Goal: Task Accomplishment & Management: Manage account settings

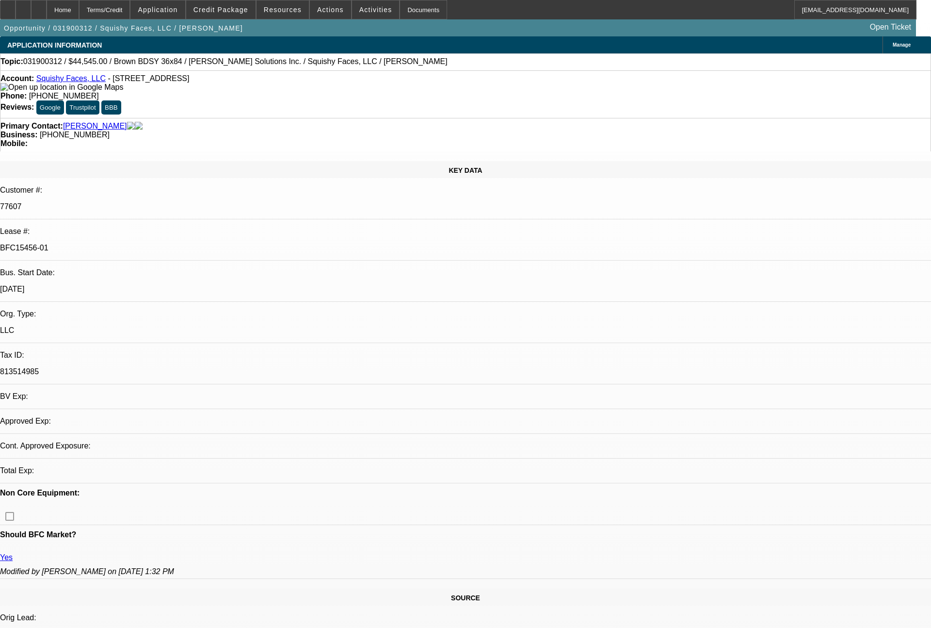
select select "0"
select select "2"
select select "0"
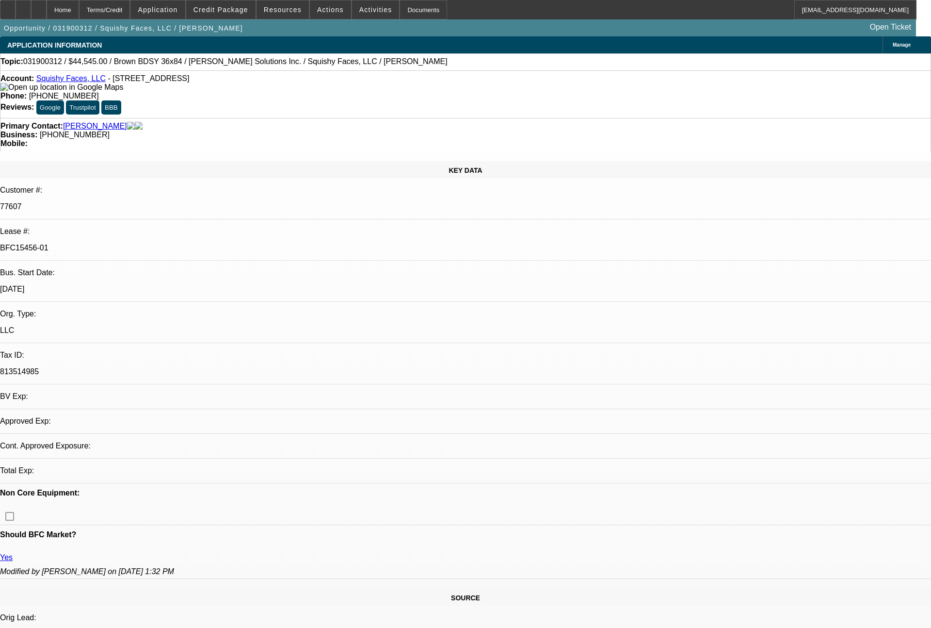
select select "0"
select select "2"
select select "0"
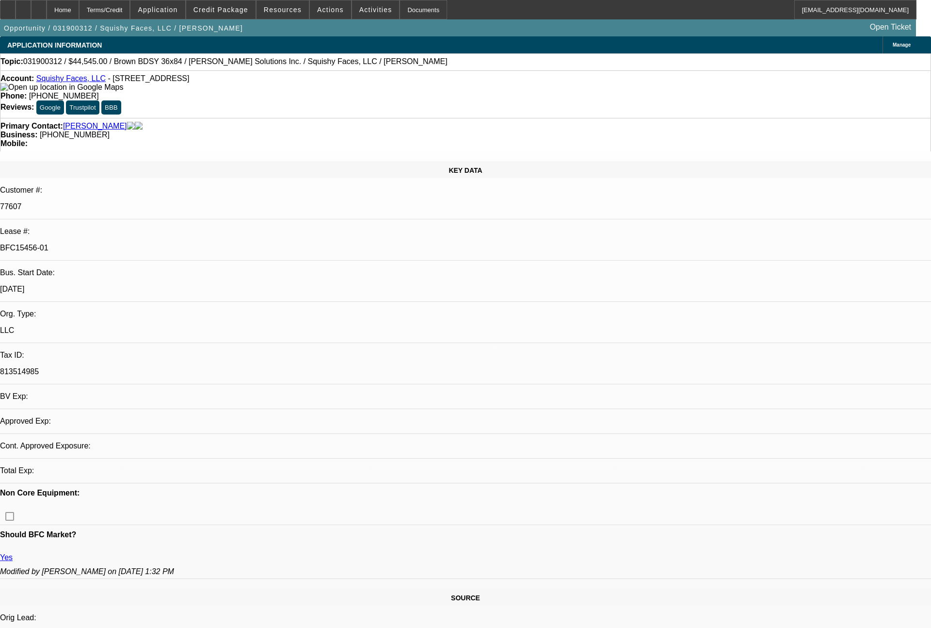
select select "0"
select select "2"
select select "0"
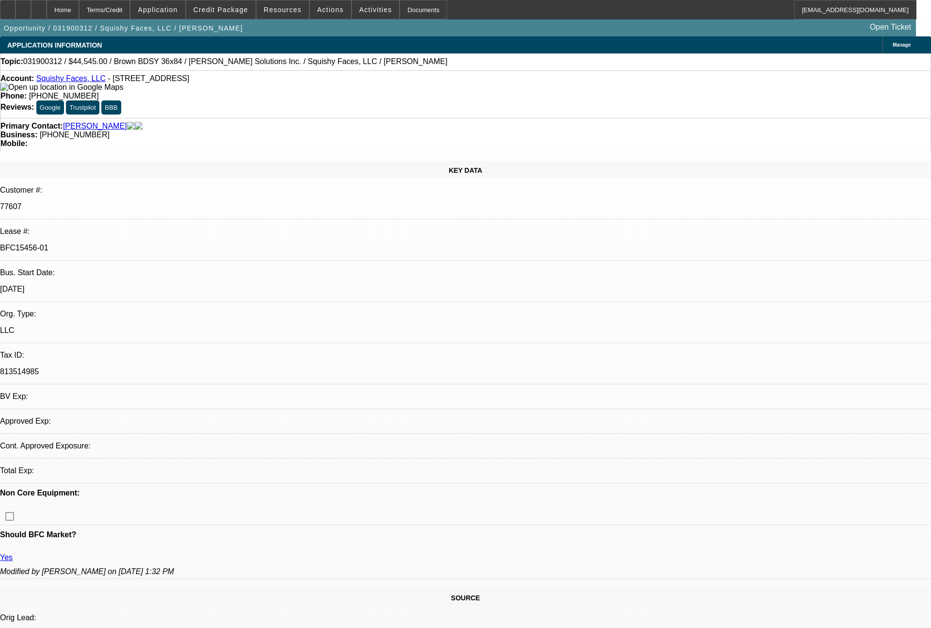
select select "2"
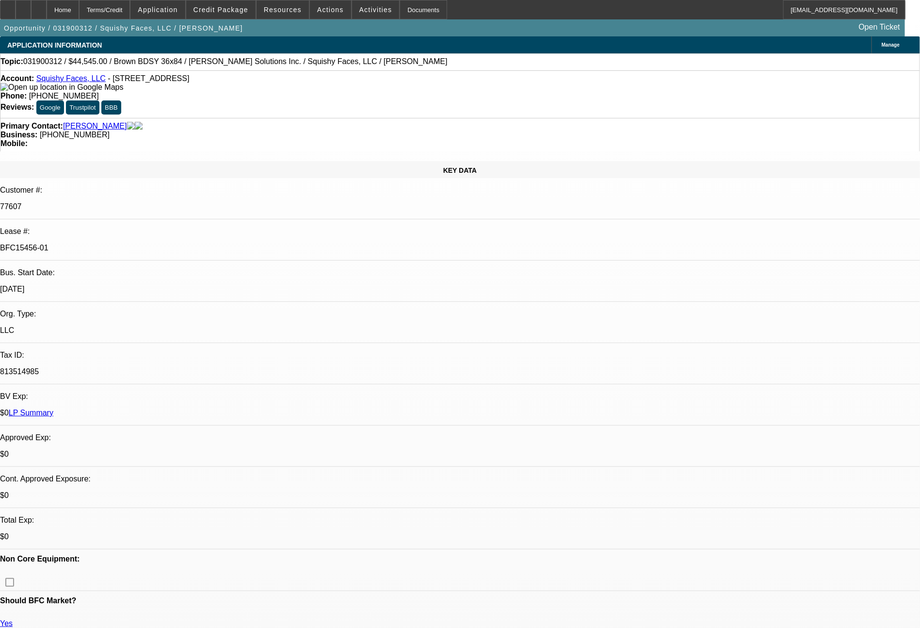
select select "0"
select select "2"
select select "0"
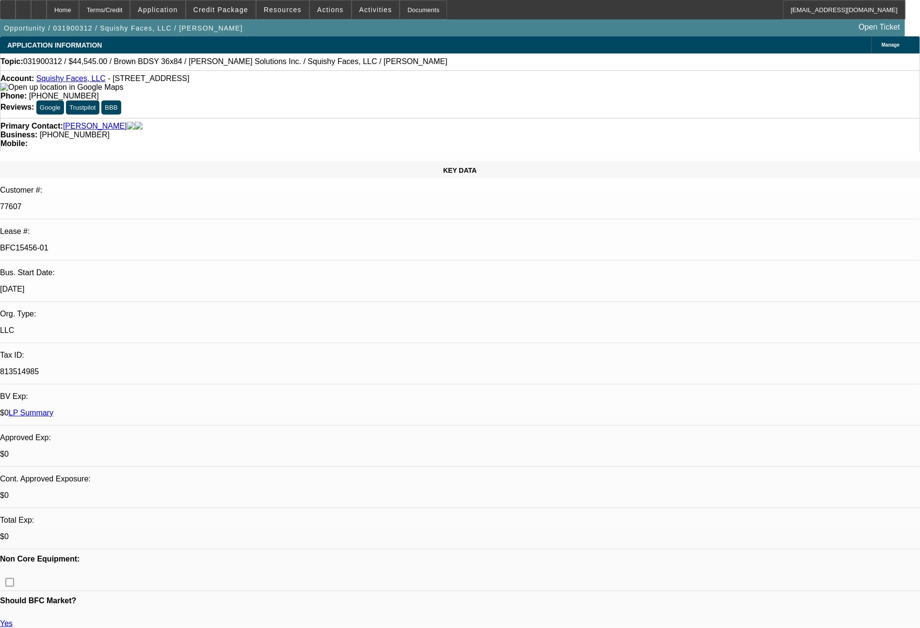
select select "0"
select select "2"
select select "0"
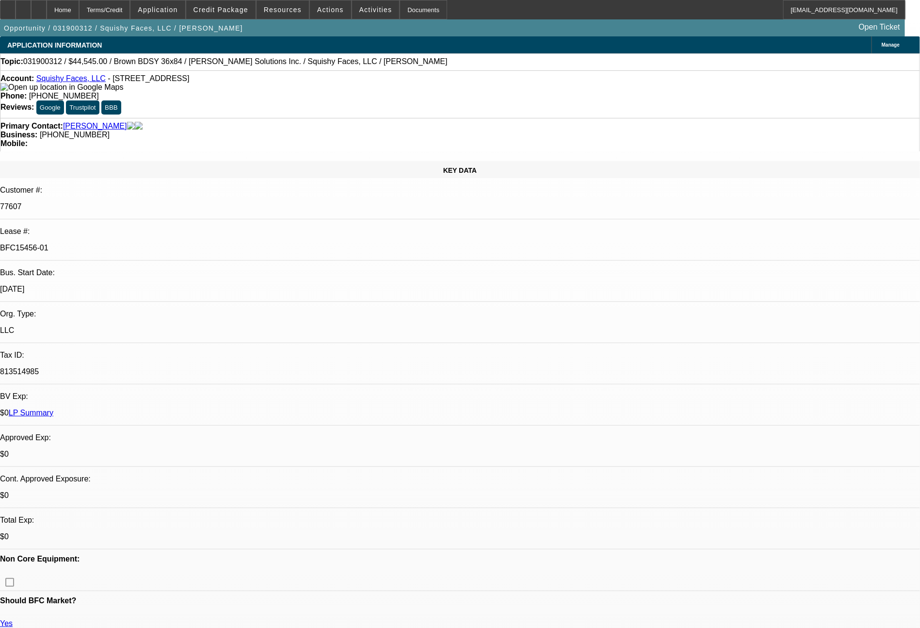
select select "0"
select select "2"
select select "0"
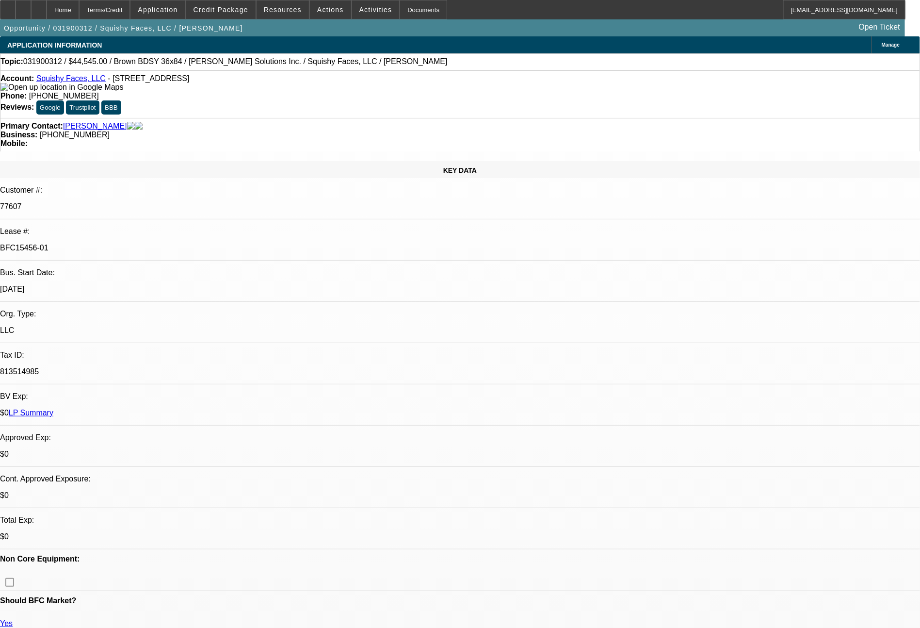
select select "2"
click at [236, 9] on span "Credit Package" at bounding box center [221, 10] width 55 height 8
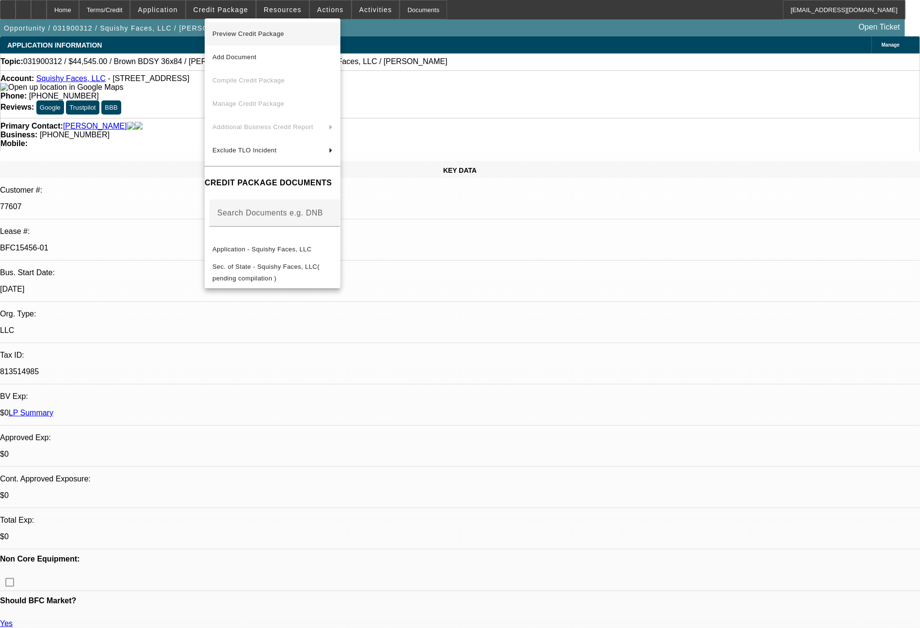
click at [275, 29] on span "Preview Credit Package" at bounding box center [272, 34] width 120 height 12
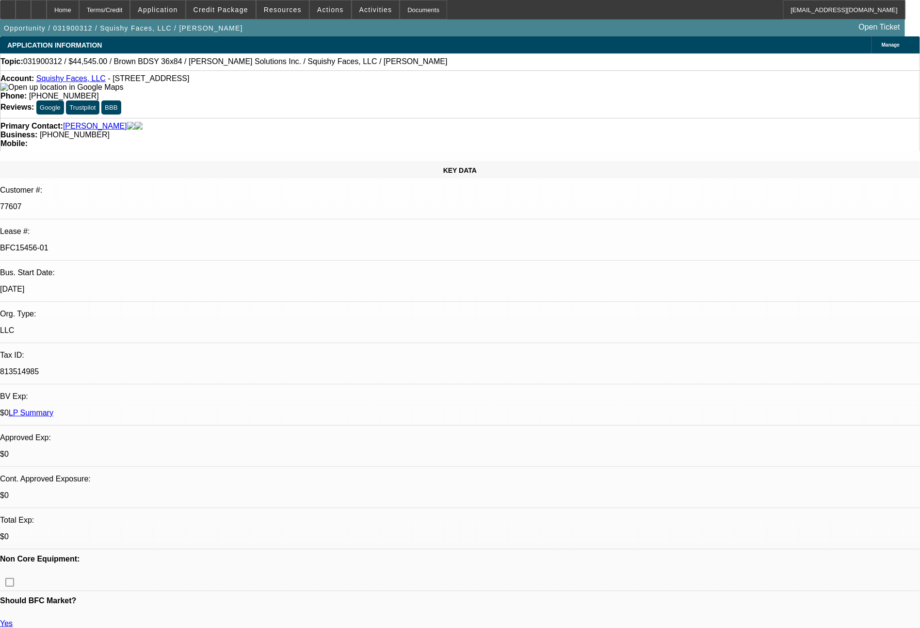
click at [53, 408] on link "LP Summary" at bounding box center [31, 412] width 45 height 8
select select "0"
select select "2"
select select "0"
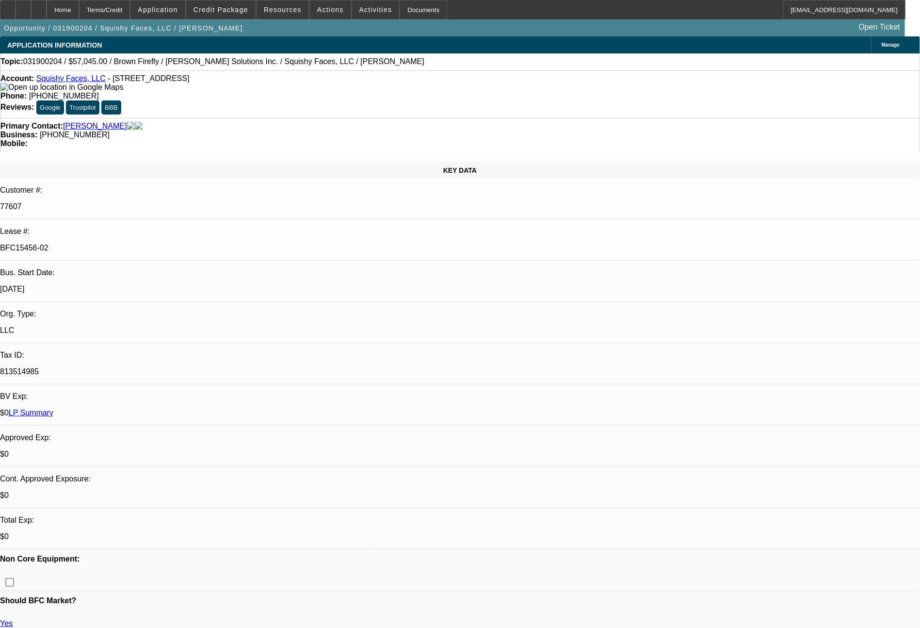
select select "2"
select select "0"
select select "2"
select select "0"
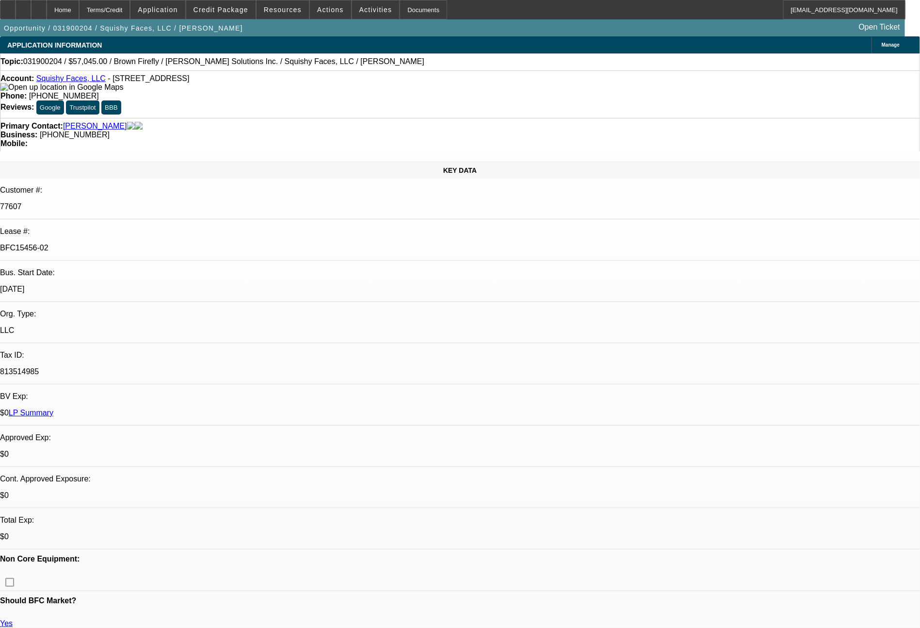
select select "2"
select select "0"
select select "2"
select select "0.1"
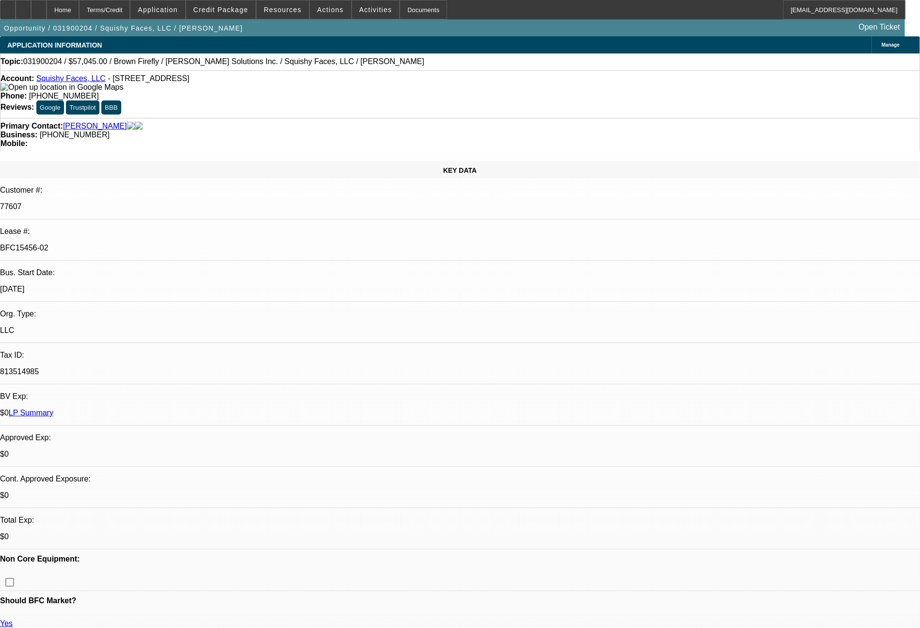
select select "4"
select select "0"
select select "2"
select select "0.1"
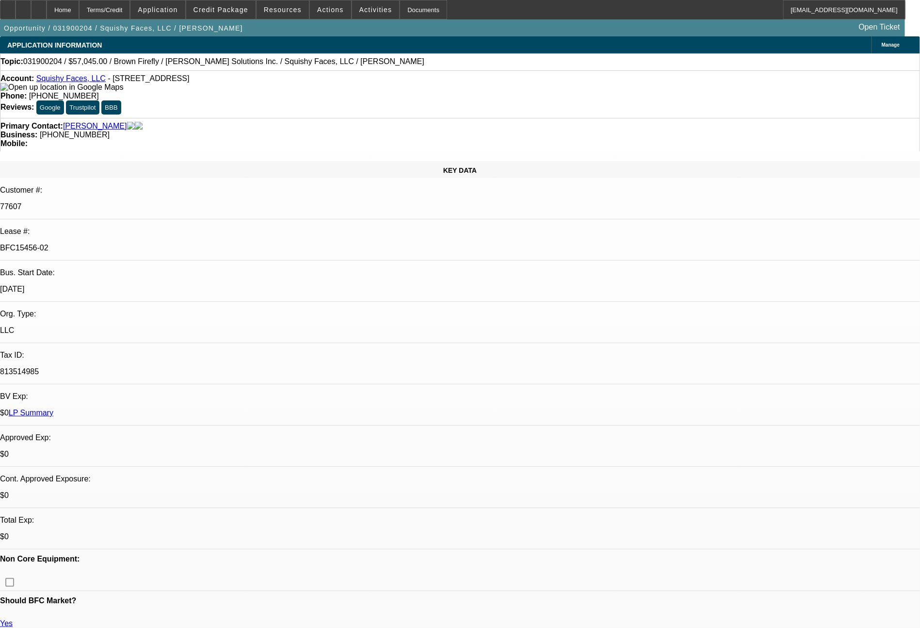
select select "4"
click at [285, 15] on span at bounding box center [283, 9] width 52 height 23
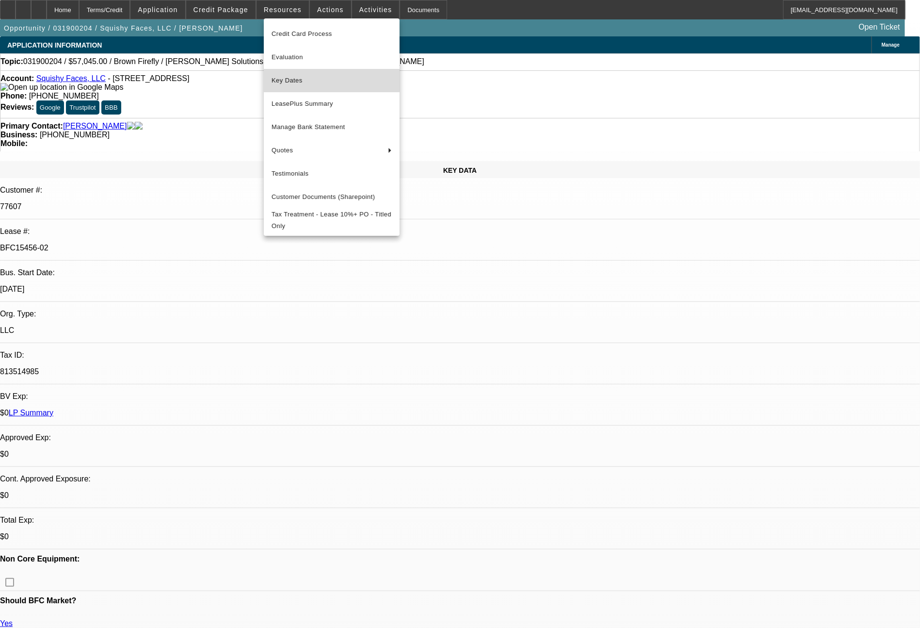
click at [294, 78] on span "Key Dates" at bounding box center [332, 81] width 120 height 12
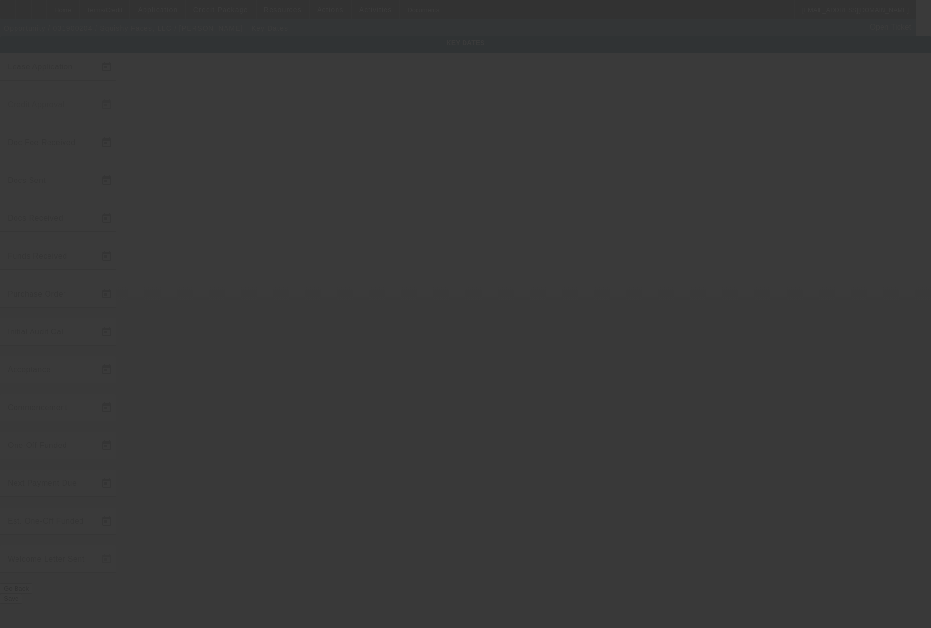
type input "3/7/2019"
type input "5/31/2019"
type input "3/18/2019"
type input "5/31/2019"
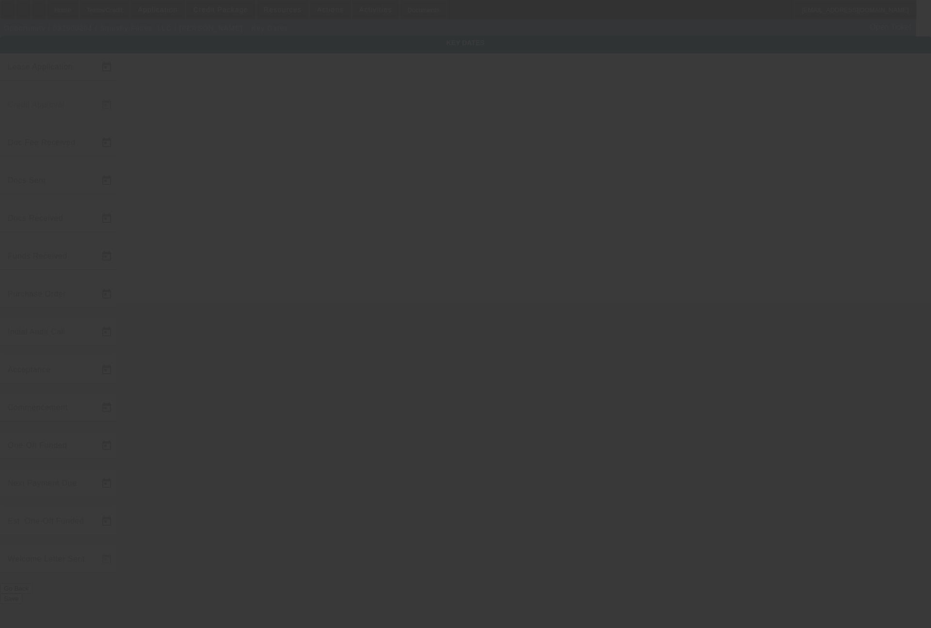
type input "5/31/2019"
type input "4/2/2019"
type input "6/10/2019"
type input "7/1/2019"
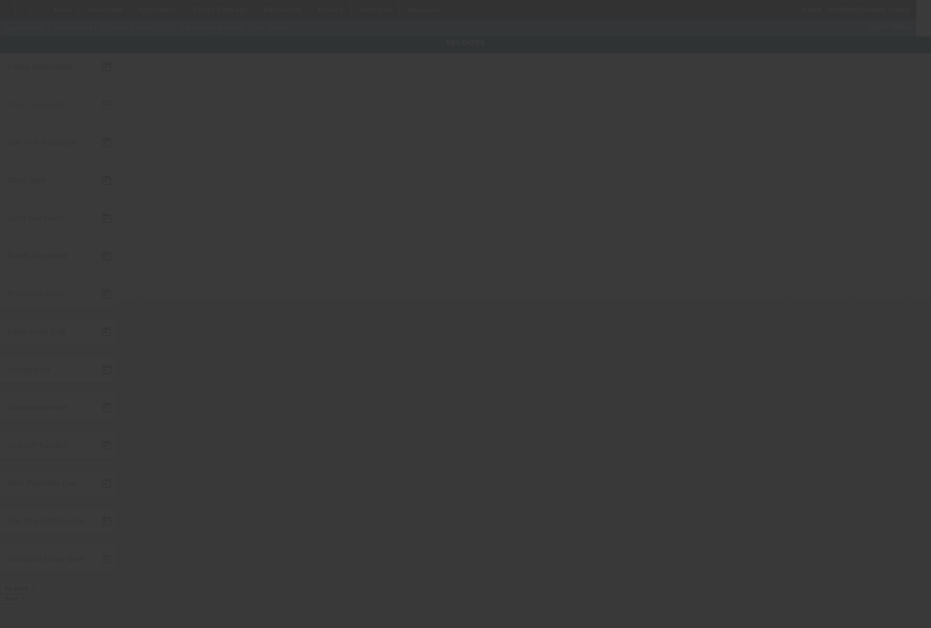
type input "8/1/2019"
type input "7/25/2019"
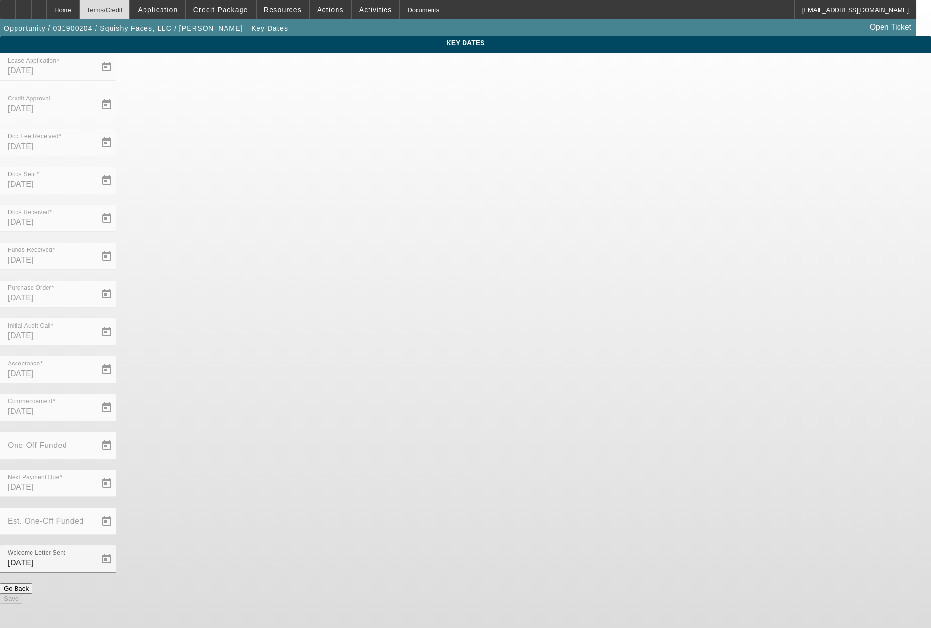
click at [127, 1] on div "Terms/Credit" at bounding box center [104, 9] width 51 height 19
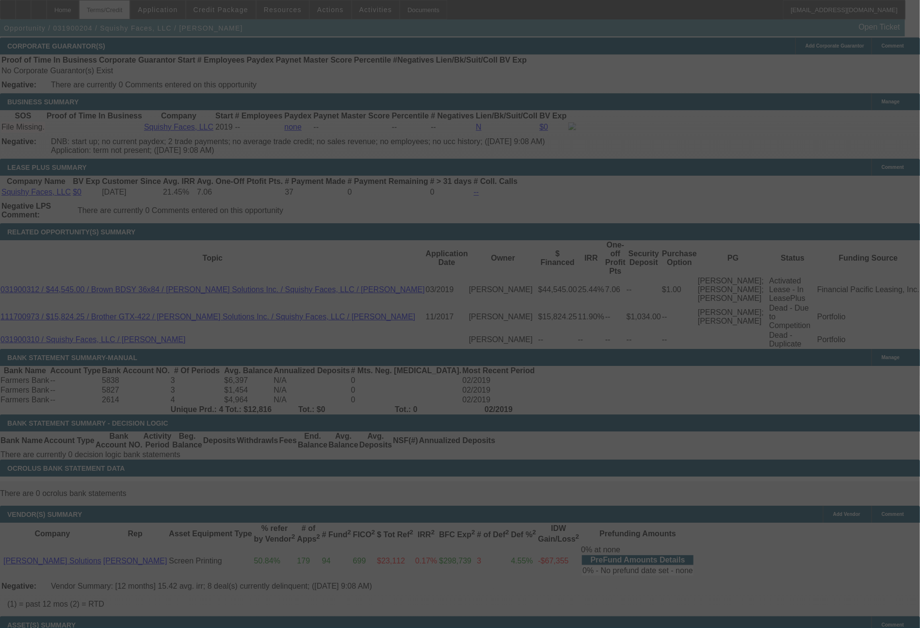
scroll to position [1539, 0]
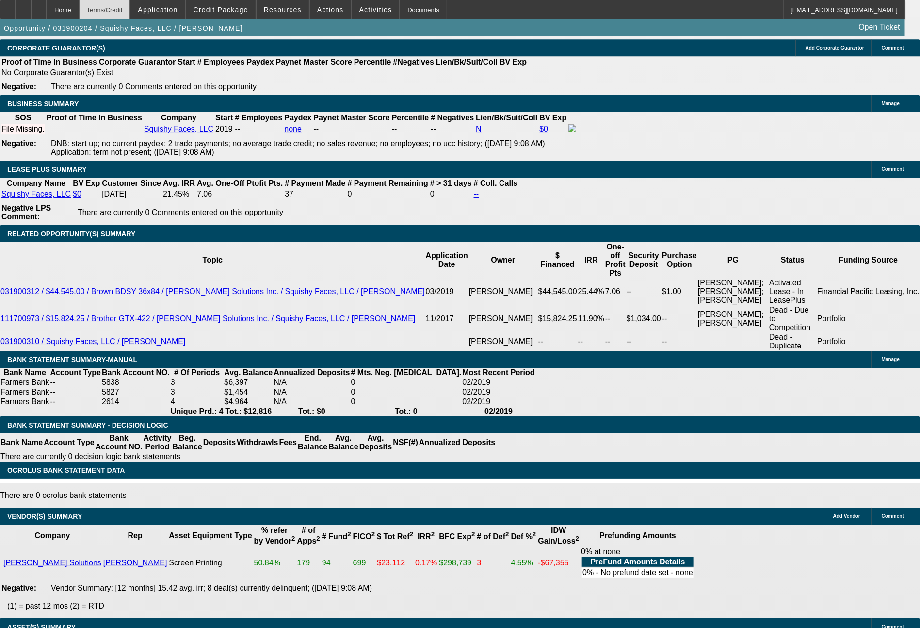
select select "0"
select select "2"
select select "0"
select select "2"
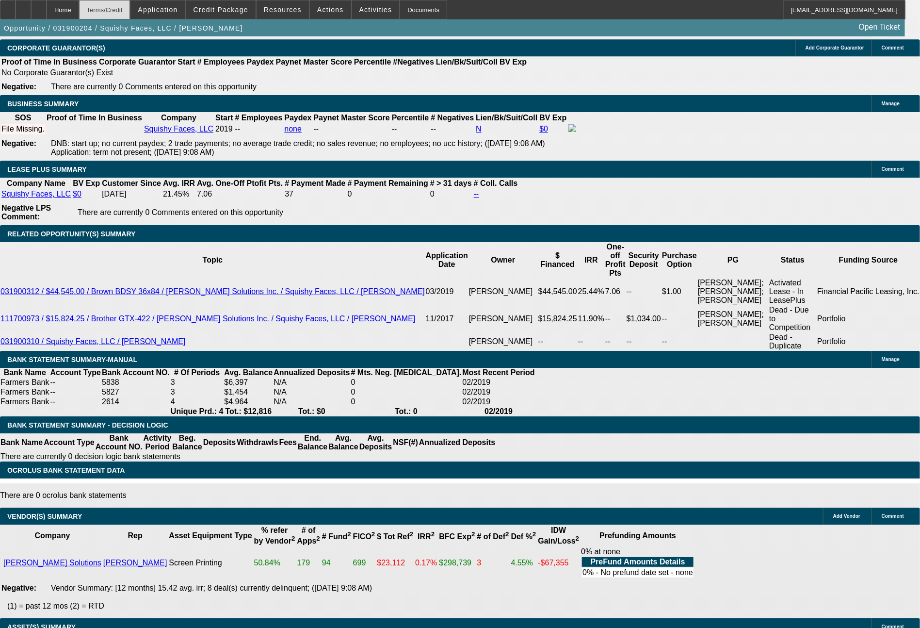
select select "0"
select select "2"
select select "0"
select select "2"
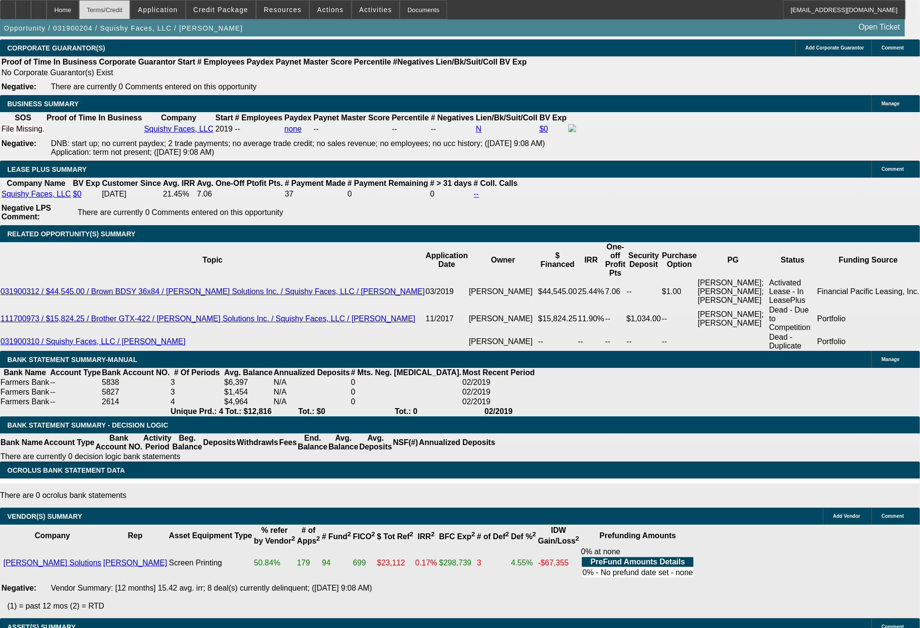
select select "0"
select select "2"
select select "0.1"
select select "4"
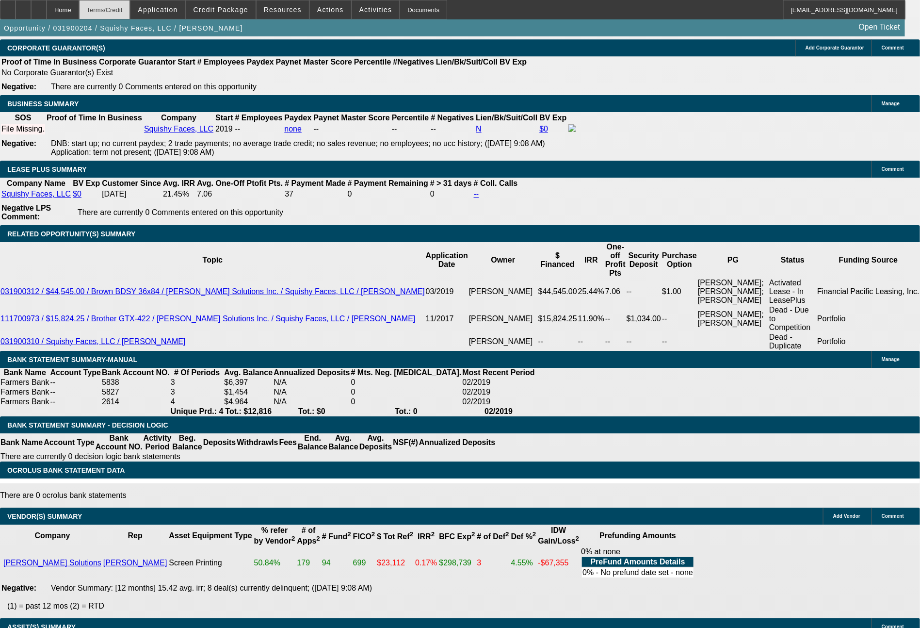
select select "0"
select select "2"
select select "0.1"
select select "4"
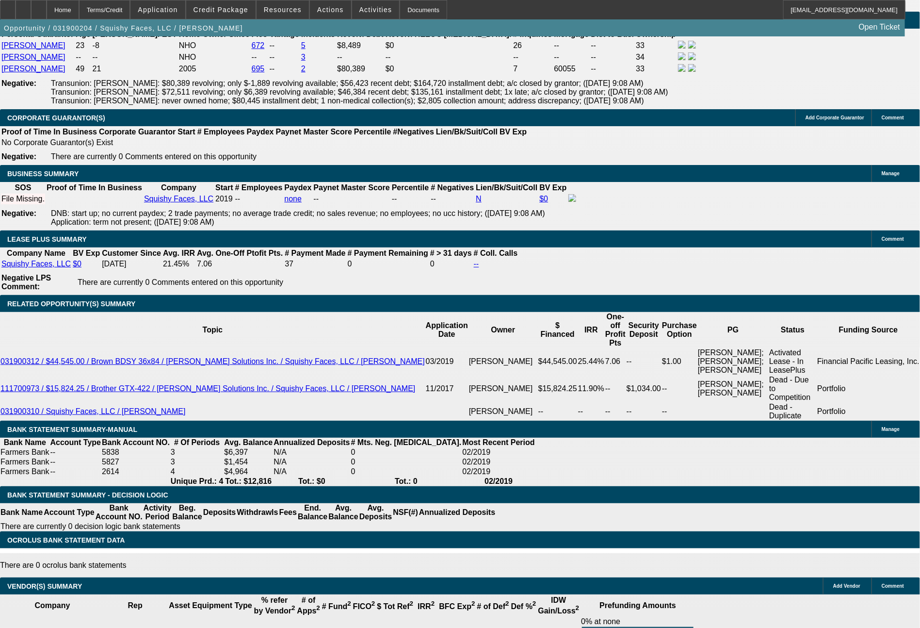
scroll to position [987, 0]
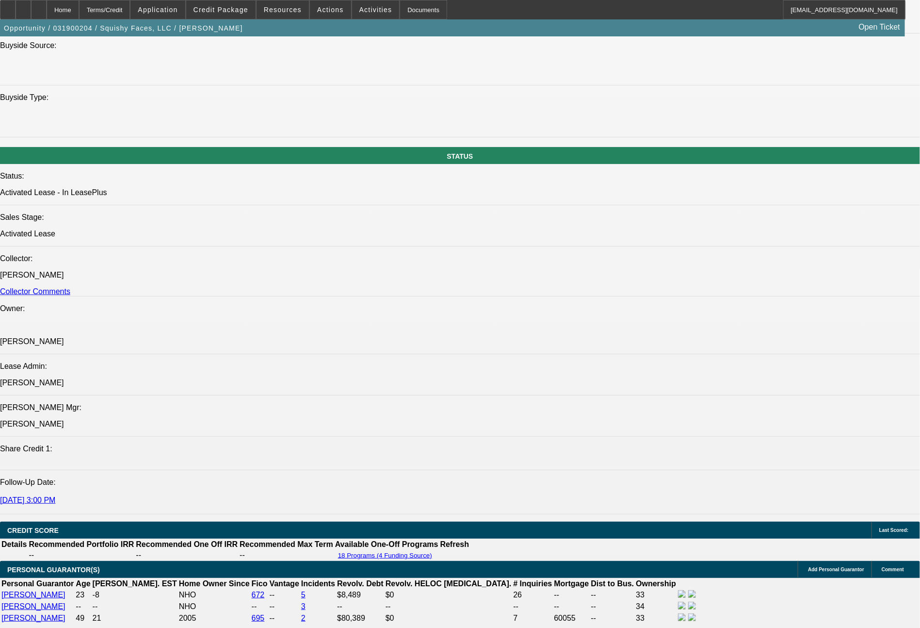
drag, startPoint x: 581, startPoint y: 502, endPoint x: 74, endPoint y: 482, distance: 506.8
copy span "Squishy Faces LLC has been around since July 2016 - and it is owned by Sean and…"
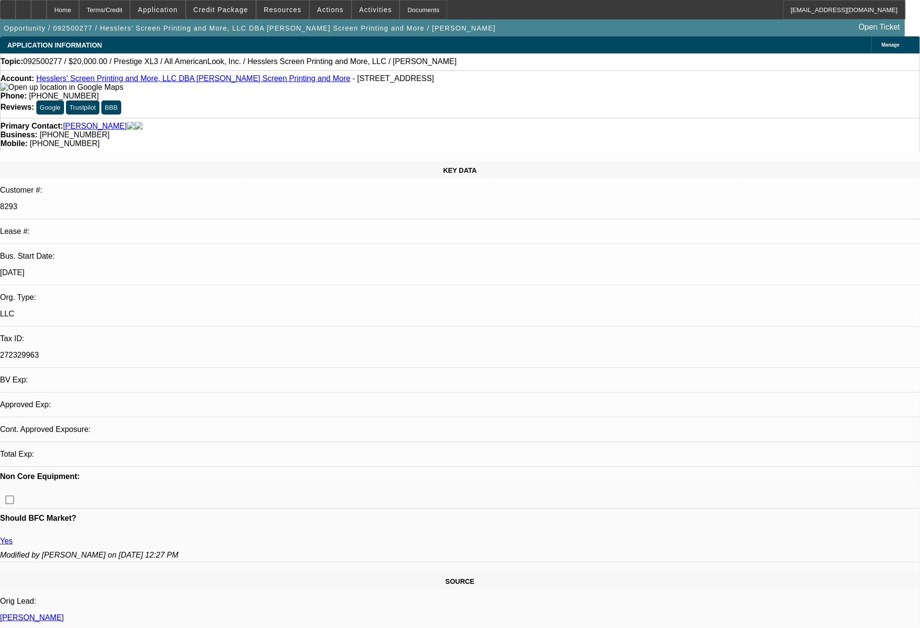
select select "0"
select select "2"
select select "0.1"
select select "4"
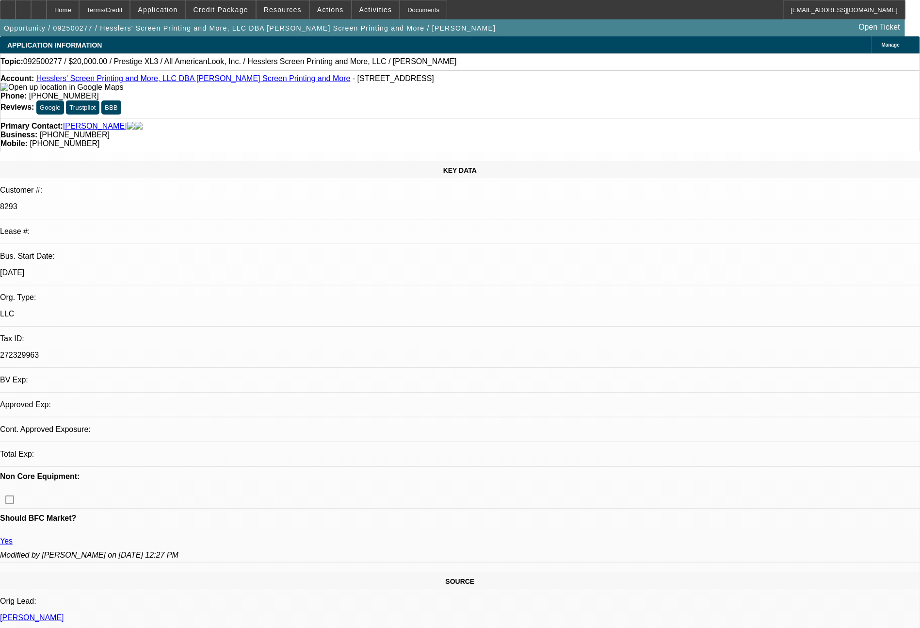
select select "0"
select select "2"
select select "0"
select select "2"
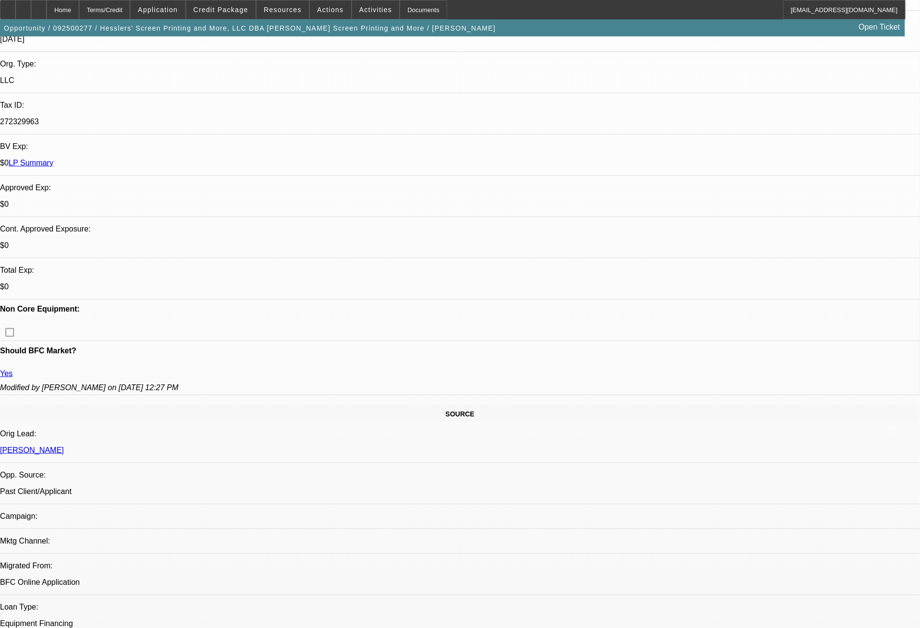
scroll to position [242, 0]
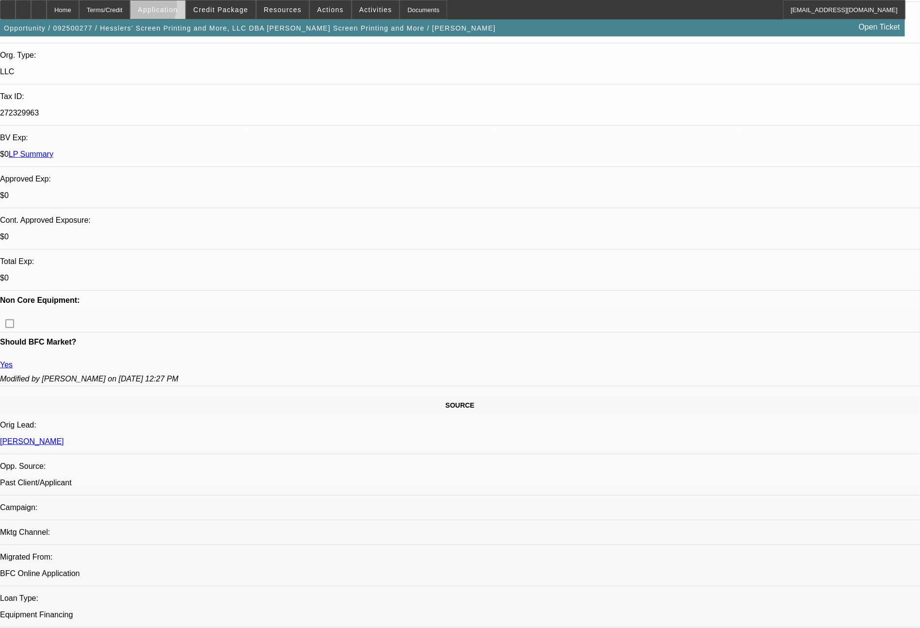
click at [162, 7] on span at bounding box center [157, 9] width 54 height 23
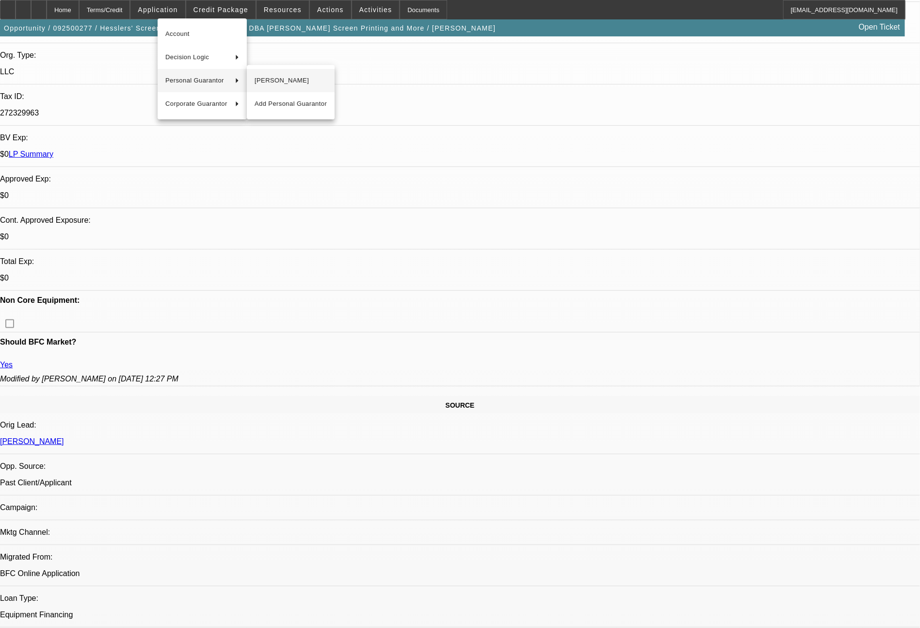
click at [278, 81] on span "James Hessler" at bounding box center [291, 81] width 72 height 12
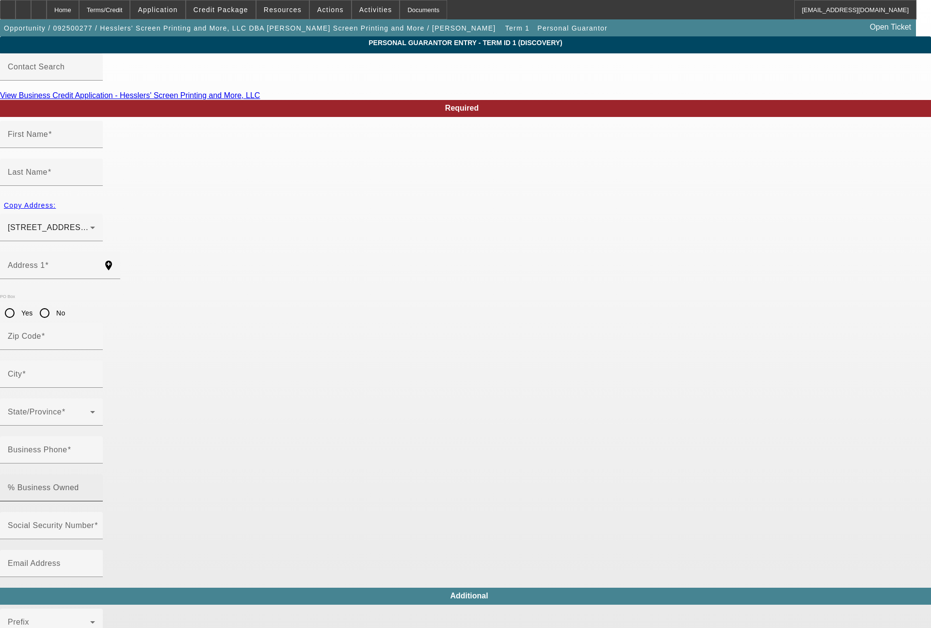
type input "James"
type input "Hessler"
type input "3665 S Whetstone River Road"
radio input "true"
type input "43302"
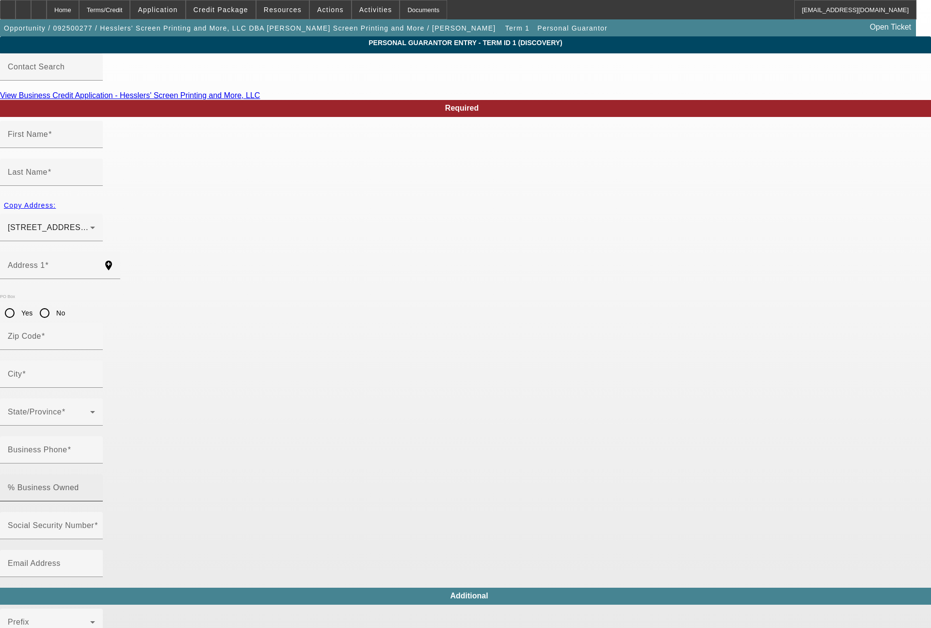
type input "Marion"
type input "(740) 386-6131"
type input "50"
type input "289-76-9900"
type input "james@hesslersllc.com"
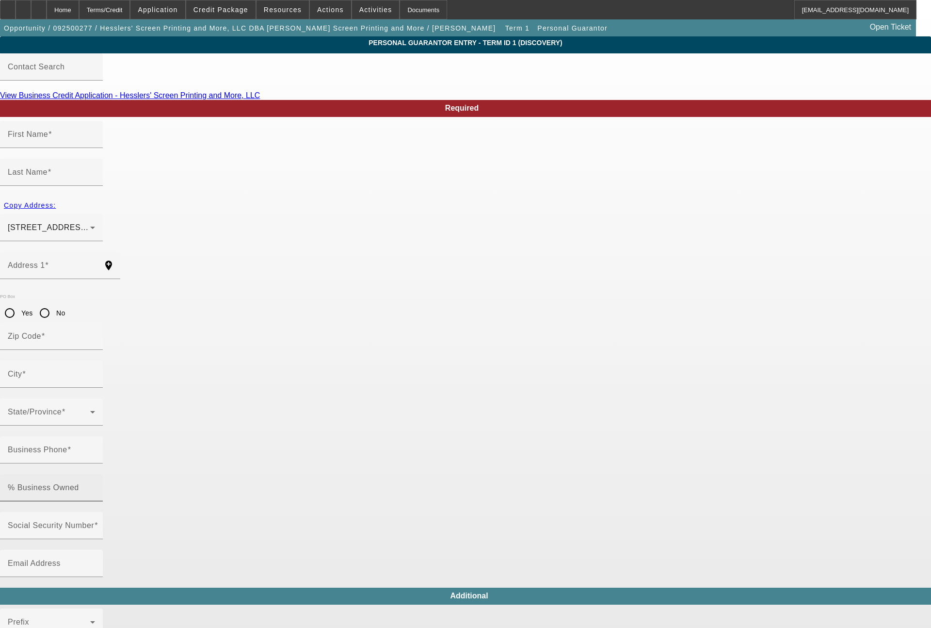
type input "South"
type input "(740) 361-6664"
type input "$165,000.00"
type input "$115,000.00"
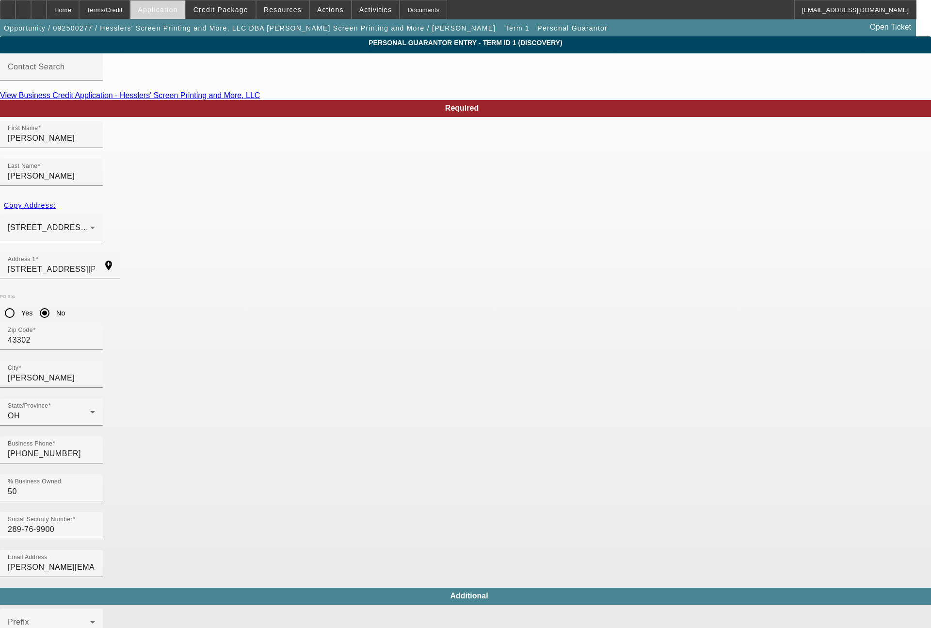
click at [178, 13] on span "Application" at bounding box center [158, 10] width 40 height 8
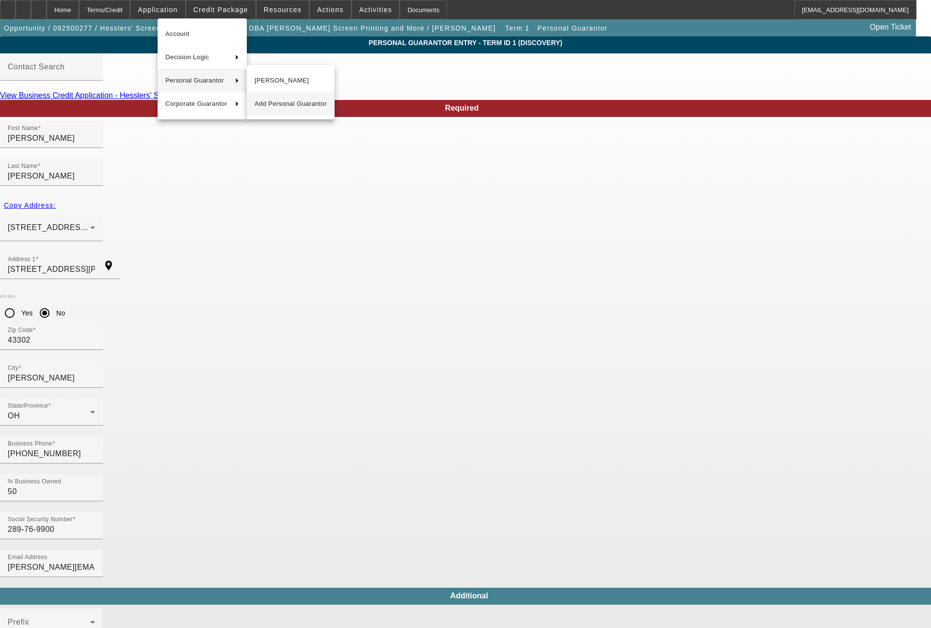
click at [274, 98] on span "Add Personal Guarantor" at bounding box center [291, 104] width 72 height 12
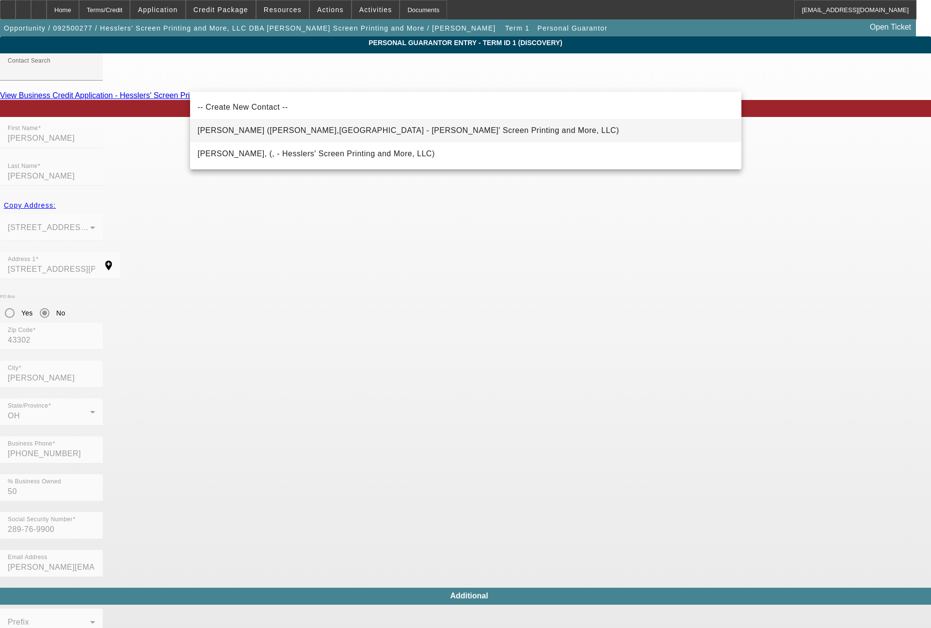
click at [284, 127] on span "Hessler, Kimberly (Marion,OH - Hesslers' Screen Printing and More, LLC)" at bounding box center [408, 130] width 421 height 8
type input "Hessler, Kimberly (Marion,OH - Hesslers' Screen Printing and More, LLC)"
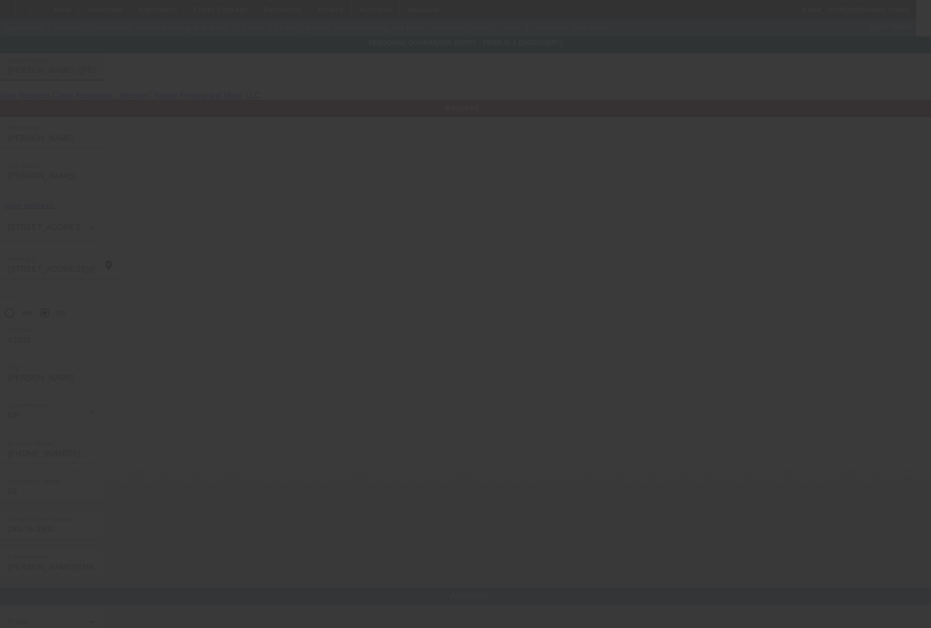
type input "Kimberly"
type input "3665 Whetstone River Road"
type input "[PHONE_NUMBER]"
type input "282-76-1054"
type input "kim@hesslersllc.com"
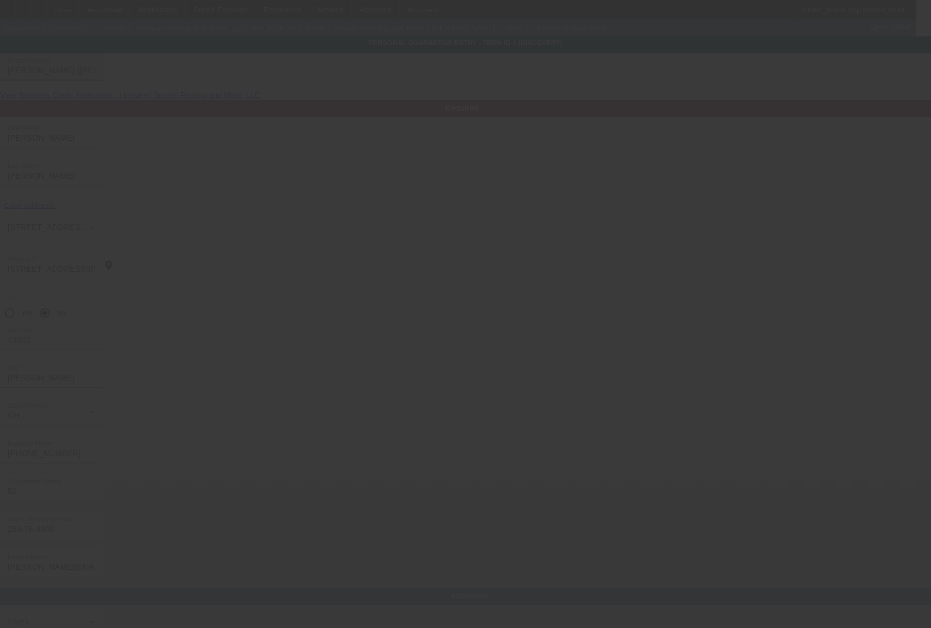
type input "[PHONE_NUMBER]"
type input "$0.00"
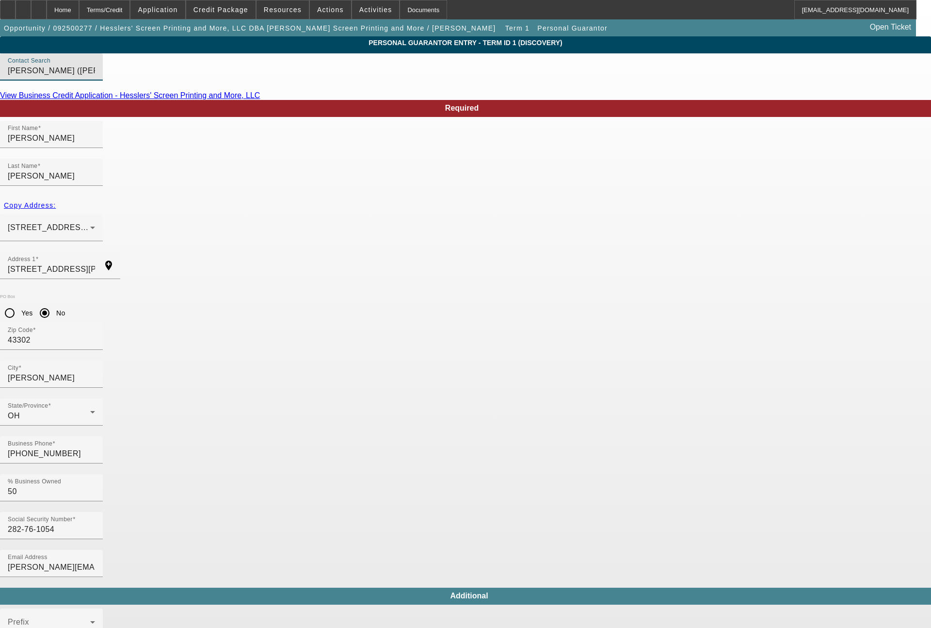
type input "James"
type input "3665 S Whetstone River Road"
type input "[PHONE_NUMBER]"
type input "289-76-9900"
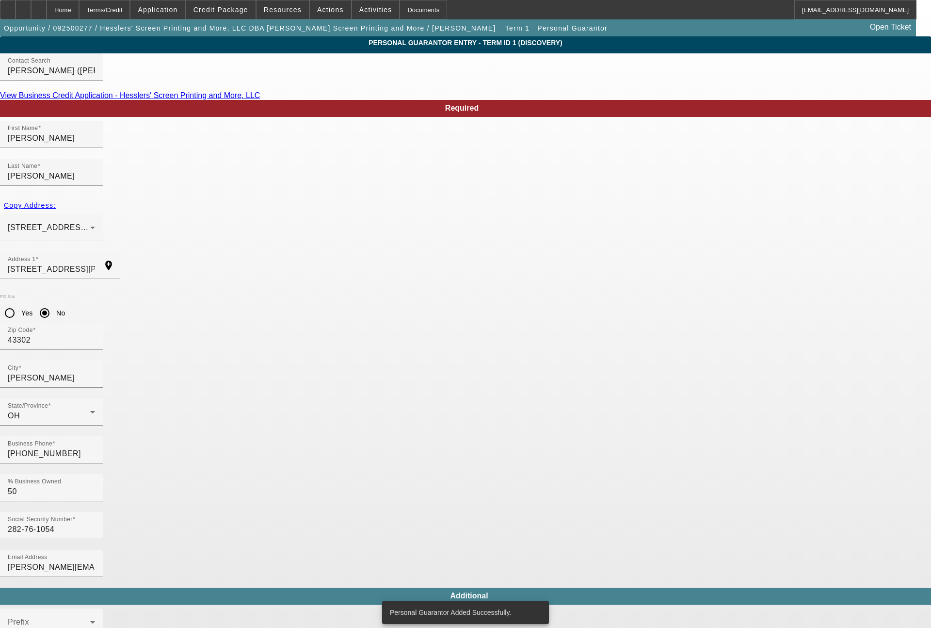
type input "james@hesslersllc.com"
type input "[PHONE_NUMBER]"
type input "$165,000.00"
type input "$115,000.00"
click at [178, 7] on span "Application" at bounding box center [158, 10] width 40 height 8
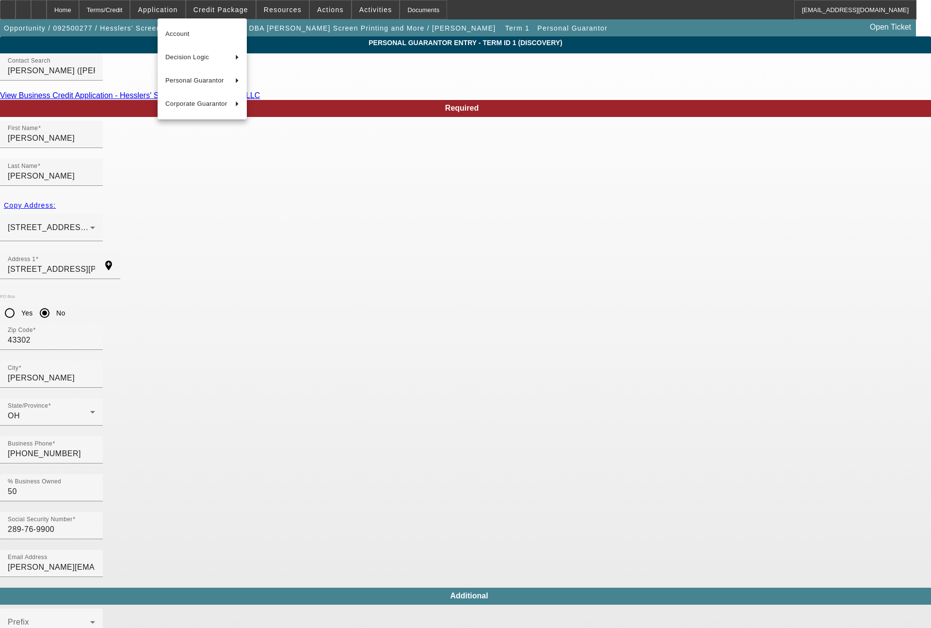
click at [132, 10] on div at bounding box center [465, 314] width 931 height 628
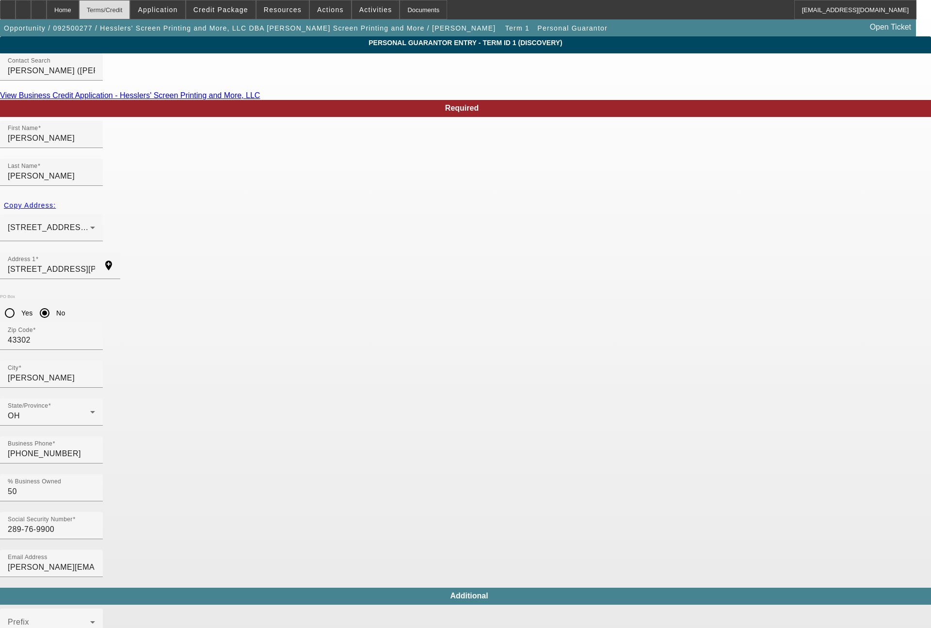
click at [126, 12] on div "Terms/Credit" at bounding box center [104, 9] width 51 height 19
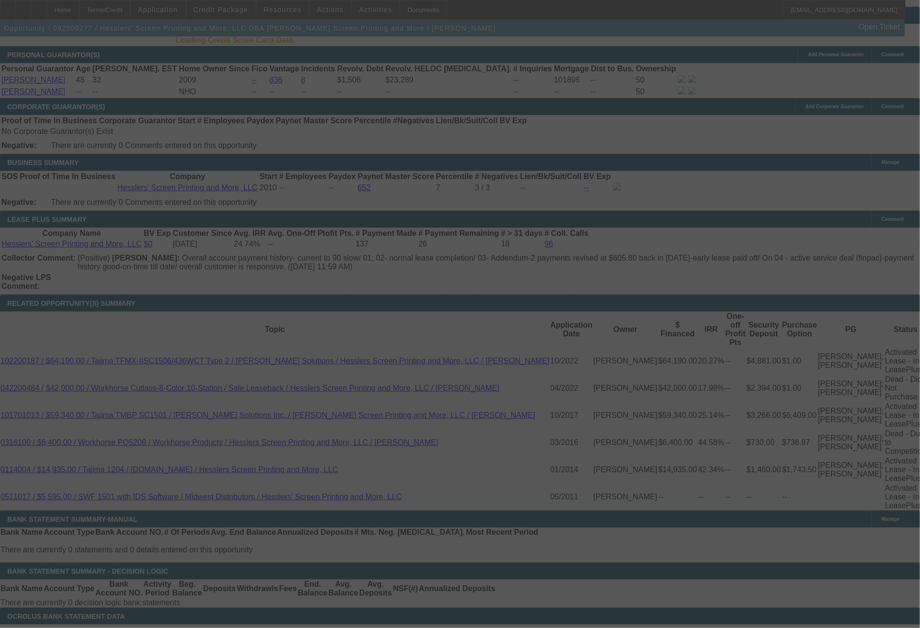
scroll to position [1604, 0]
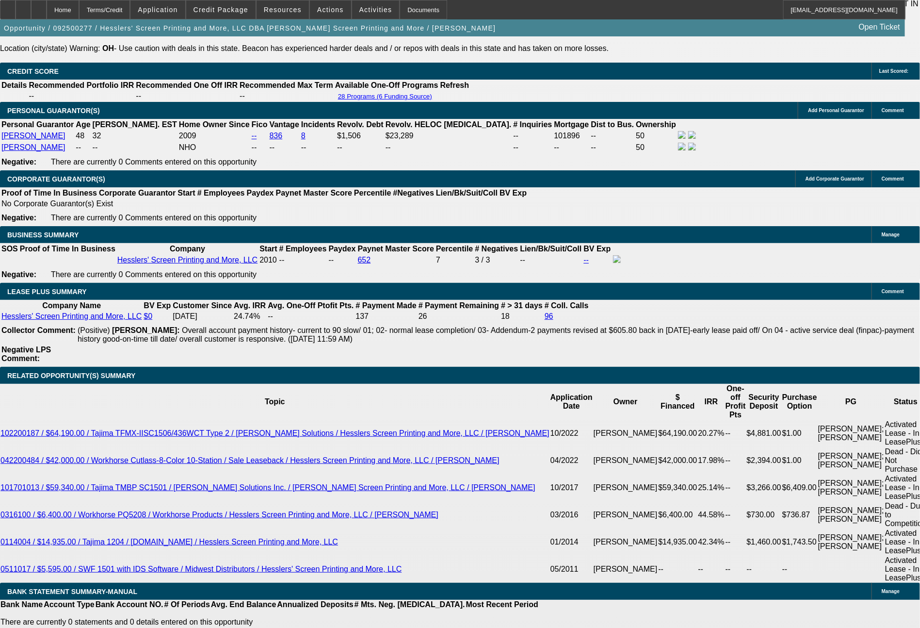
select select "0"
select select "2"
select select "0.1"
select select "4"
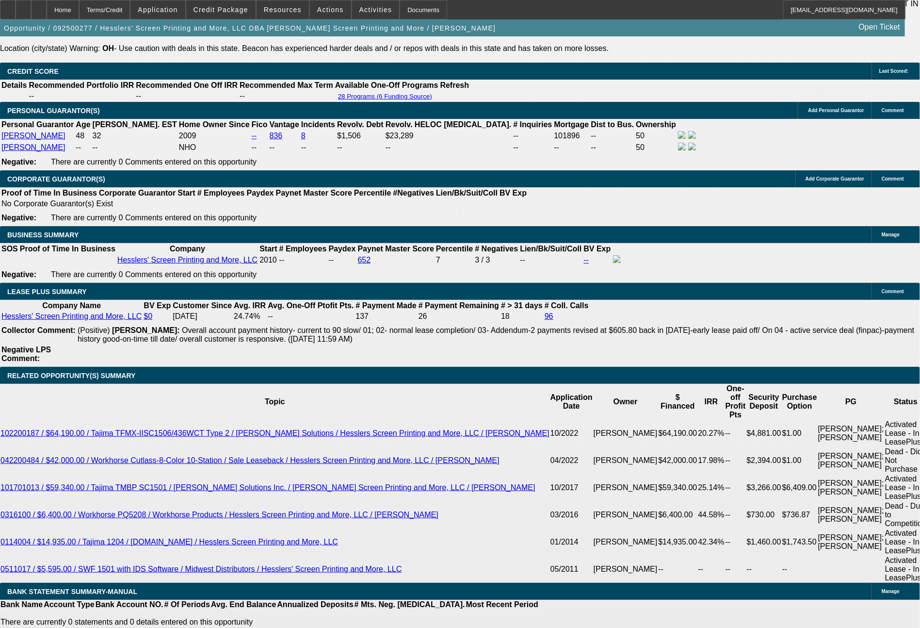
select select "0"
select select "2"
select select "0"
select select "2"
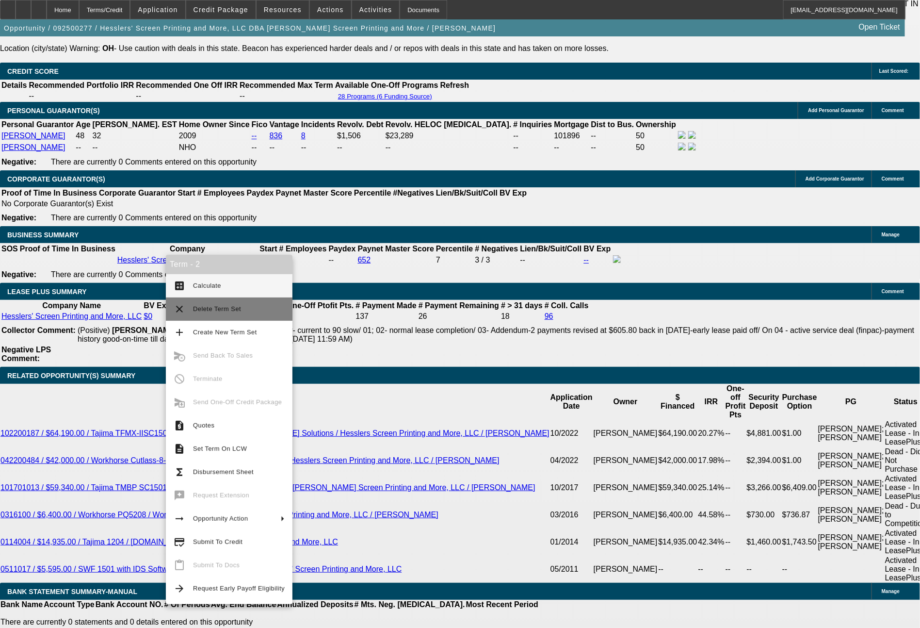
click at [211, 304] on span "Delete Term Set" at bounding box center [239, 309] width 92 height 12
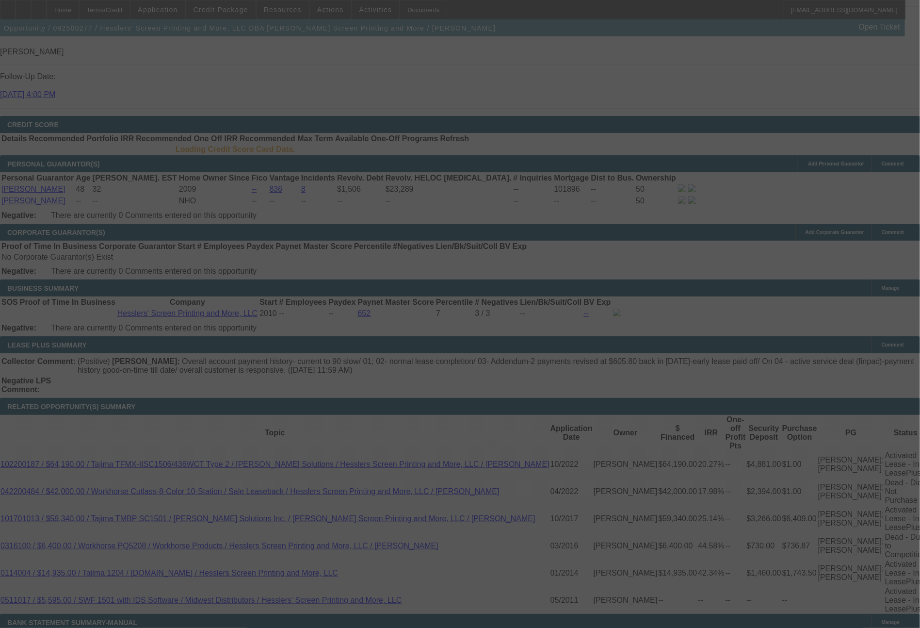
scroll to position [1477, 0]
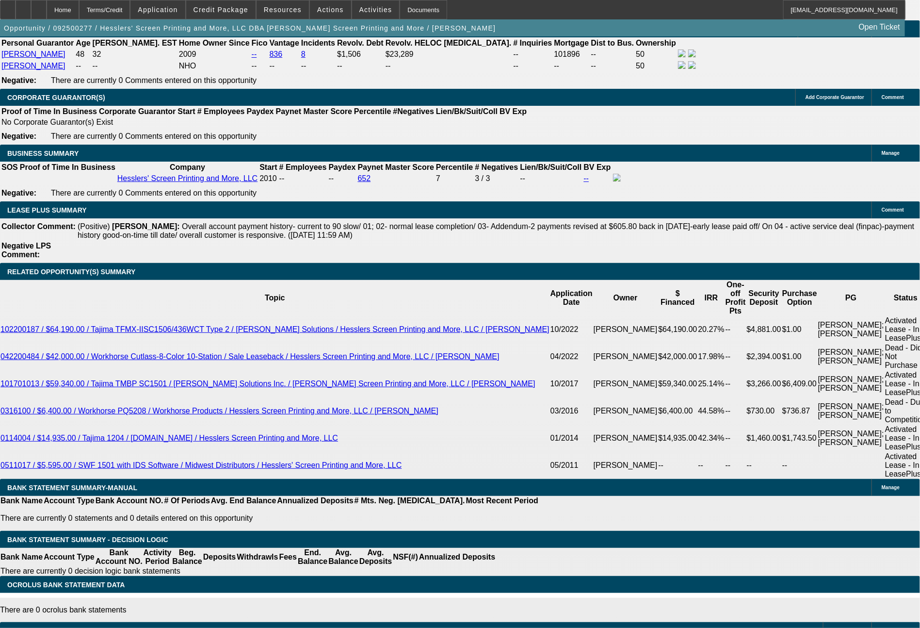
select select "0"
select select "2"
select select "0"
select select "2"
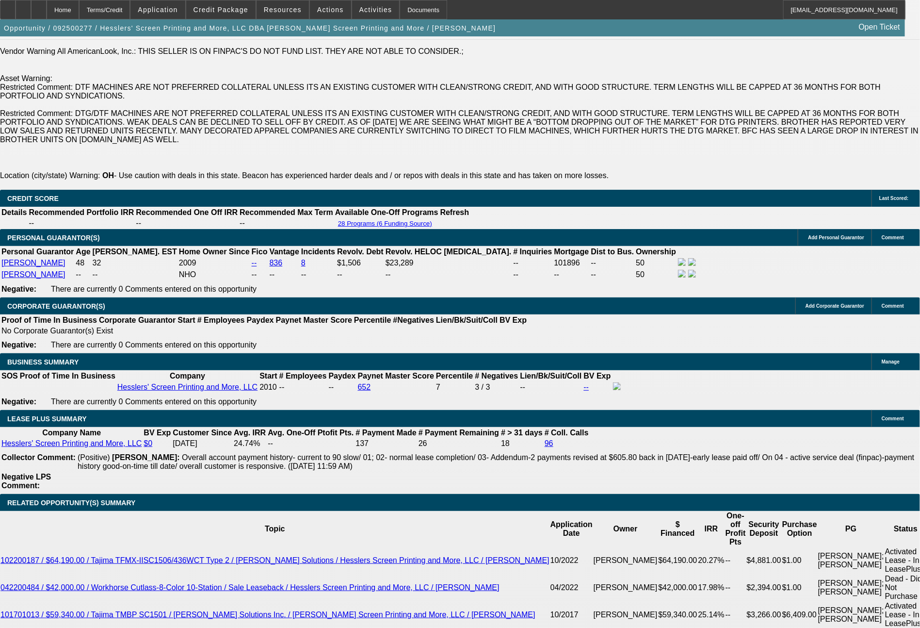
scroll to position [1700, 0]
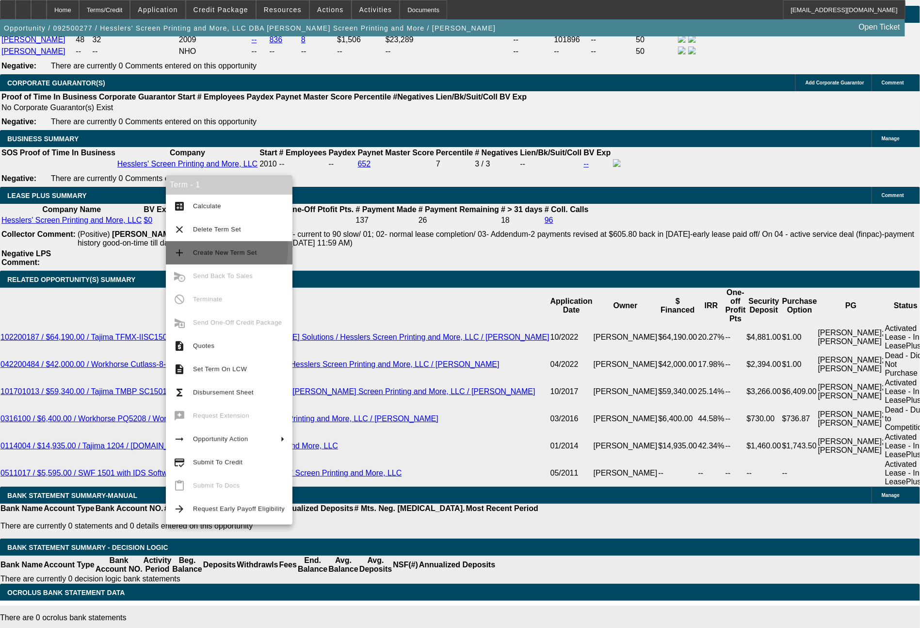
click at [220, 249] on span "Create New Term Set" at bounding box center [239, 253] width 92 height 12
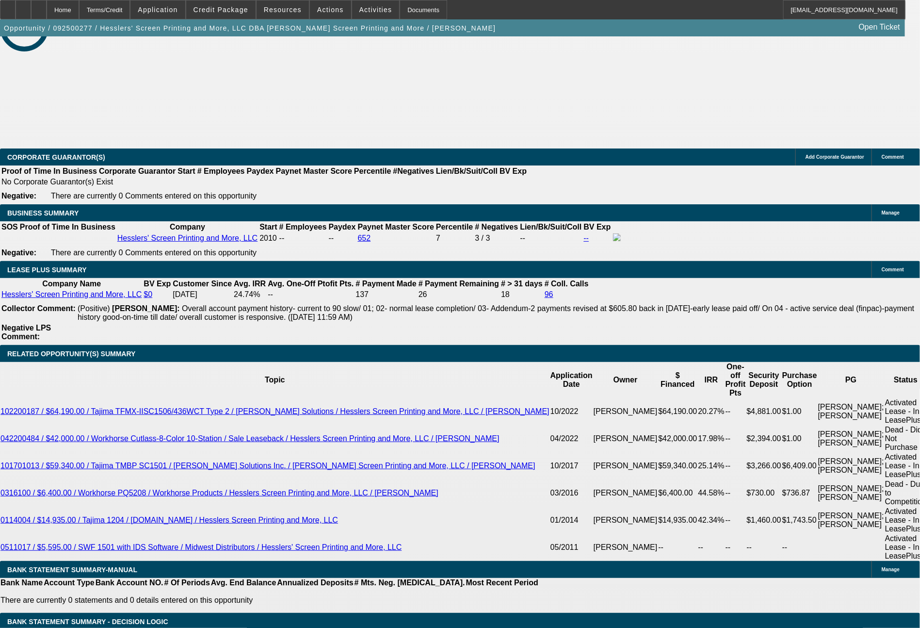
select select "0"
select select "2"
select select "0"
select select "2"
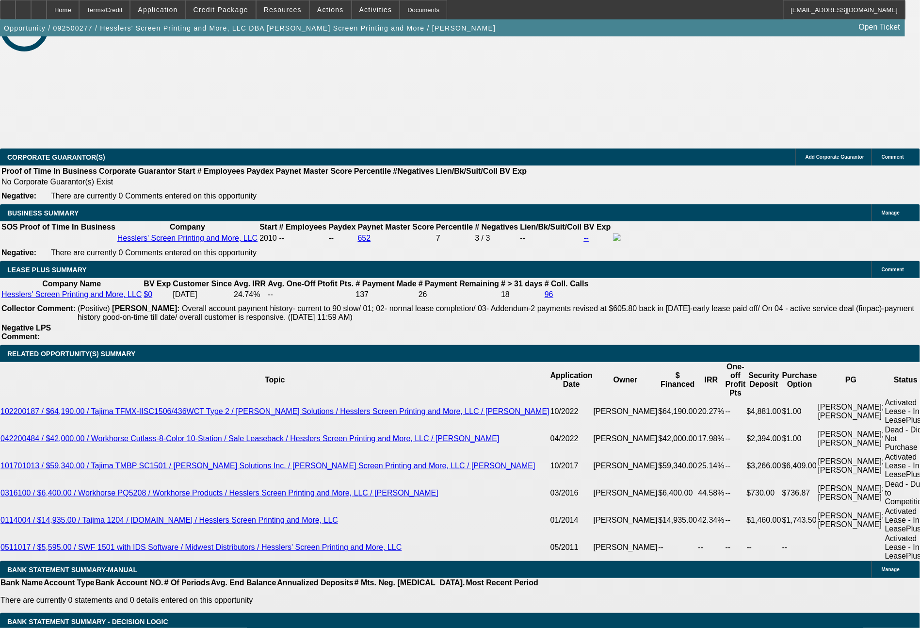
select select "0"
select select "2"
select select "0"
select select "2"
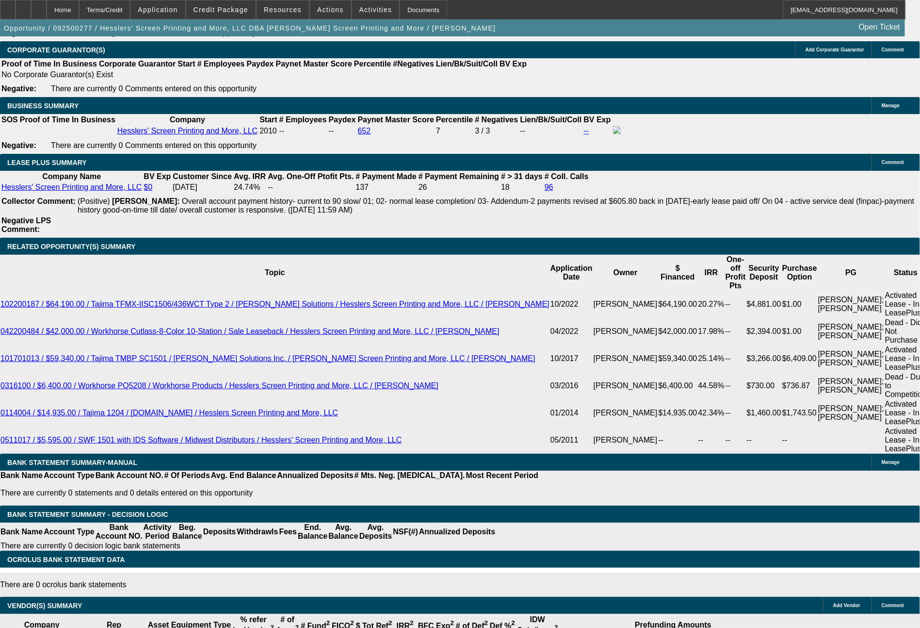
scroll to position [1729, 0]
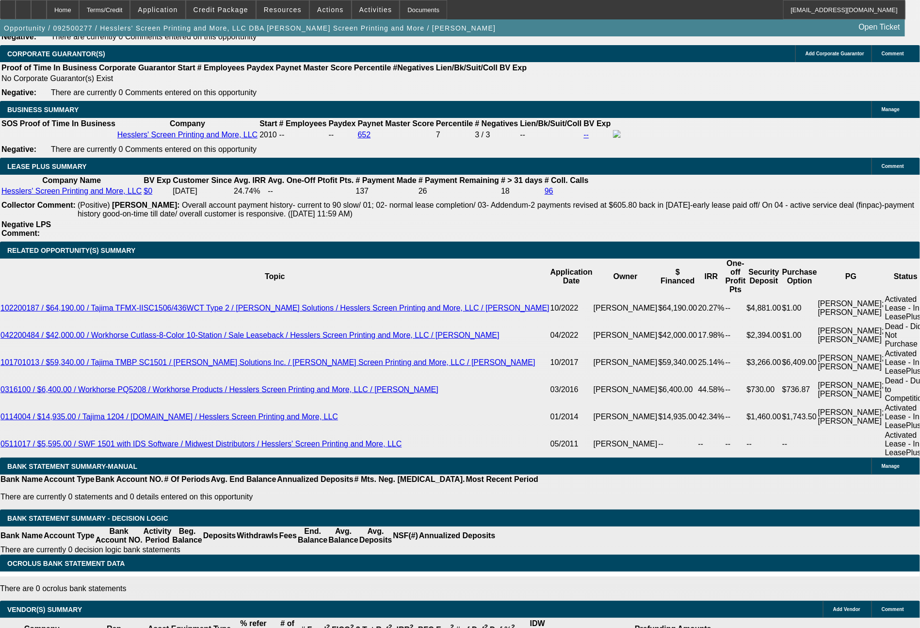
select select "0.1"
type input "$2,863.11"
type input "UNKNOWN"
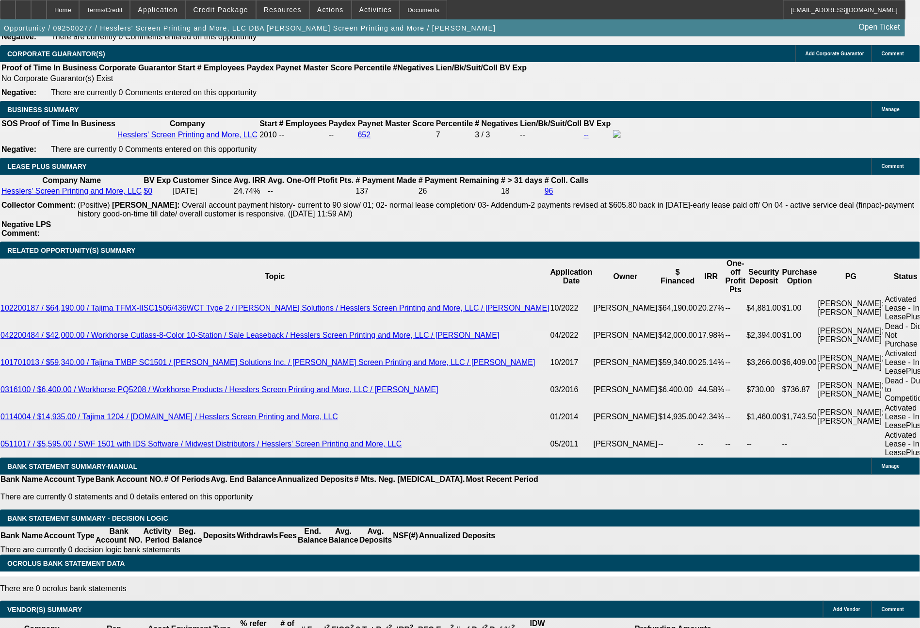
select select "4"
drag, startPoint x: 153, startPoint y: 281, endPoint x: 210, endPoint y: 292, distance: 58.3
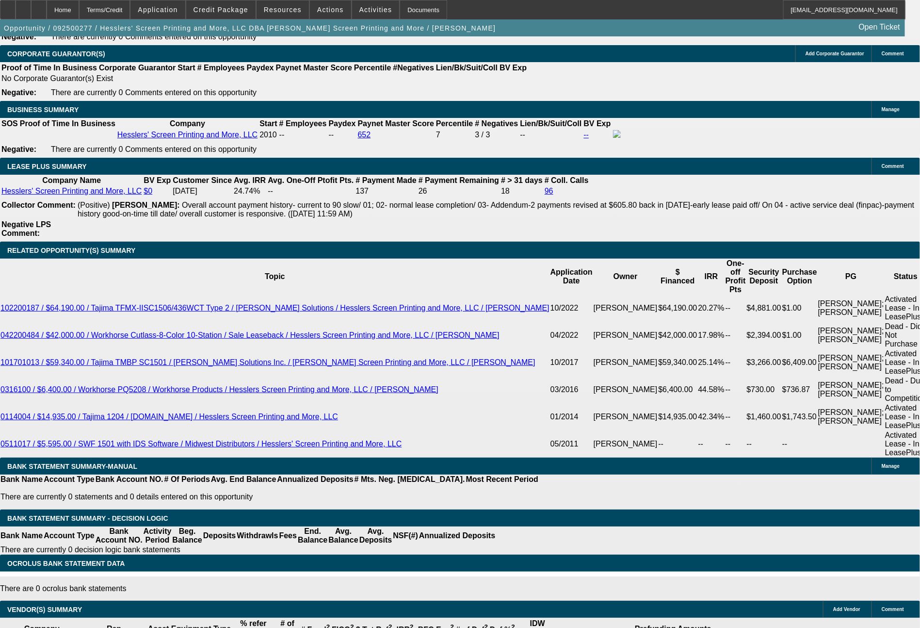
type input "6"
type input "$12.00"
type input "643"
type input "9.8"
type input "$1,286.00"
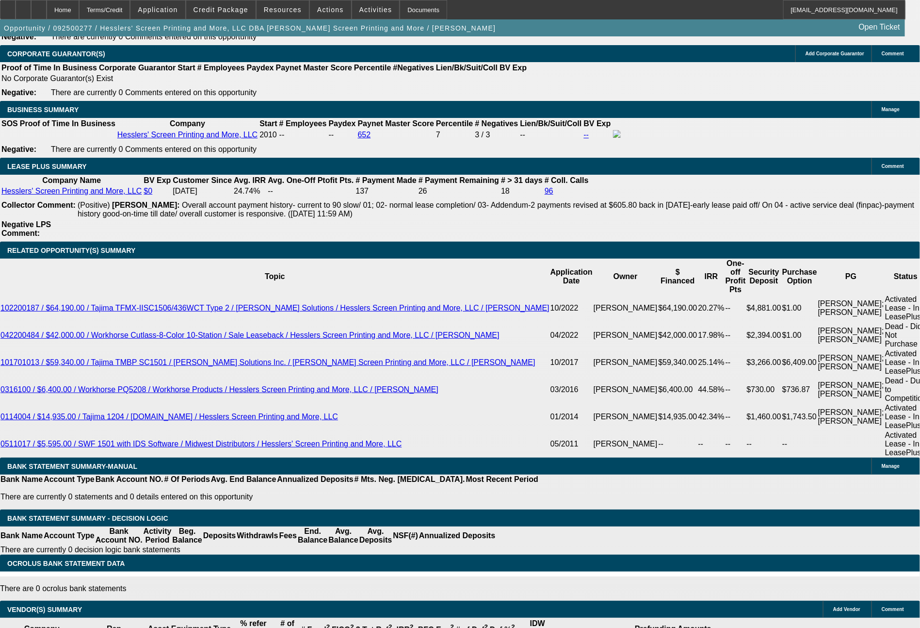
type input "$643.00"
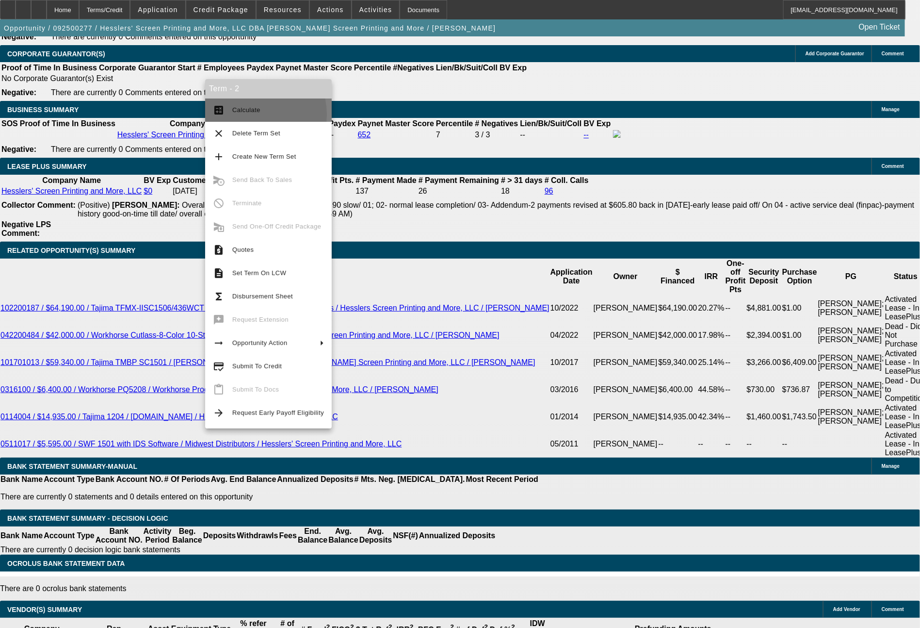
click at [246, 115] on span "Calculate" at bounding box center [278, 110] width 92 height 12
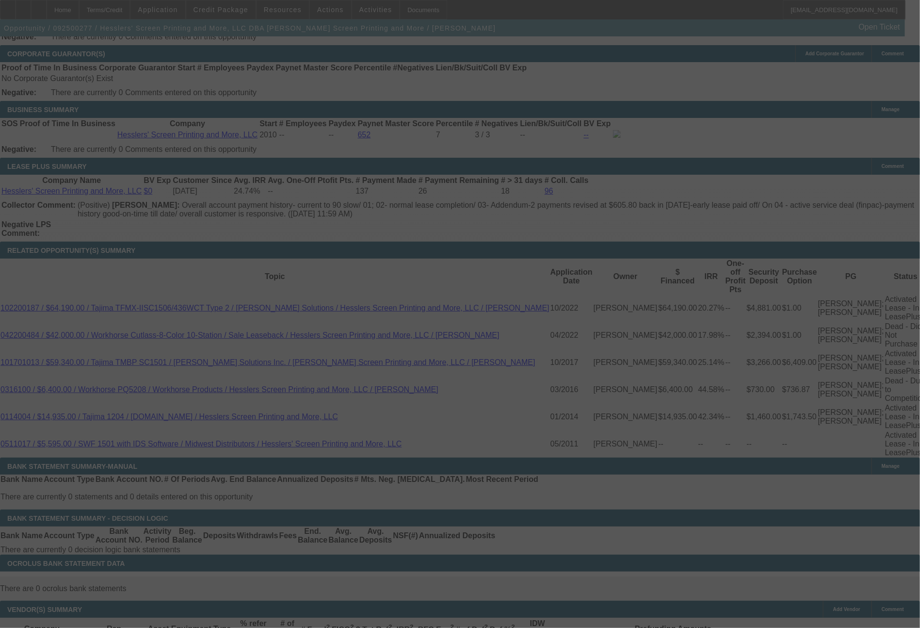
select select "0"
select select "2"
select select "0.1"
select select "4"
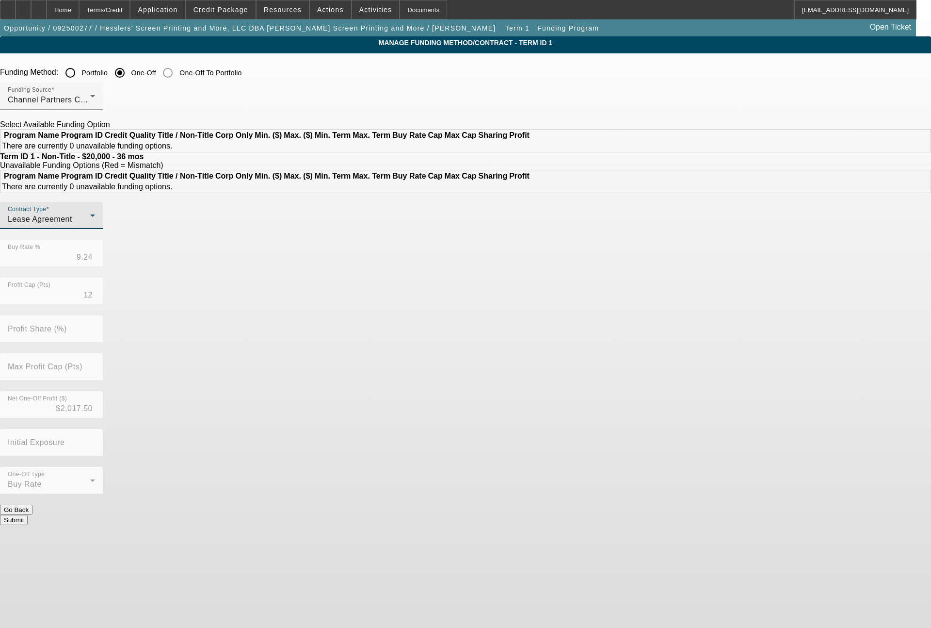
click at [90, 225] on div "Lease Agreement" at bounding box center [49, 219] width 82 height 12
click at [254, 290] on span "Equipment Finance Agreement" at bounding box center [254, 297] width 112 height 23
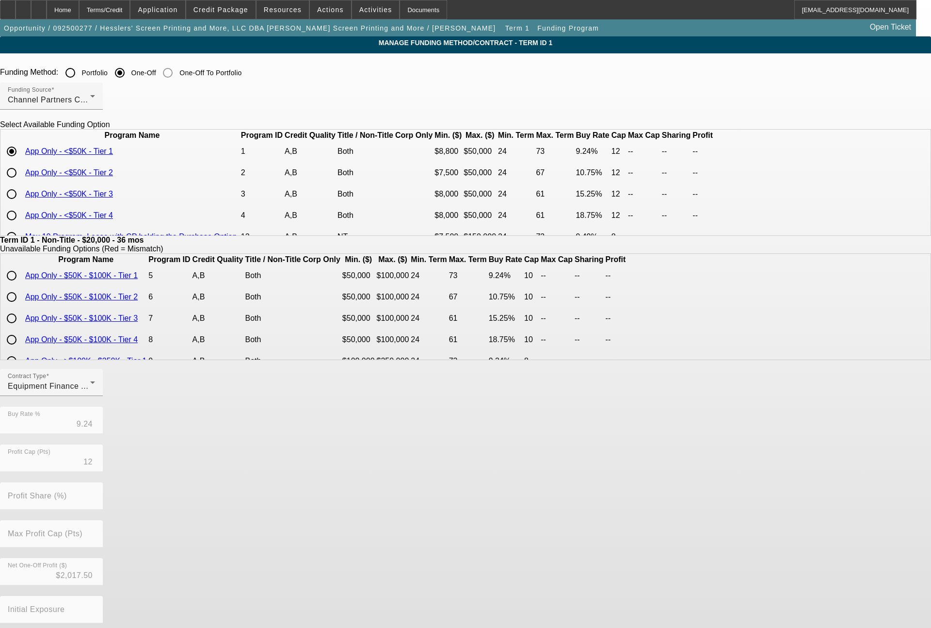
click at [425, 502] on form "Funding Method: Portfolio One-Off One-Off To Portfolio Funding Source Channel P…" at bounding box center [465, 381] width 931 height 637
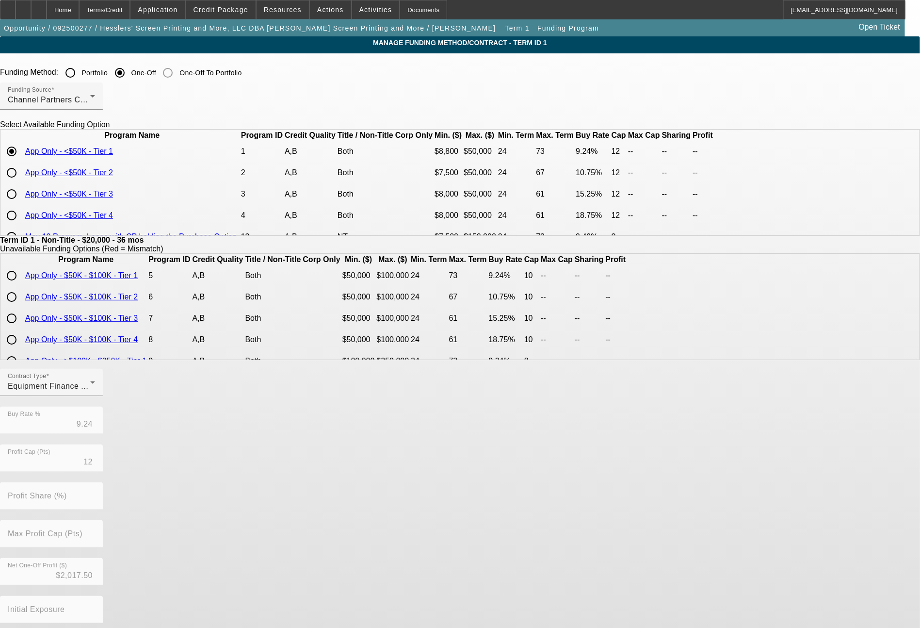
scroll to position [47, 0]
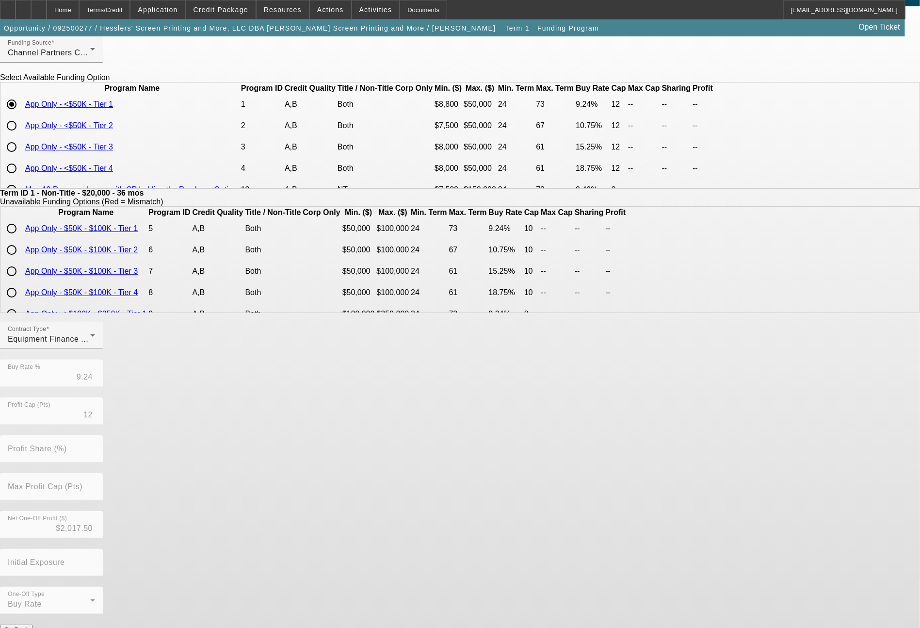
click at [28, 627] on button "Submit" at bounding box center [14, 639] width 28 height 10
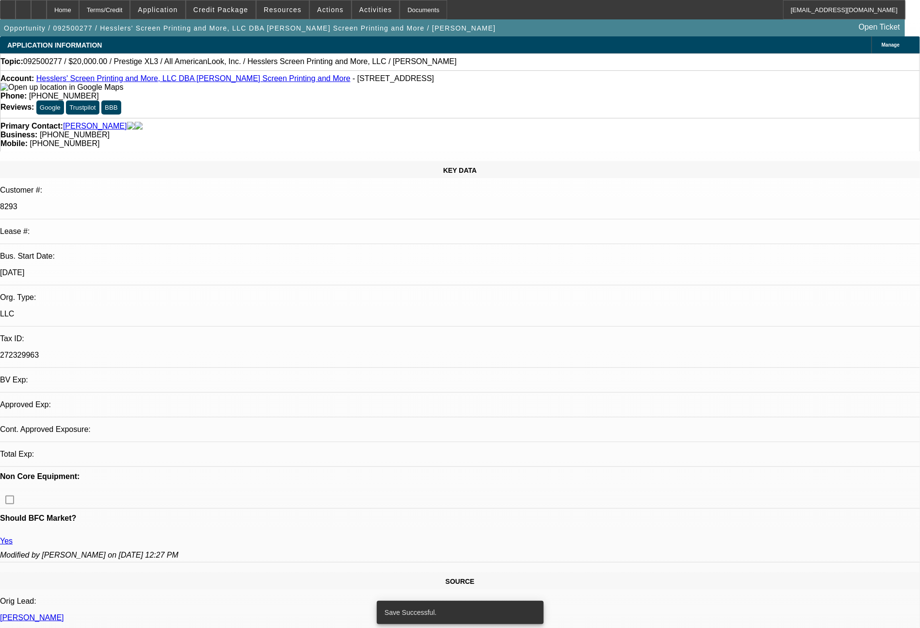
select select "0"
select select "2"
select select "0.1"
select select "4"
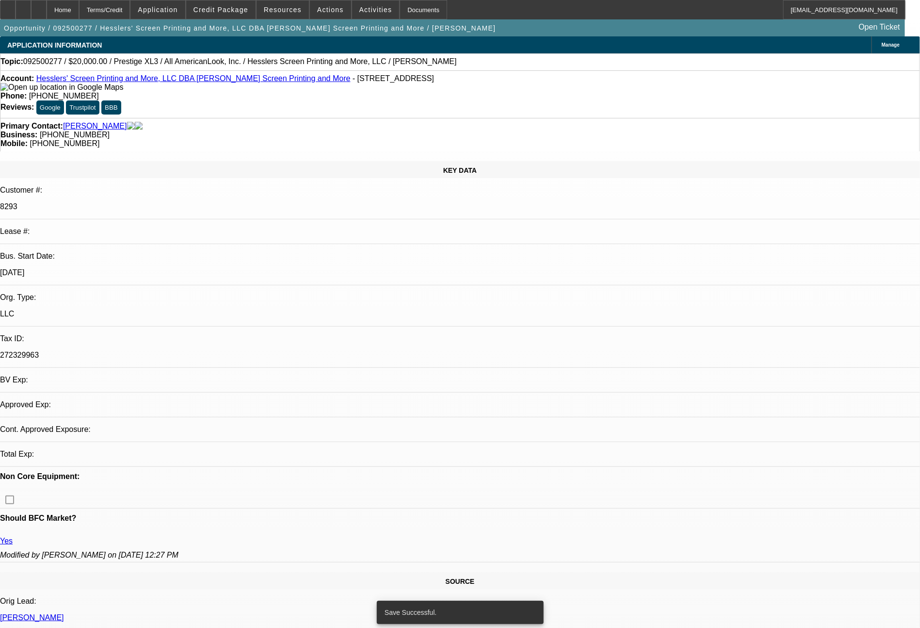
select select "0"
select select "2"
select select "0"
select select "6"
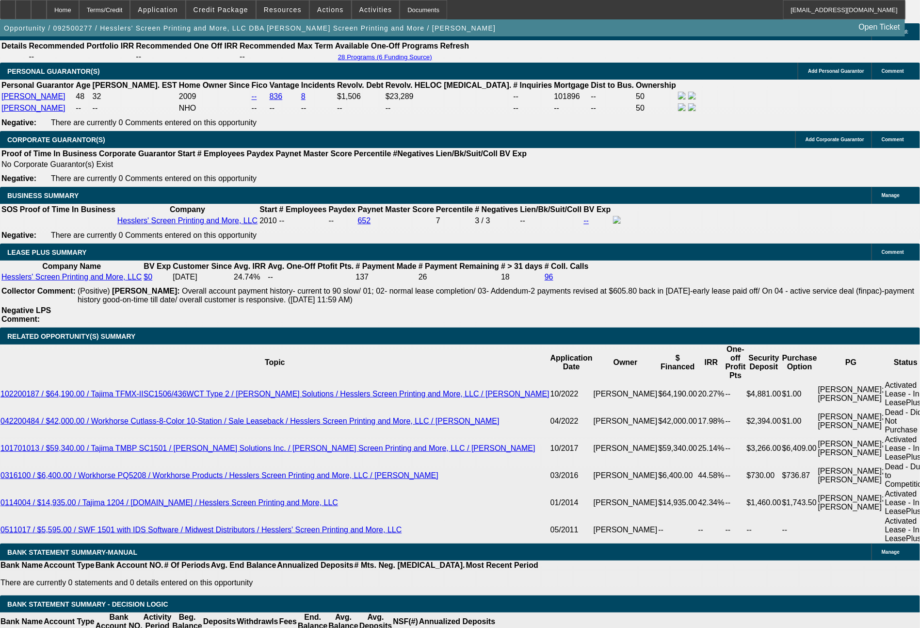
scroll to position [1652, 0]
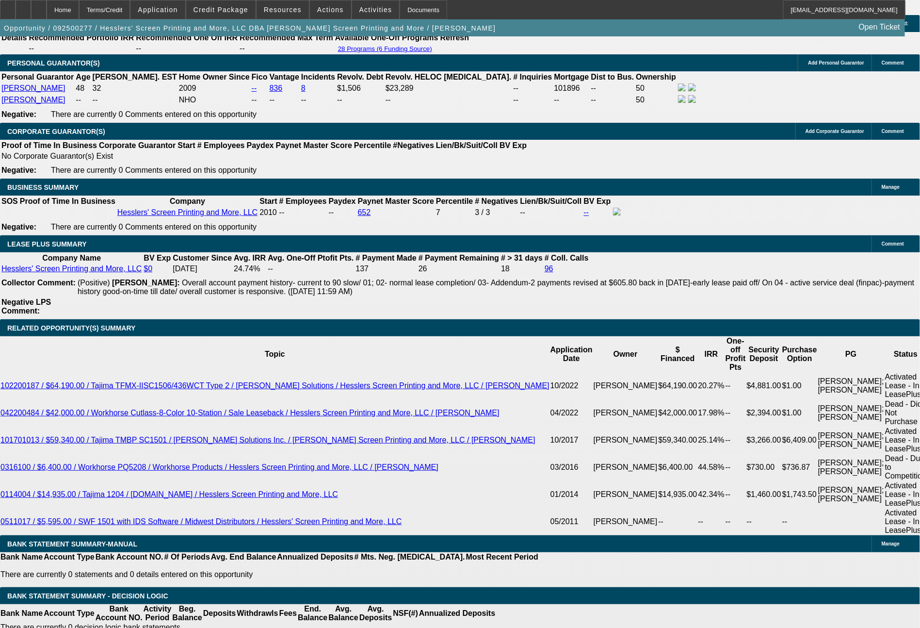
drag, startPoint x: 152, startPoint y: 359, endPoint x: 213, endPoint y: 367, distance: 61.5
type input "6"
type input "$12.00"
type input "UNKNOWN"
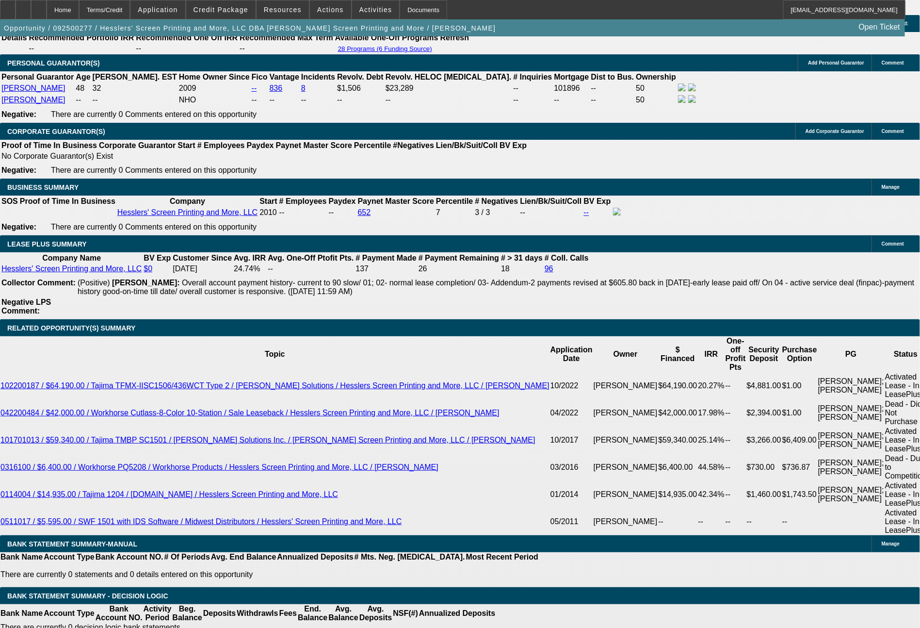
type input "638"
type input "$1,276.00"
type input "9.2"
type input "63"
type input "$126.00"
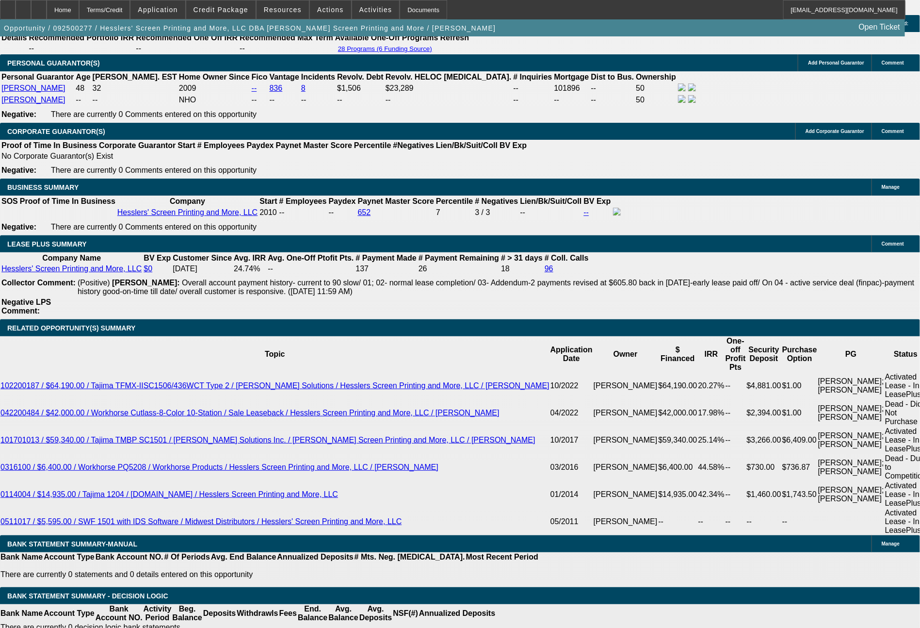
type input "637"
type input "$1,274.00"
type input "9.1"
type input "63"
type input "$126.00"
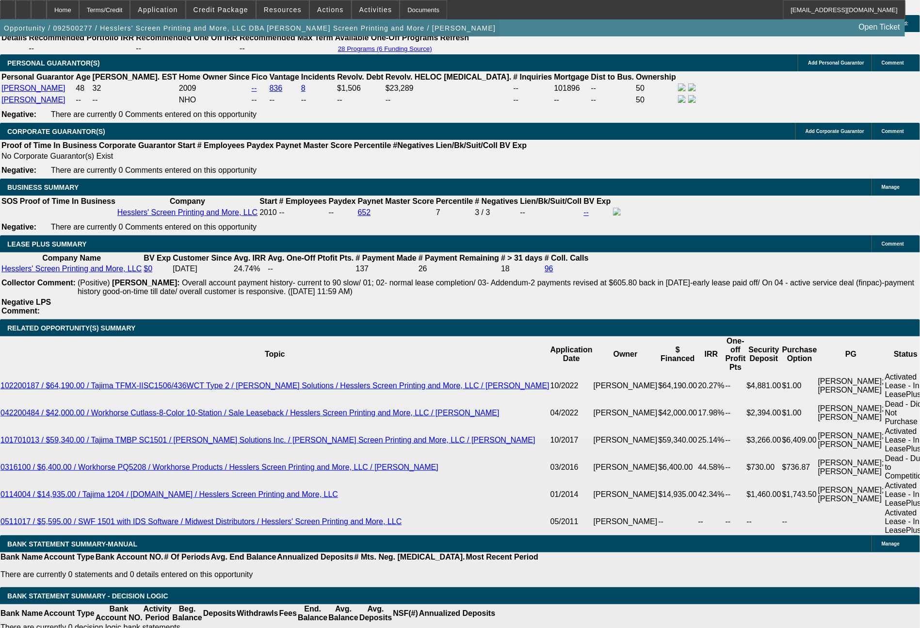
type input "636"
type input "$1,272.00"
type input "9"
type input "63"
type input "$126.00"
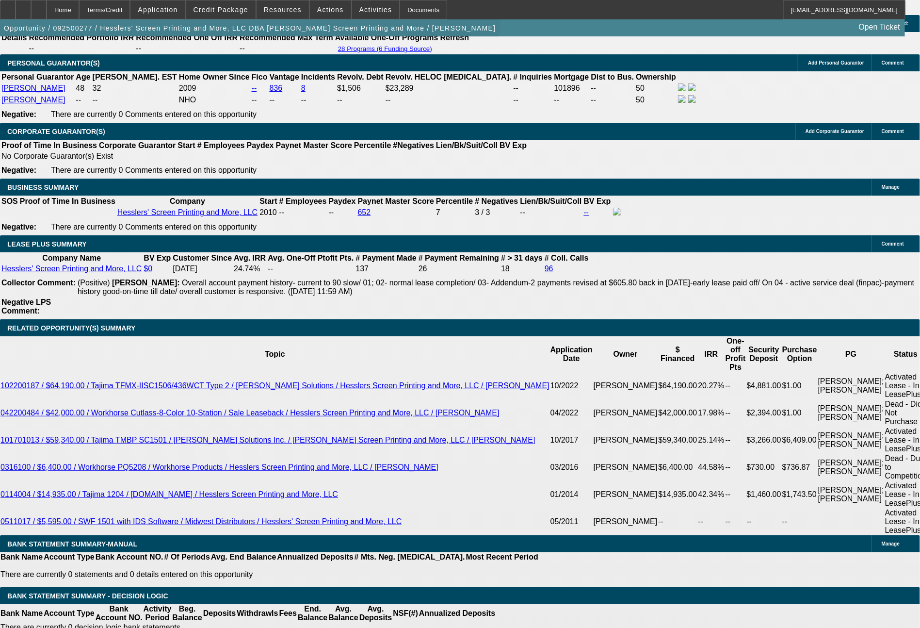
type input "634"
type input "$1,268.00"
type input "8.8"
type input "$634.00"
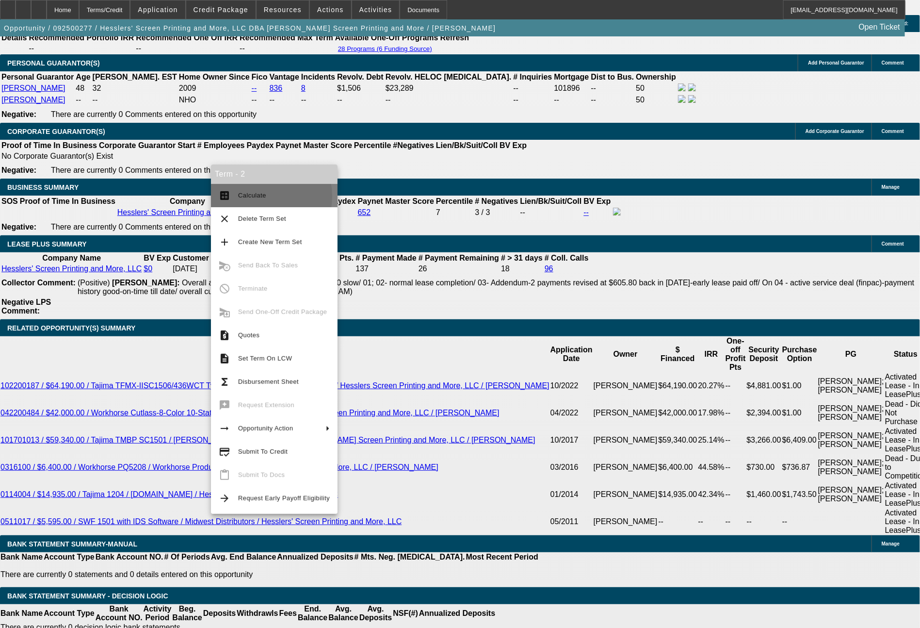
click at [258, 196] on span "Calculate" at bounding box center [252, 195] width 28 height 7
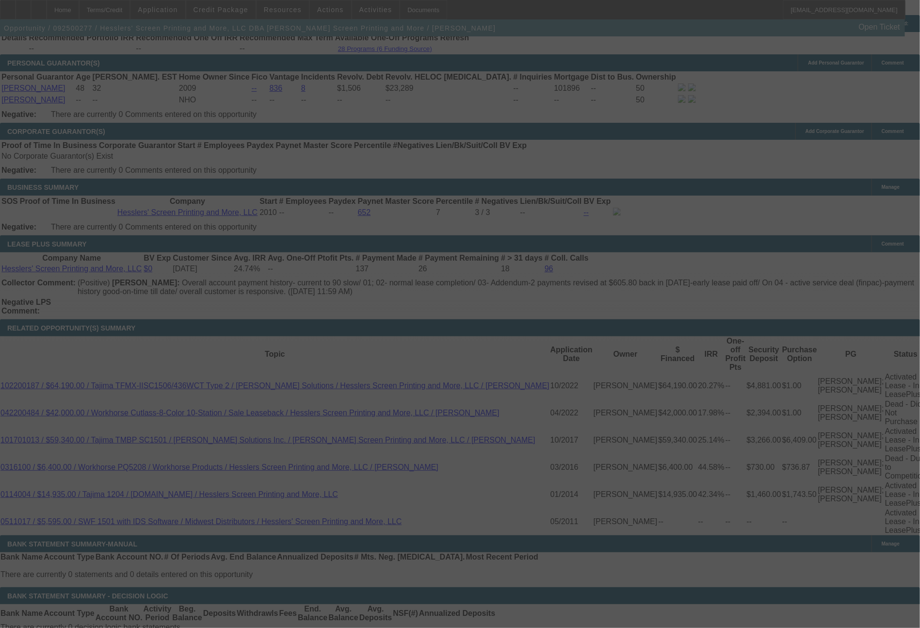
select select "0"
select select "2"
select select "0.1"
select select "4"
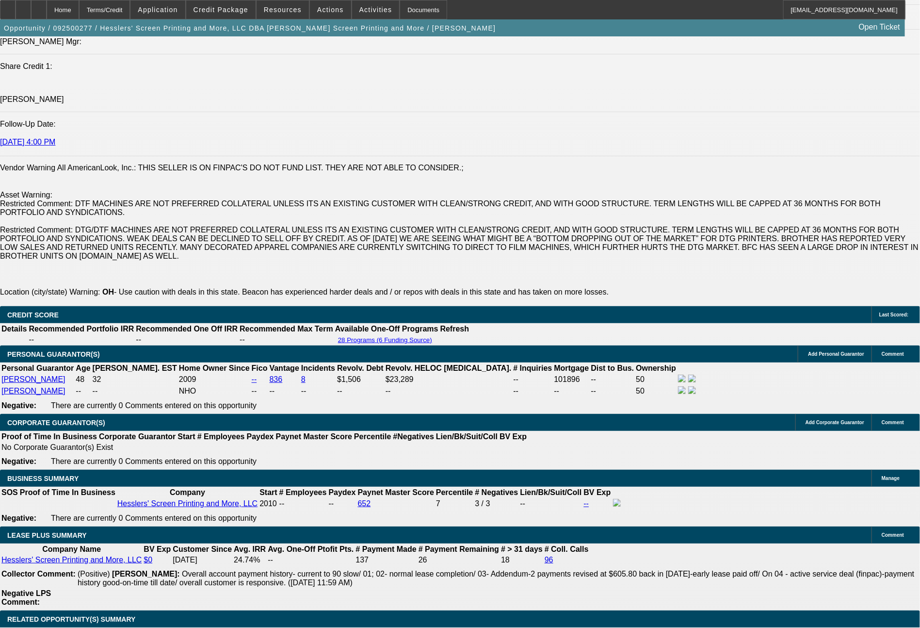
scroll to position [1321, 0]
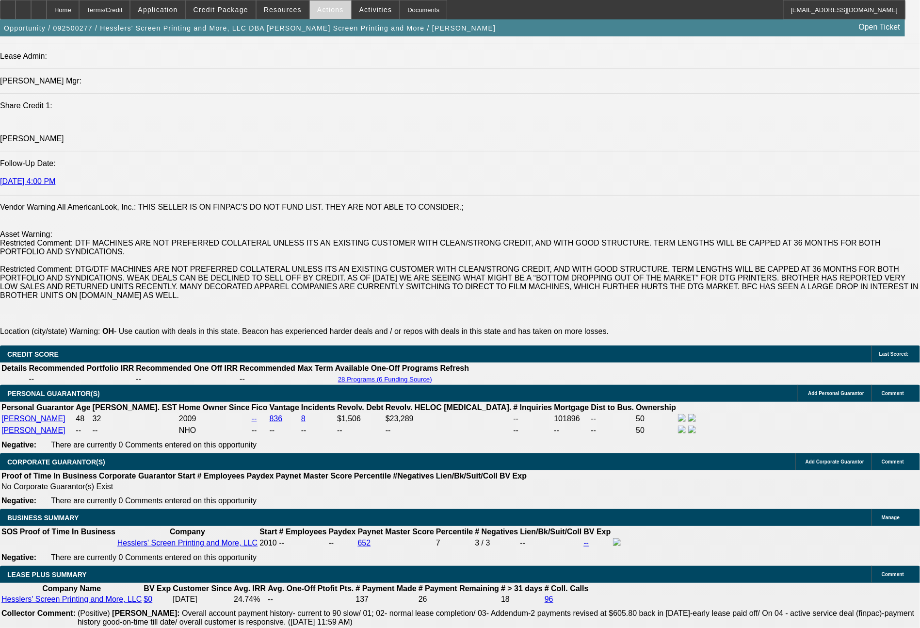
click at [322, 9] on span "Actions" at bounding box center [330, 10] width 27 height 8
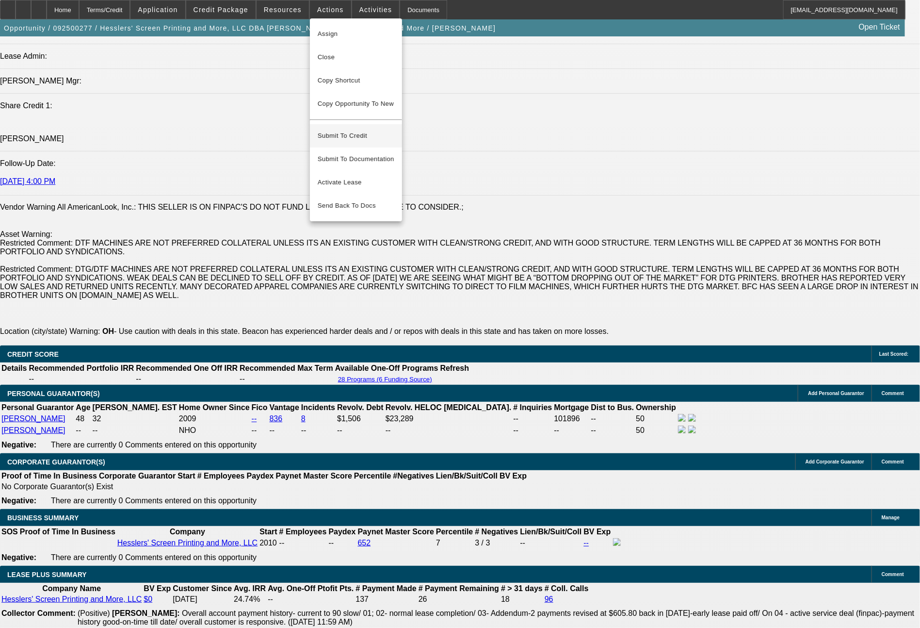
click at [344, 131] on span "Submit To Credit" at bounding box center [356, 136] width 77 height 12
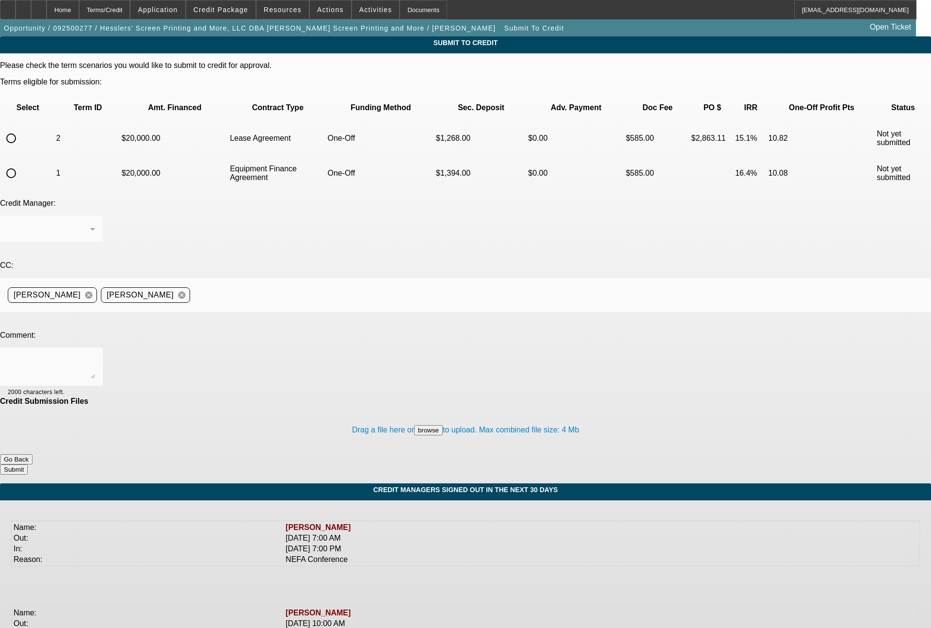
click at [21, 163] on input "radio" at bounding box center [10, 172] width 19 height 19
radio input "true"
click at [95, 355] on textarea at bounding box center [51, 366] width 87 height 23
click at [95, 355] on textarea "Please send both term sets to CPCEF for one off review. NOTE - they would also …" at bounding box center [51, 366] width 87 height 23
click at [95, 355] on textarea "Please send both term sets (for a lease and an EFA) to CPCEF for one off review…" at bounding box center [51, 366] width 87 height 23
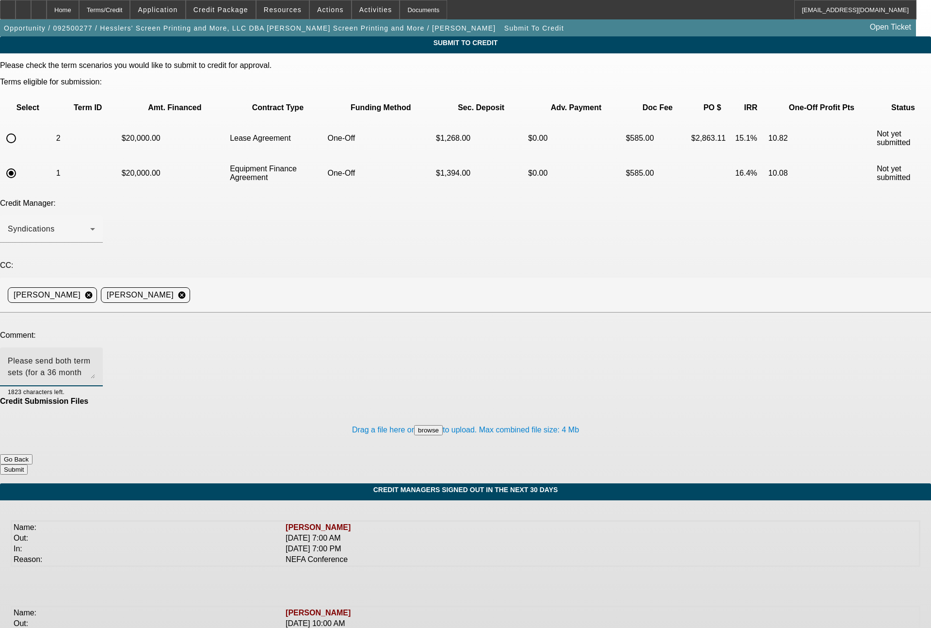
click at [95, 355] on textarea "Please send both term sets (for a 36 month lease and an EFA) to CPCEF for one o…" at bounding box center [51, 366] width 87 height 23
type textarea "Please send both term sets (for a 36 month lease and a 36 month EFA) to CPCEF f…"
click at [28, 464] on button "Submit" at bounding box center [14, 469] width 28 height 10
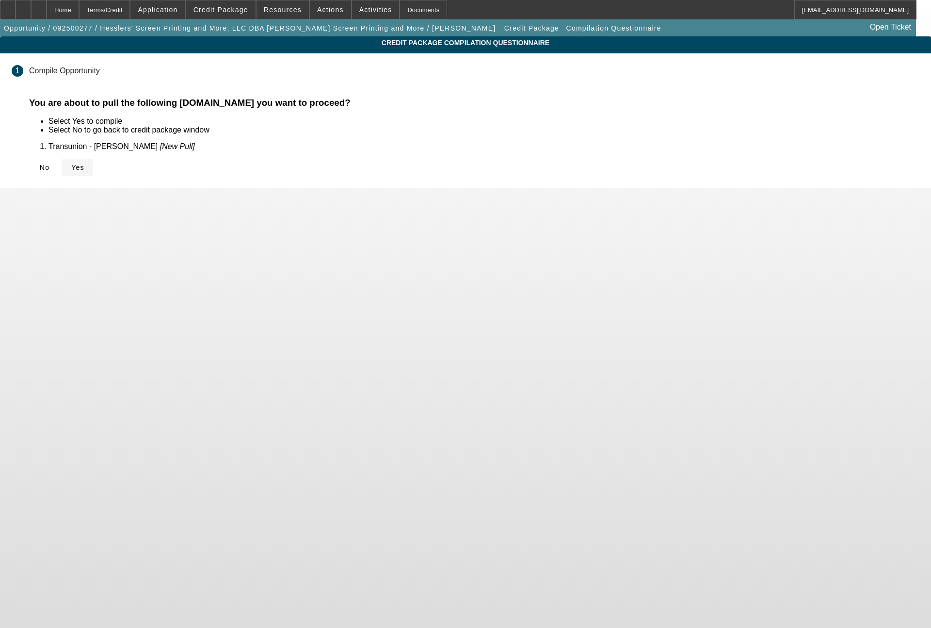
click at [93, 166] on span at bounding box center [77, 167] width 31 height 23
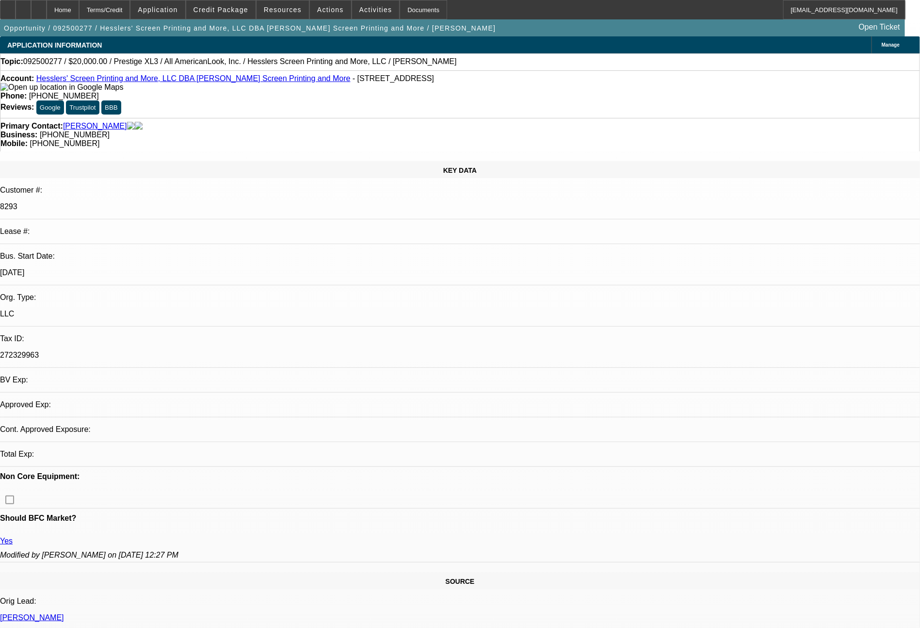
select select "0"
select select "2"
select select "0.1"
select select "4"
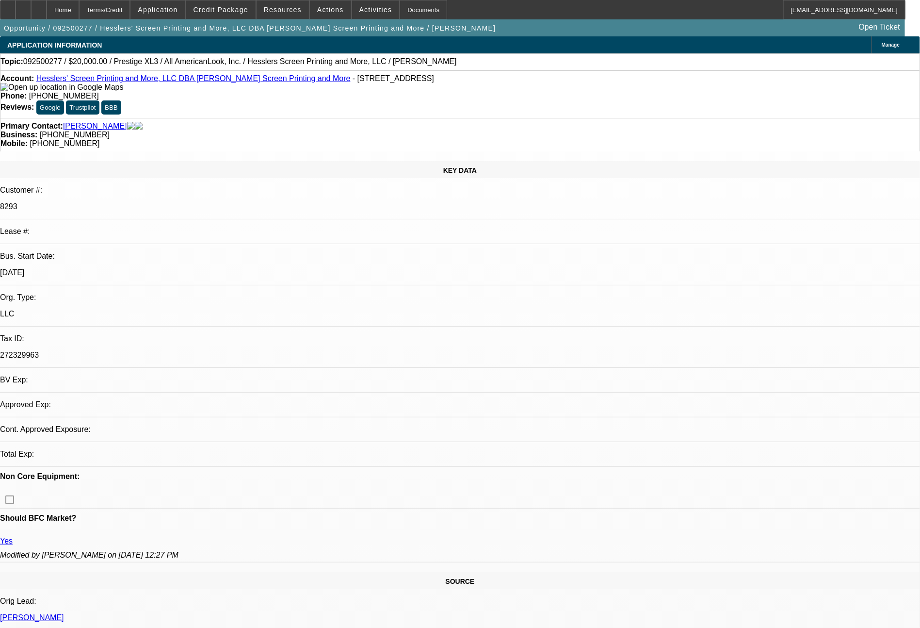
select select "0"
select select "2"
select select "0"
select select "6"
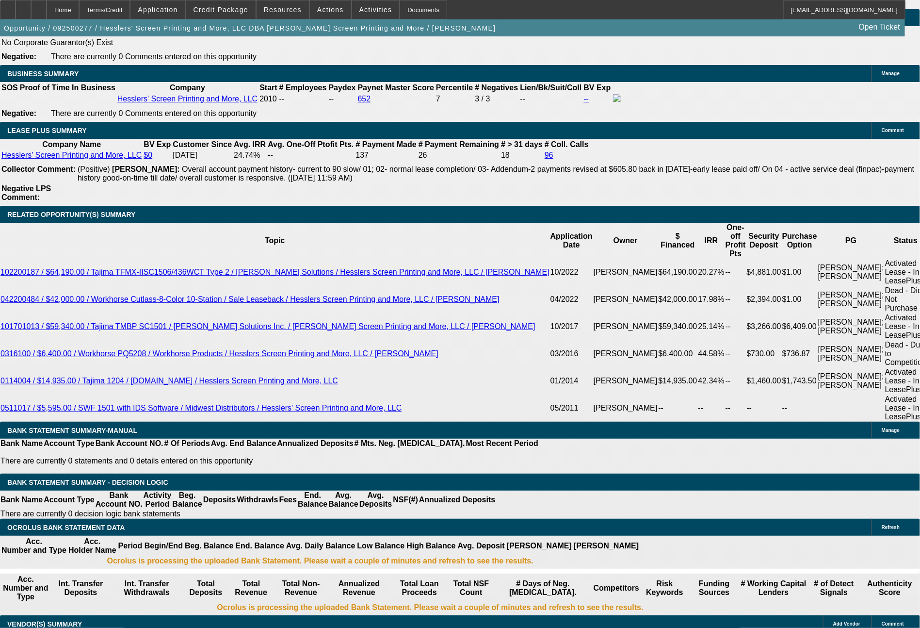
scroll to position [1771, 0]
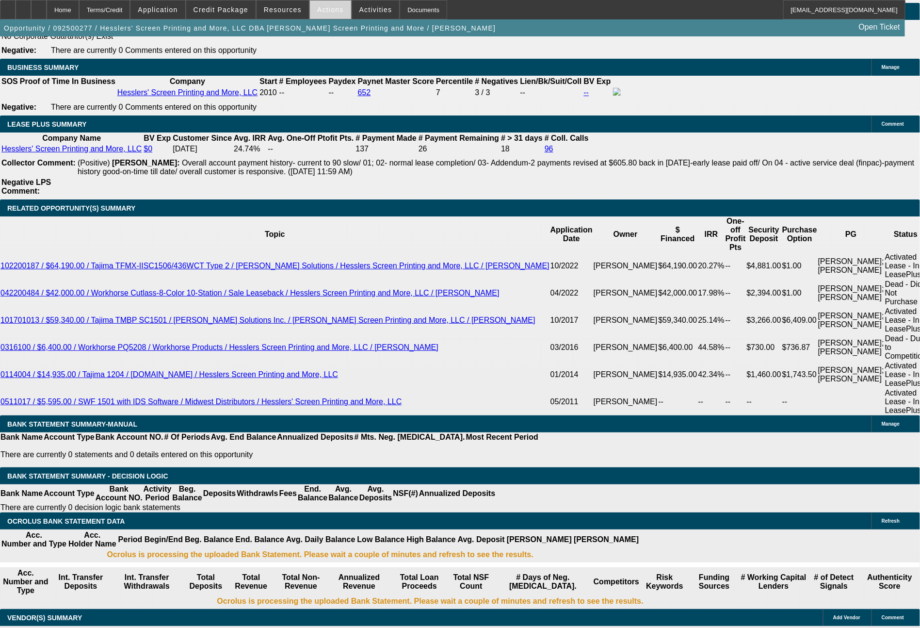
click at [320, 6] on span "Actions" at bounding box center [330, 10] width 27 height 8
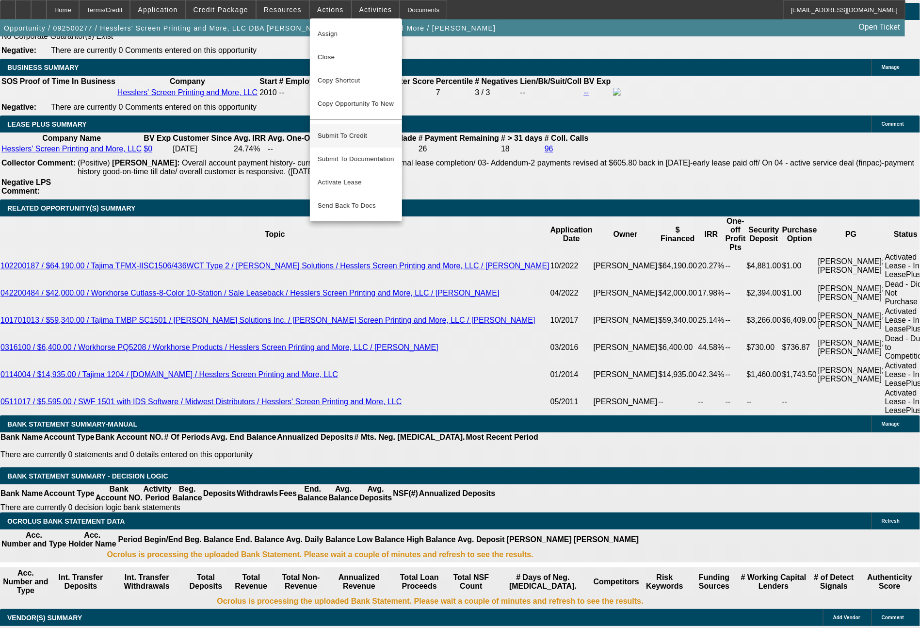
click at [364, 130] on span "Submit To Credit" at bounding box center [356, 136] width 77 height 12
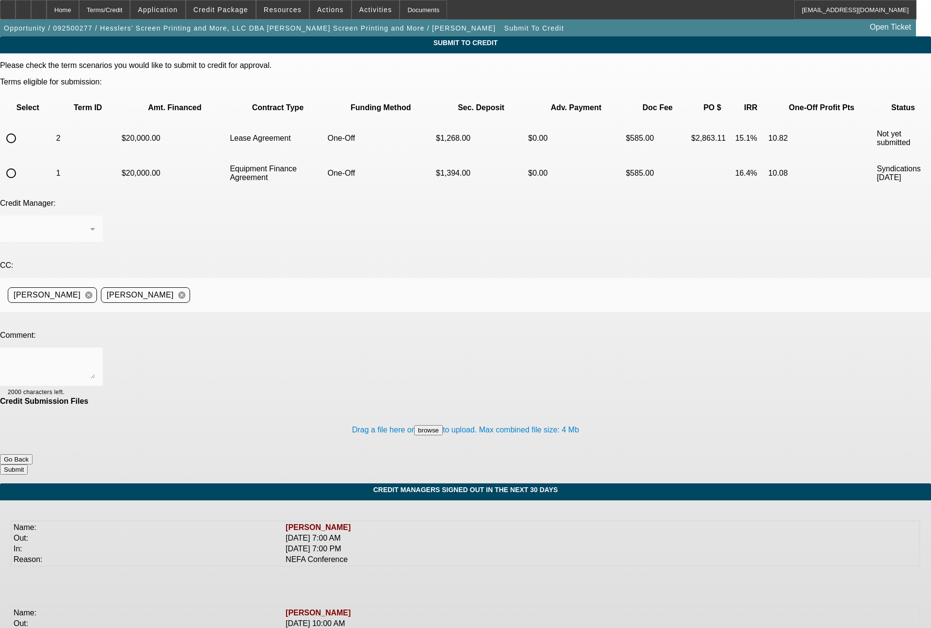
click at [21, 129] on input "radio" at bounding box center [10, 138] width 19 height 19
radio input "true"
click at [95, 355] on textarea at bounding box center [51, 366] width 87 height 23
type textarea "36 month lease term set"
click at [28, 464] on button "Submit" at bounding box center [14, 469] width 28 height 10
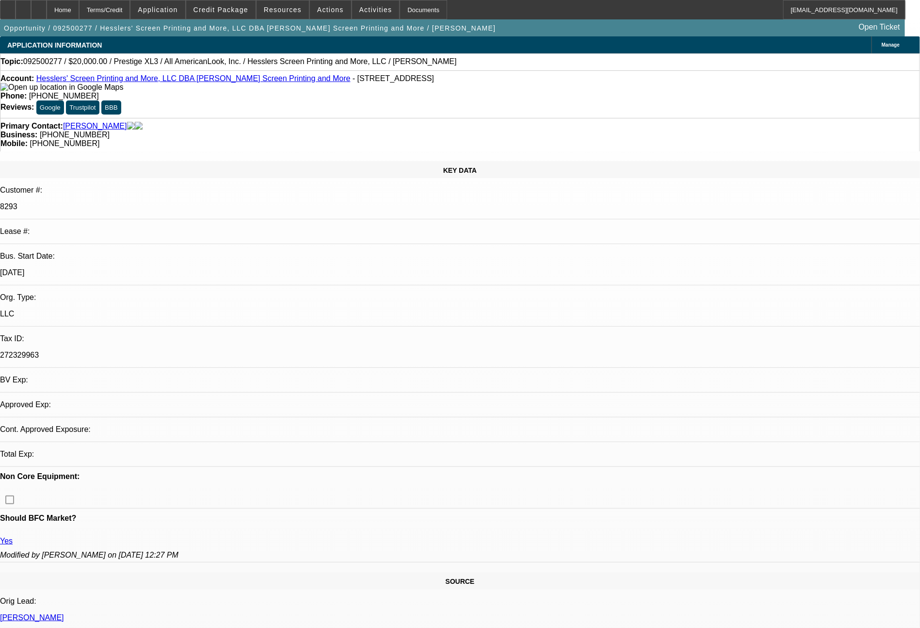
select select "0"
select select "2"
select select "0.1"
select select "4"
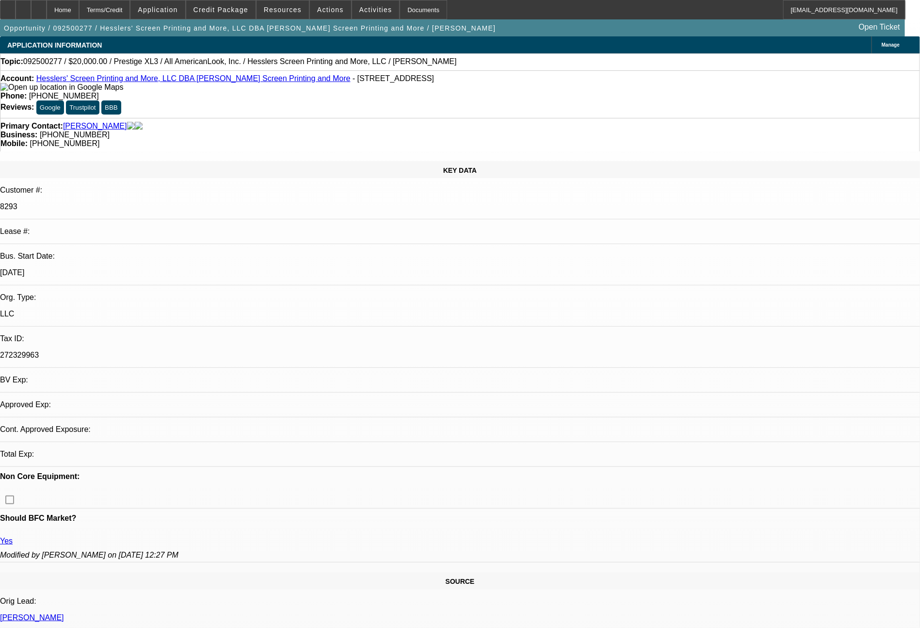
select select "0"
select select "2"
select select "0"
select select "6"
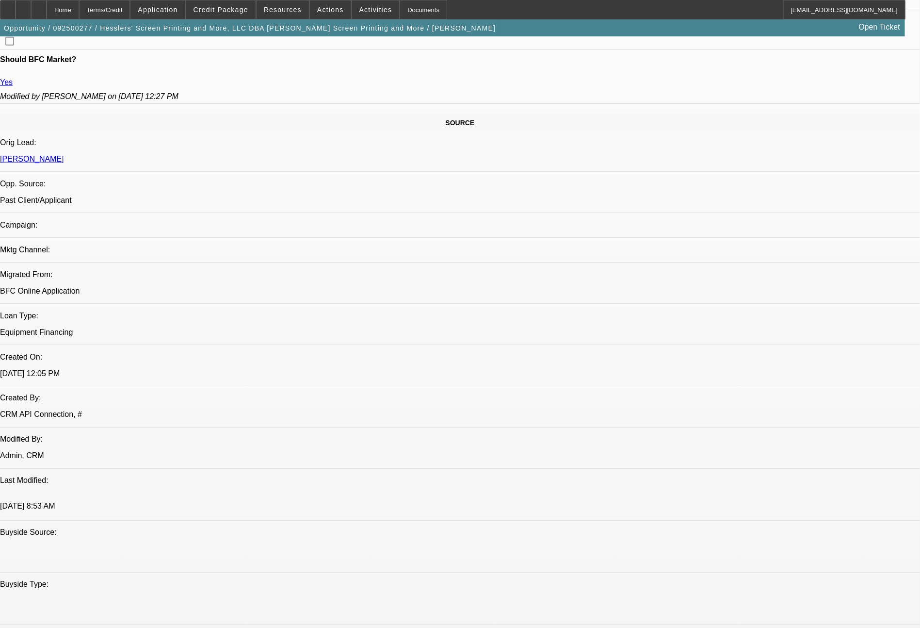
scroll to position [499, 0]
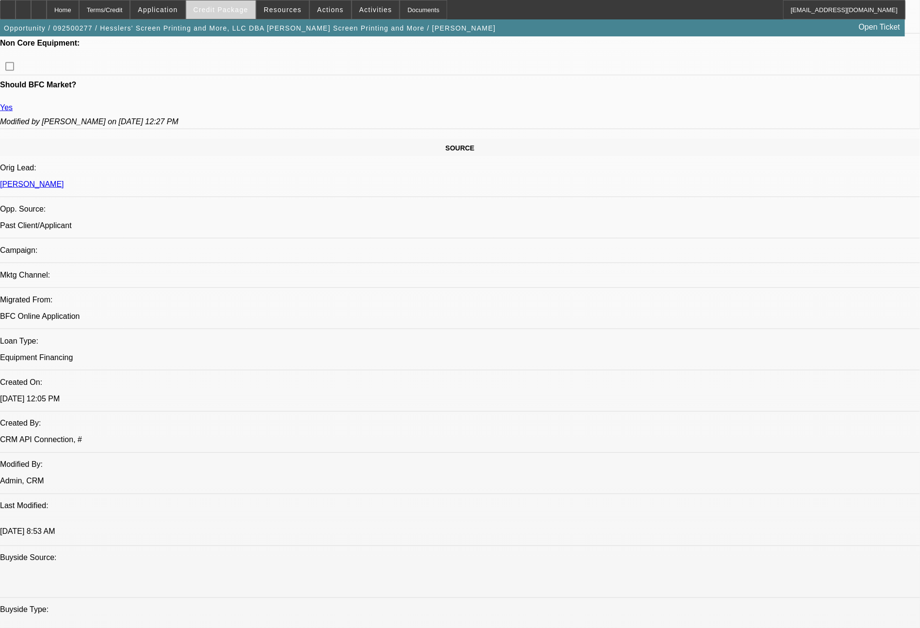
click at [217, 12] on span "Credit Package" at bounding box center [221, 10] width 55 height 8
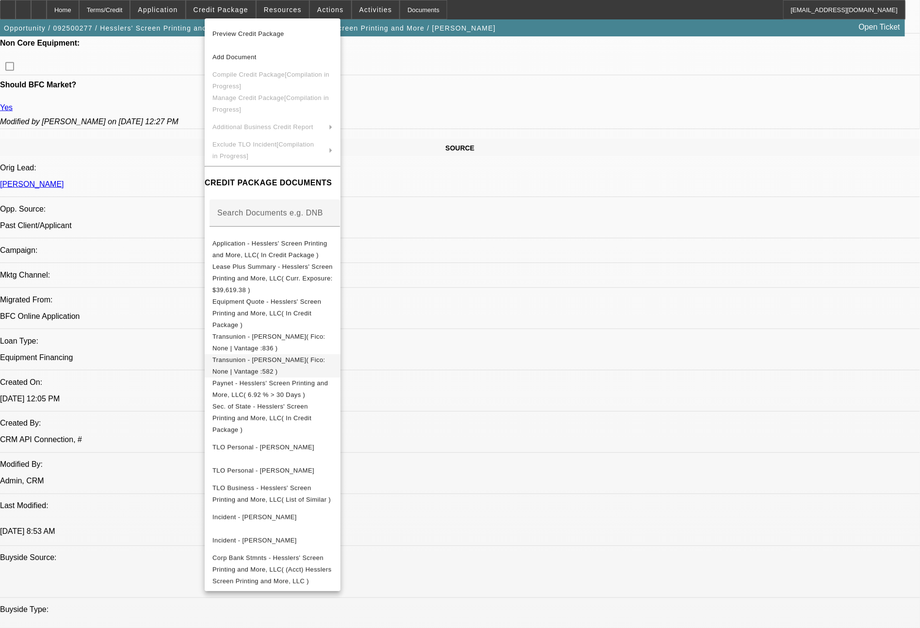
click at [308, 356] on span "Transunion - Hessler, Kimberly( Fico: None | Vantage :582 )" at bounding box center [268, 365] width 113 height 19
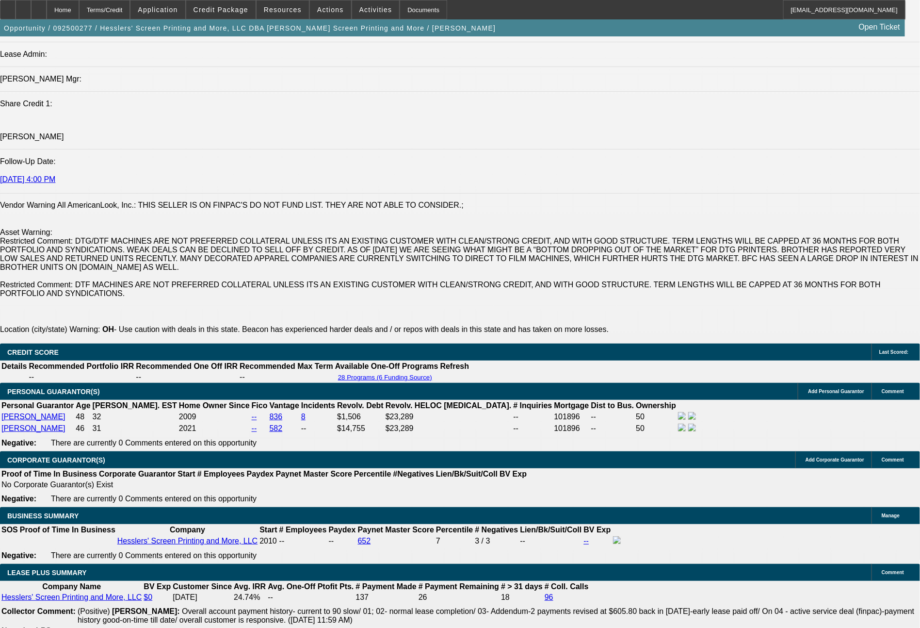
scroll to position [1449, 0]
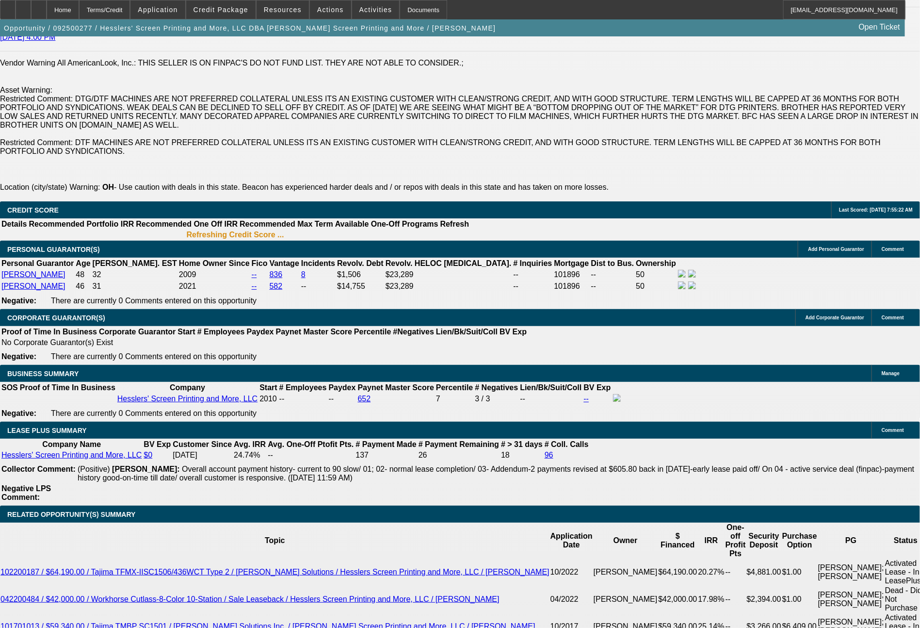
scroll to position [1484, 0]
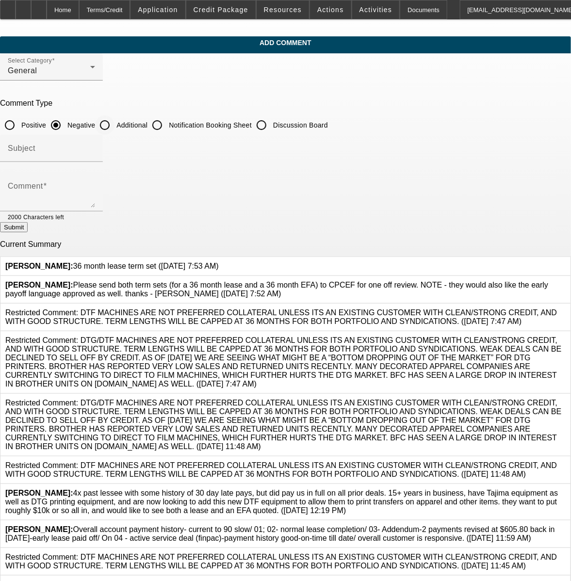
click at [114, 125] on input "Additional" at bounding box center [104, 124] width 19 height 19
radio input "true"
click at [95, 184] on textarea "Comment" at bounding box center [51, 195] width 87 height 23
type textarea "[PERSON_NAME] - solid personal credit. [PERSON_NAME] - a few missed payments on…"
click at [28, 230] on button "Submit" at bounding box center [14, 227] width 28 height 10
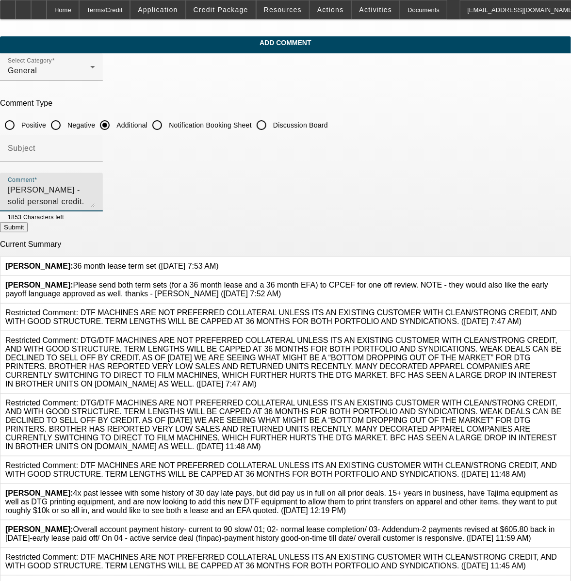
radio input "true"
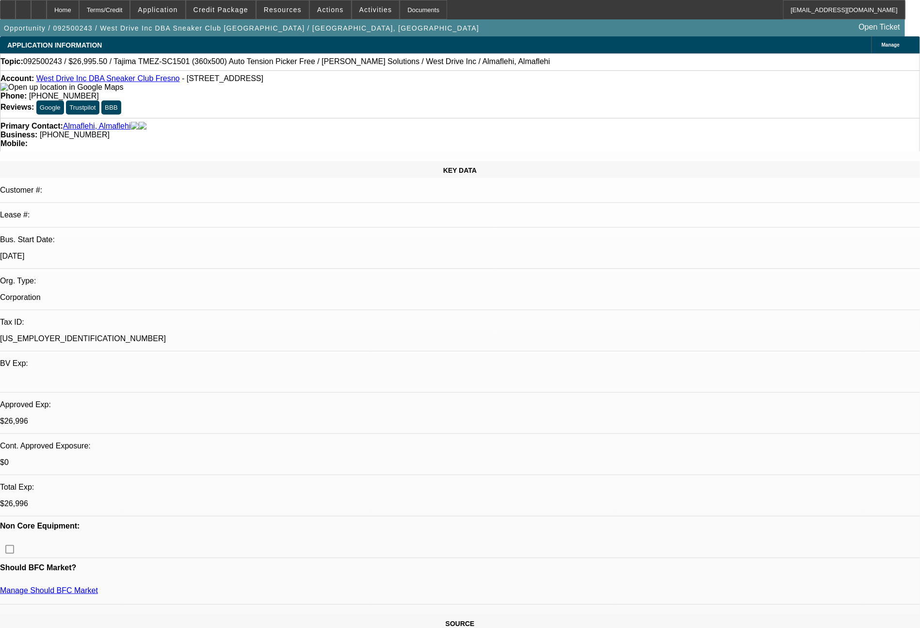
select select "0"
select select "2"
select select "0.1"
select select "4"
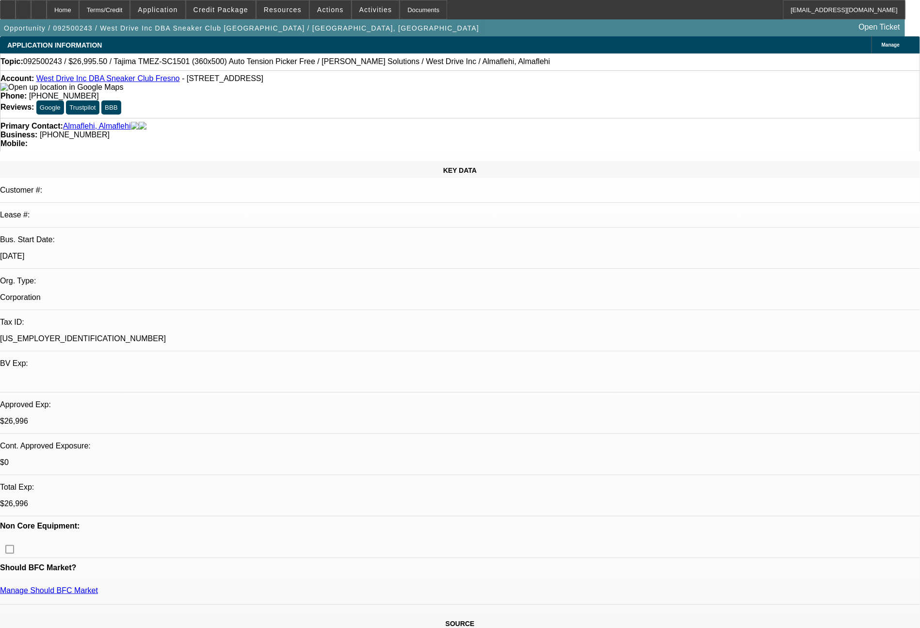
select select "0"
select select "0.1"
select select "5"
select select "0"
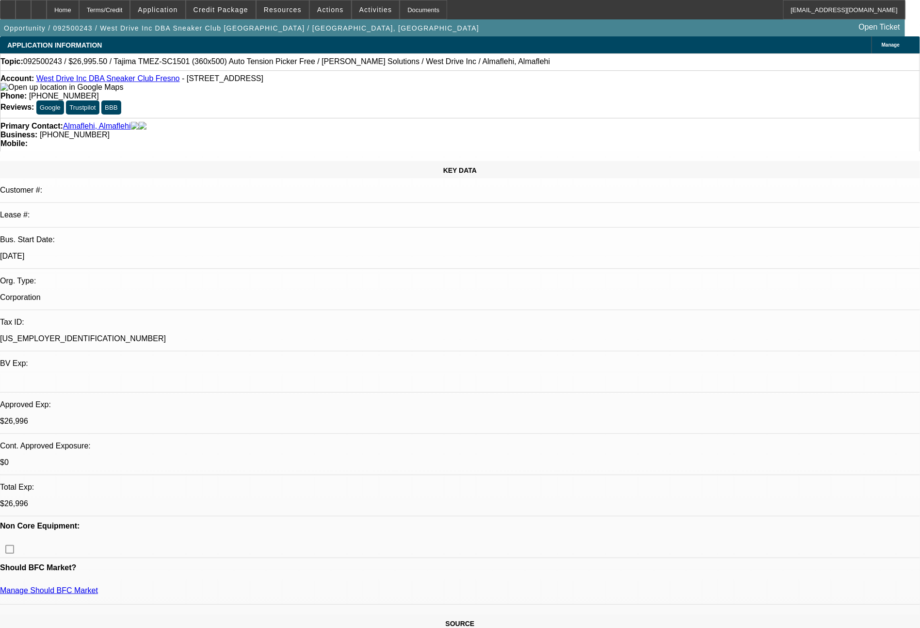
select select "2"
select select "0.1"
select select "4"
select select "0"
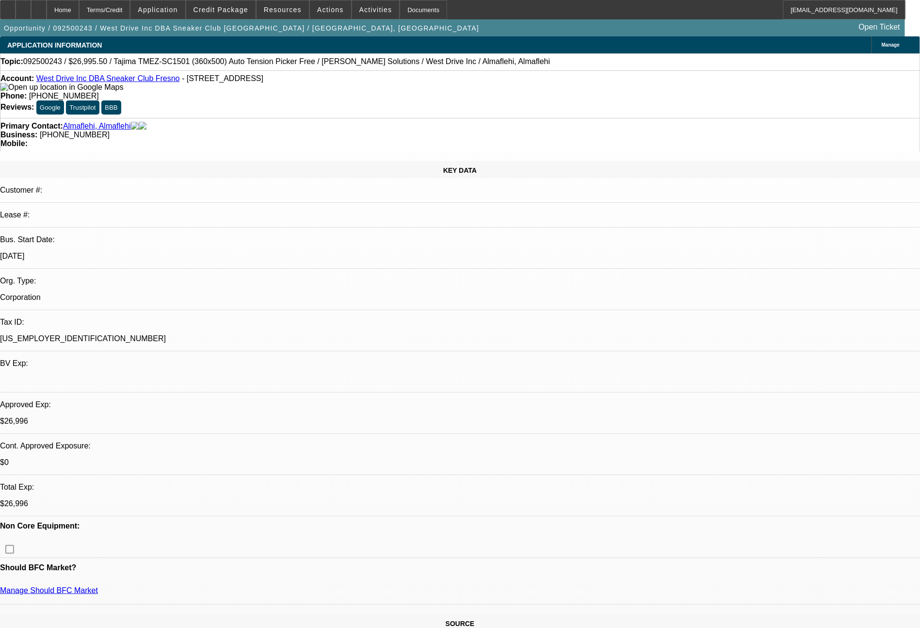
select select "0"
select select "0.1"
select select "5"
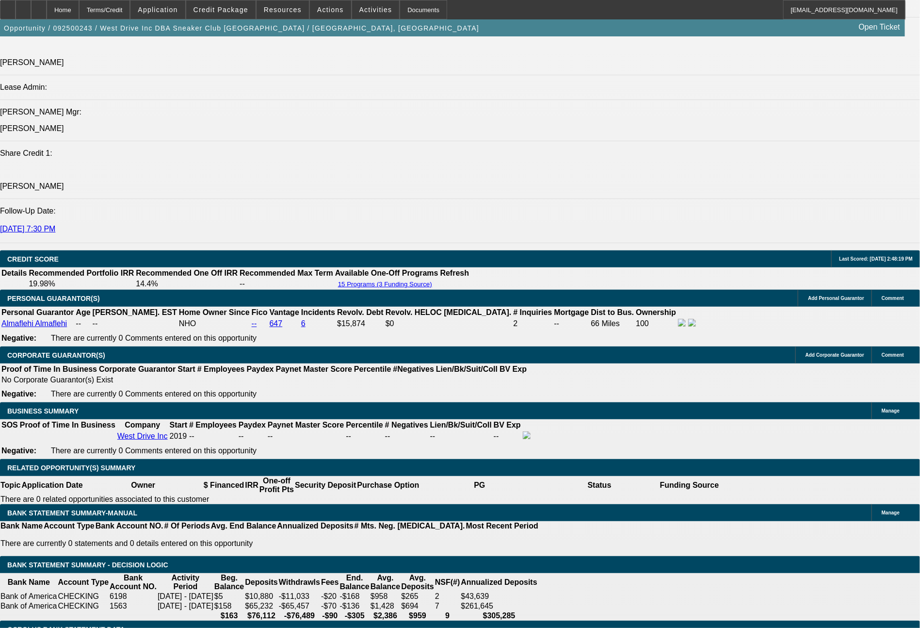
scroll to position [1270, 0]
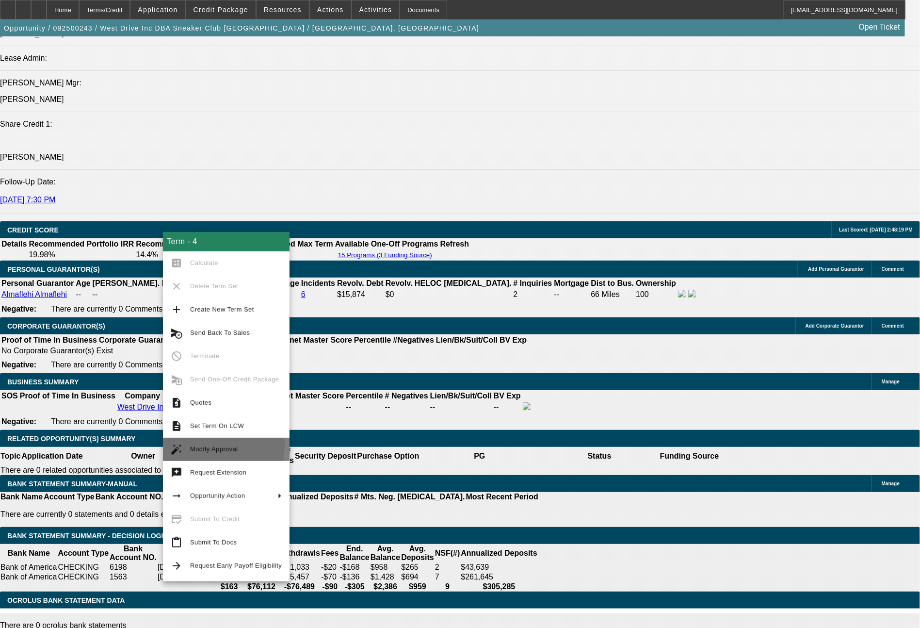
click at [192, 445] on span "Modify Approval" at bounding box center [236, 449] width 92 height 12
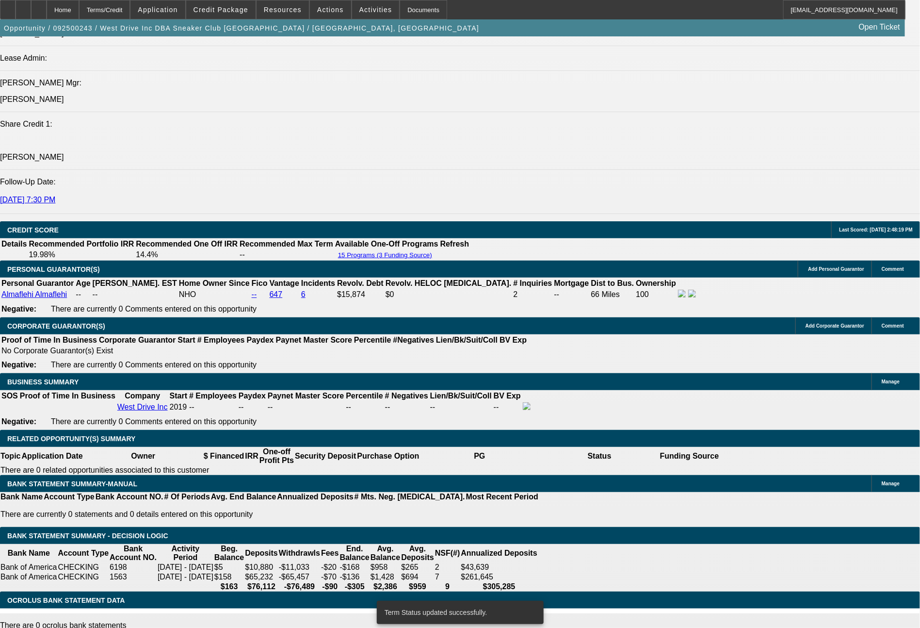
select select "0"
select select "2"
select select "0.1"
select select "4"
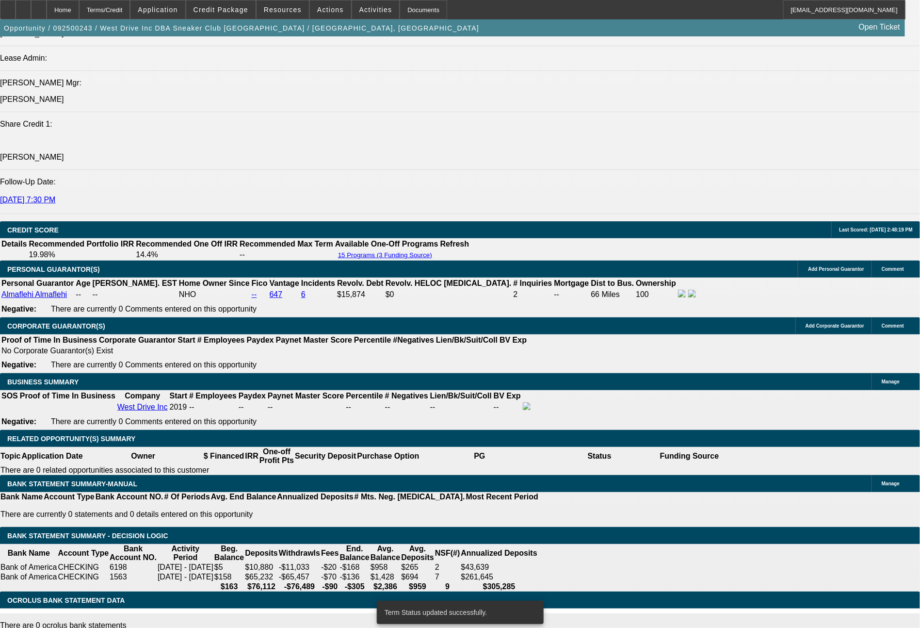
select select "0"
select select "2"
select select "0.1"
select select "4"
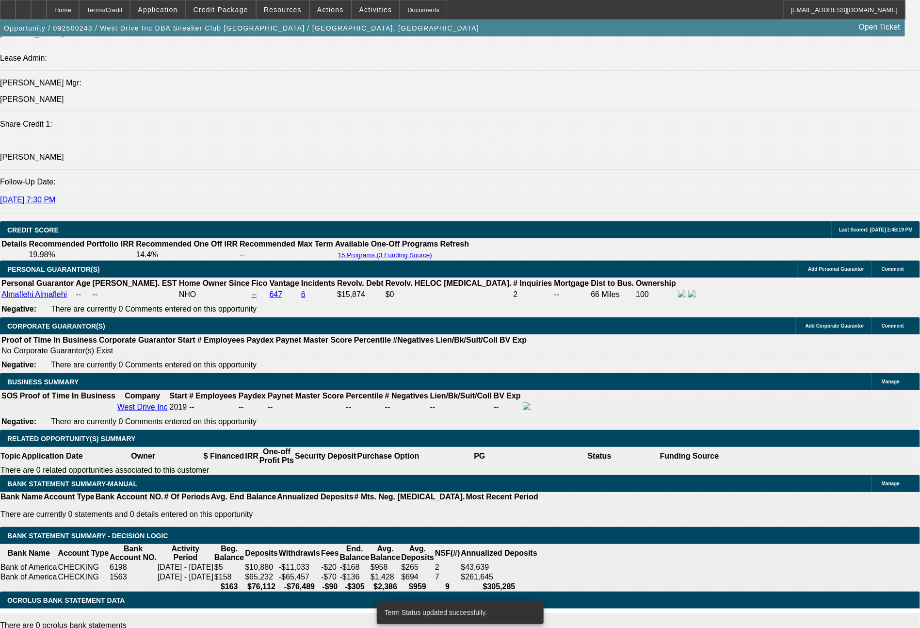
select select "0"
select select "0.1"
select select "5"
select select "0"
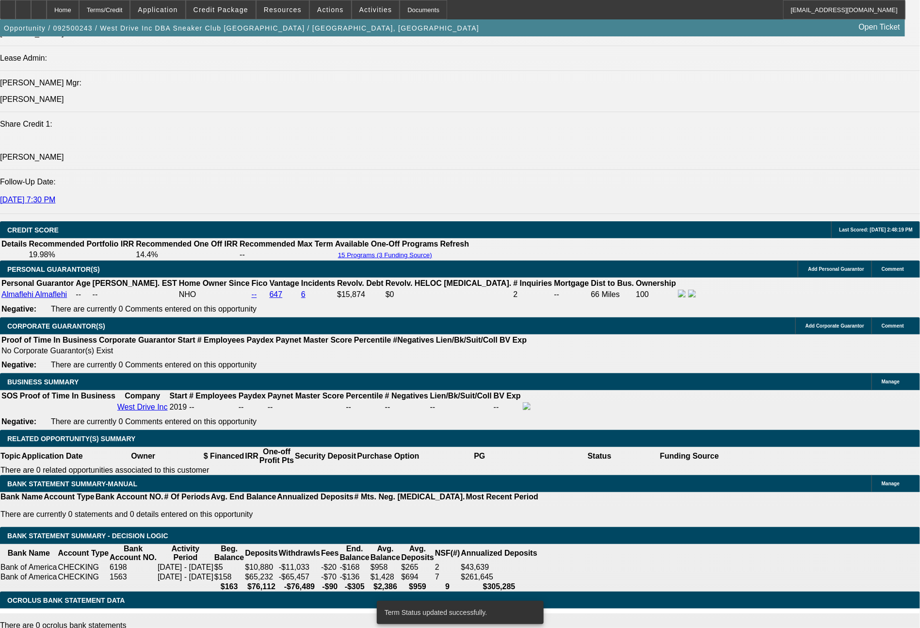
select select "2"
select select "0.1"
select select "4"
drag, startPoint x: 150, startPoint y: 347, endPoint x: 214, endPoint y: 351, distance: 64.2
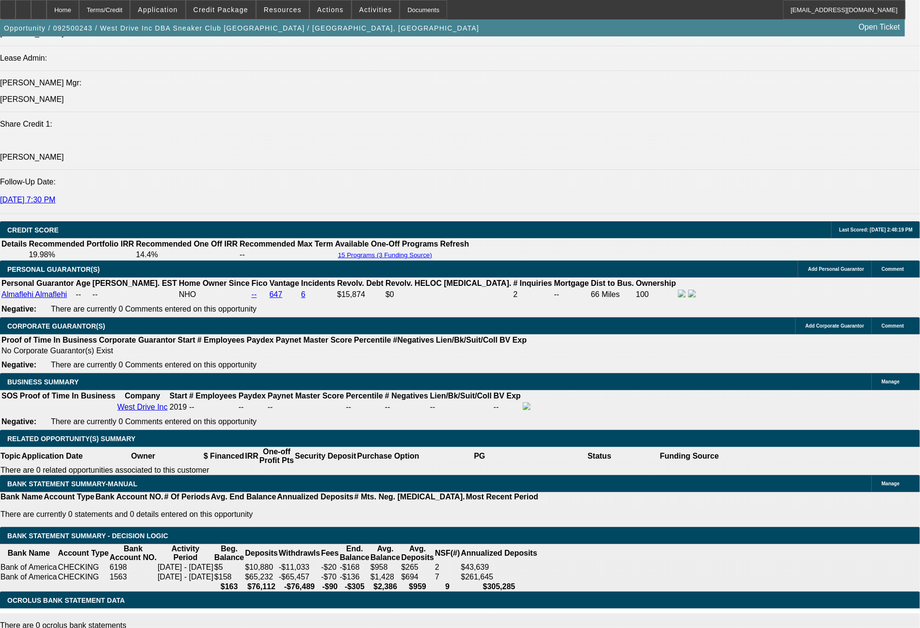
type input "71"
type input "$142.00"
type input "UNKNOWN"
type input "713"
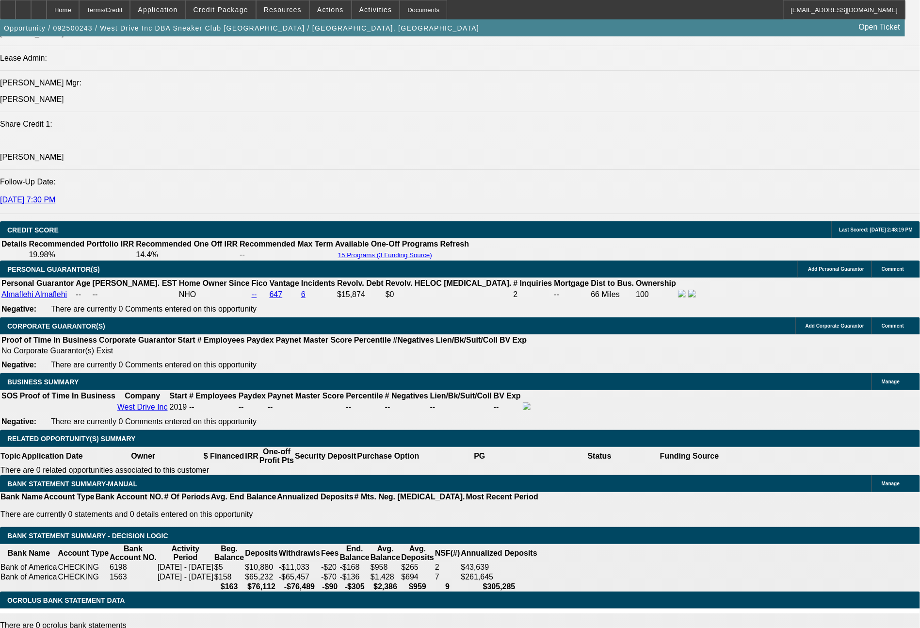
type input "19.9"
type input "$1,426.00"
type input "713.2"
type input "$1,426.40"
type input "713.27"
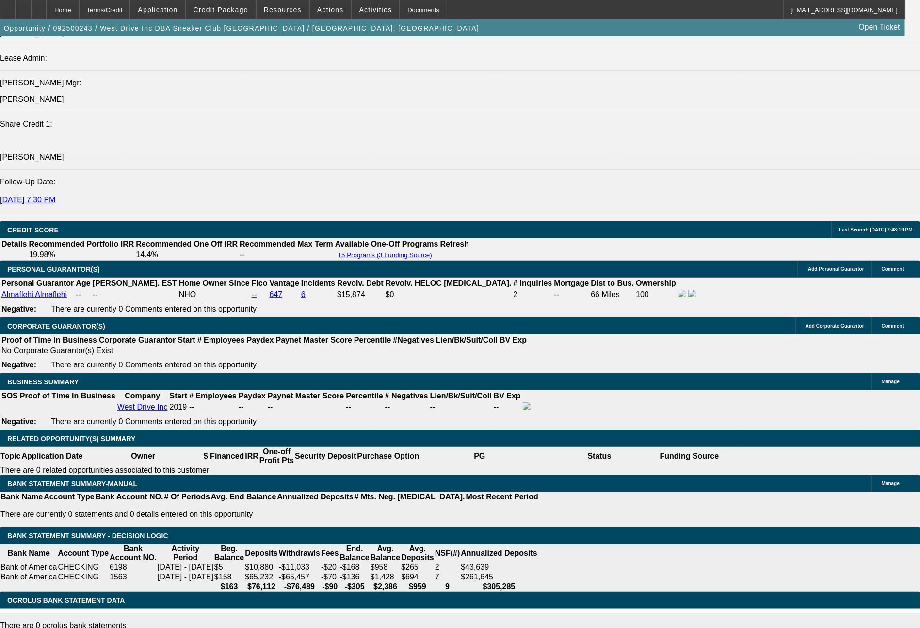
type input "$1,426.54"
type input "$713.27"
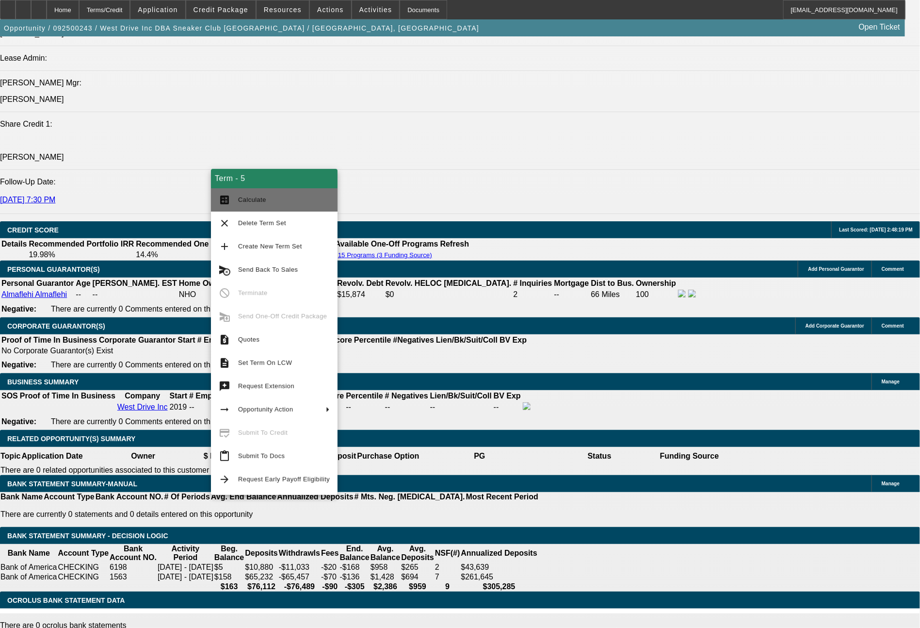
click at [275, 204] on span "Calculate" at bounding box center [284, 200] width 92 height 12
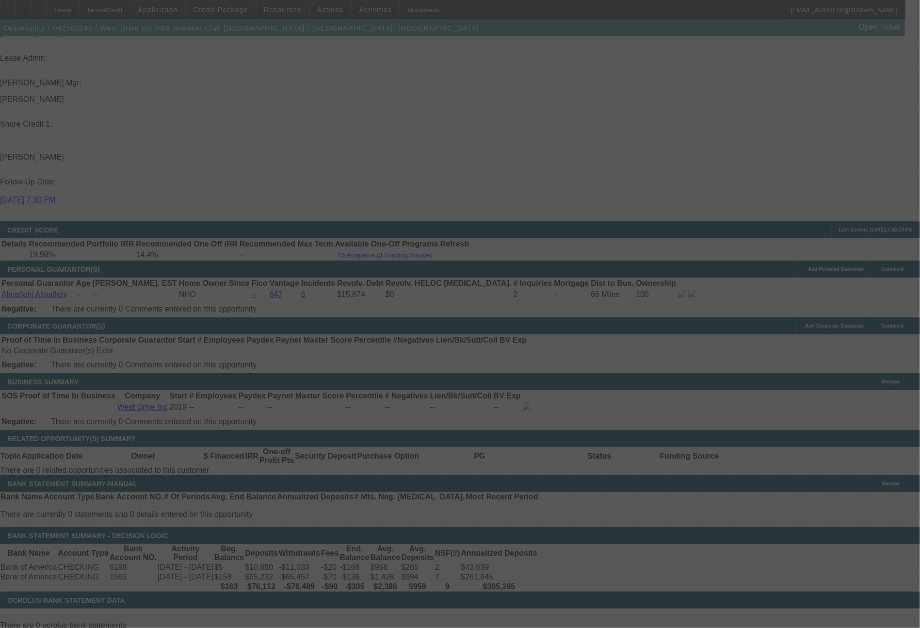
select select "0"
select select "2"
select select "0.1"
select select "4"
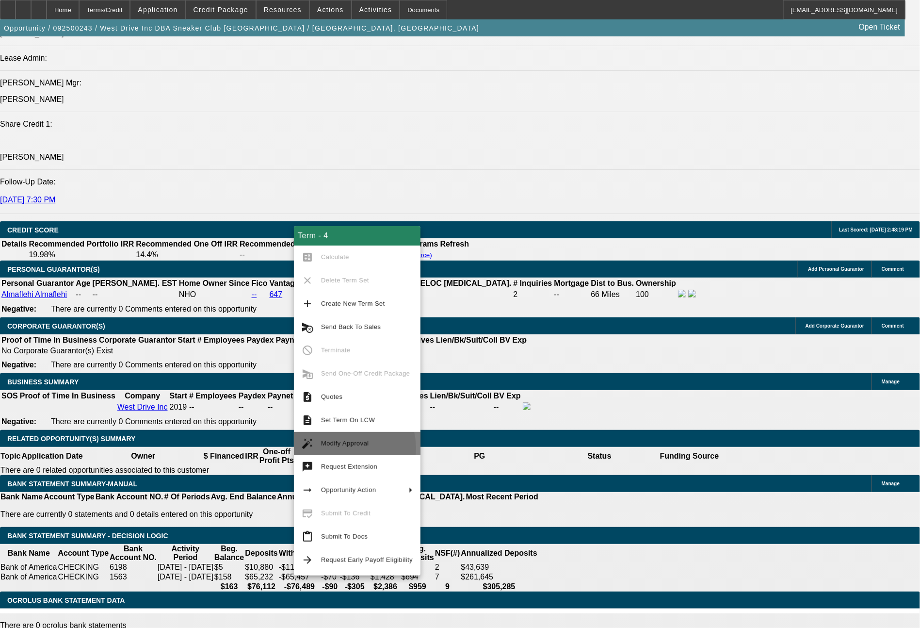
click at [344, 448] on span "Modify Approval" at bounding box center [367, 444] width 92 height 12
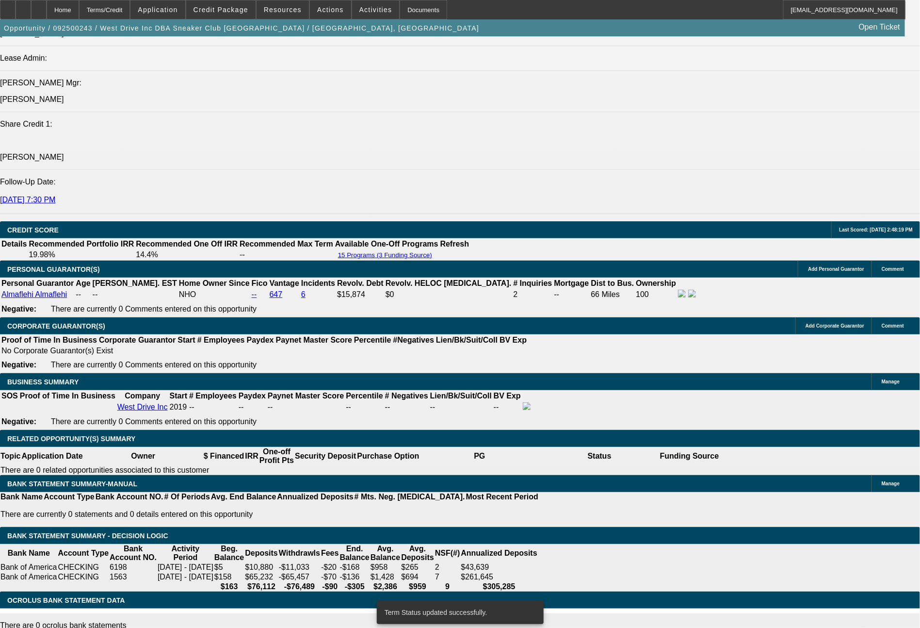
select select "0"
select select "2"
select select "0.1"
select select "4"
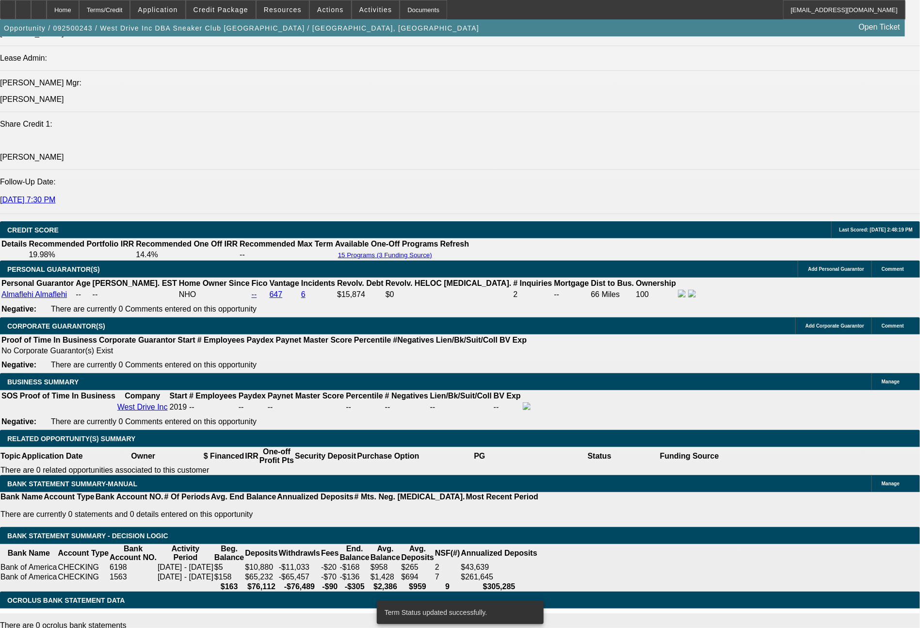
select select "0"
select select "2"
select select "0.1"
select select "4"
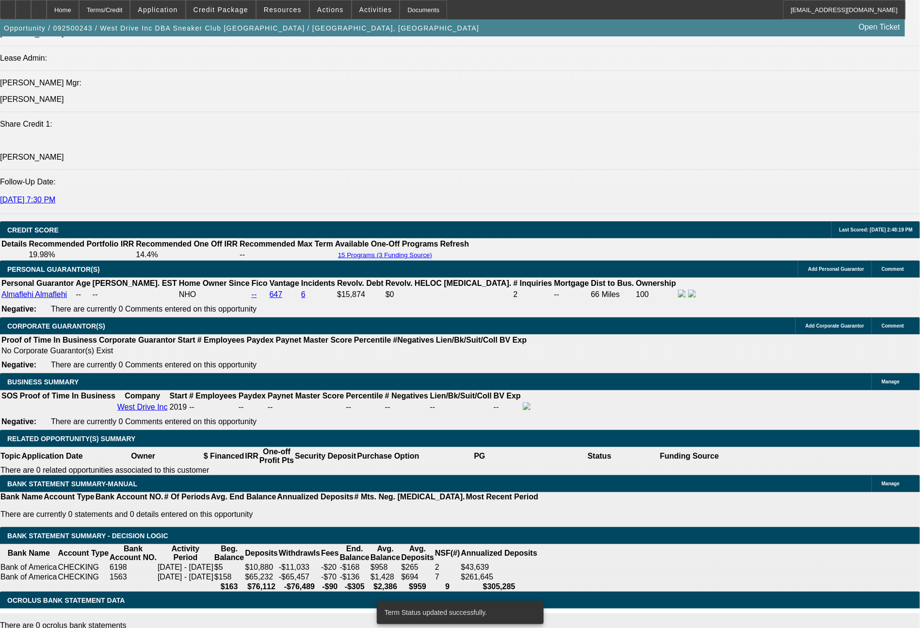
select select "0"
select select "2"
select select "0.1"
select select "4"
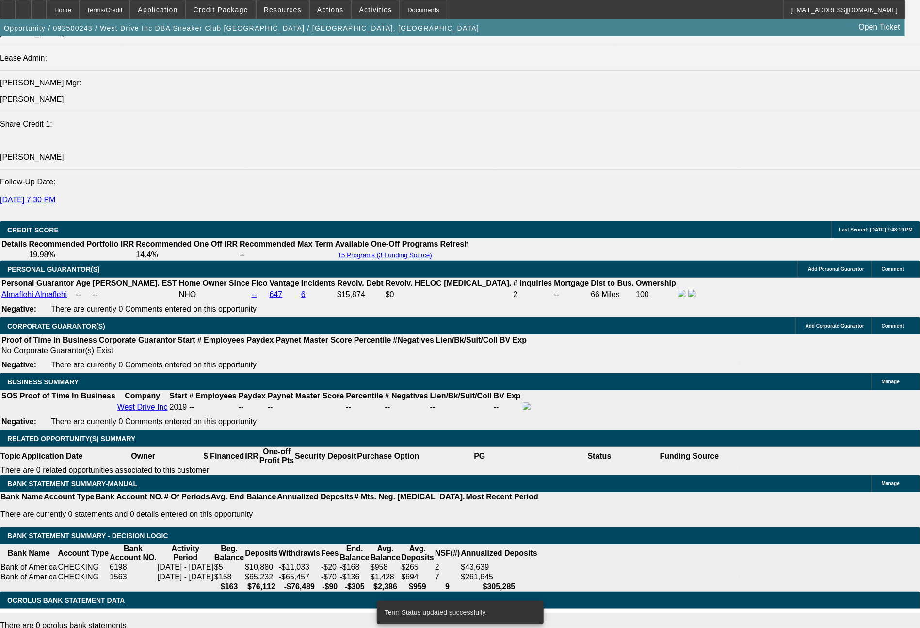
select select "0"
select select "0.1"
select select "5"
drag, startPoint x: 185, startPoint y: 349, endPoint x: 207, endPoint y: 354, distance: 22.3
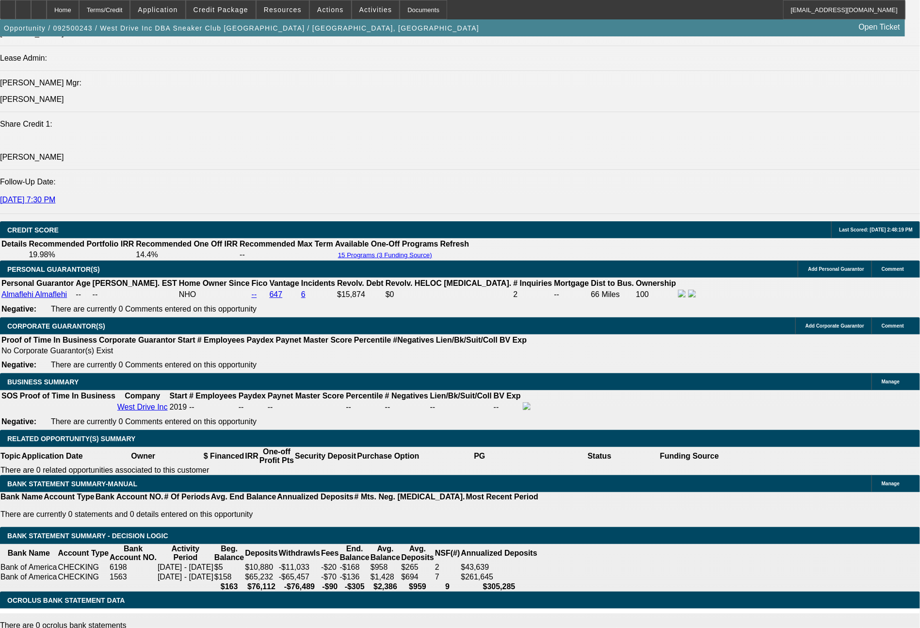
type input "4"
type input "UNKNOWN"
type input "$7,030.29"
type input "$14,060.58"
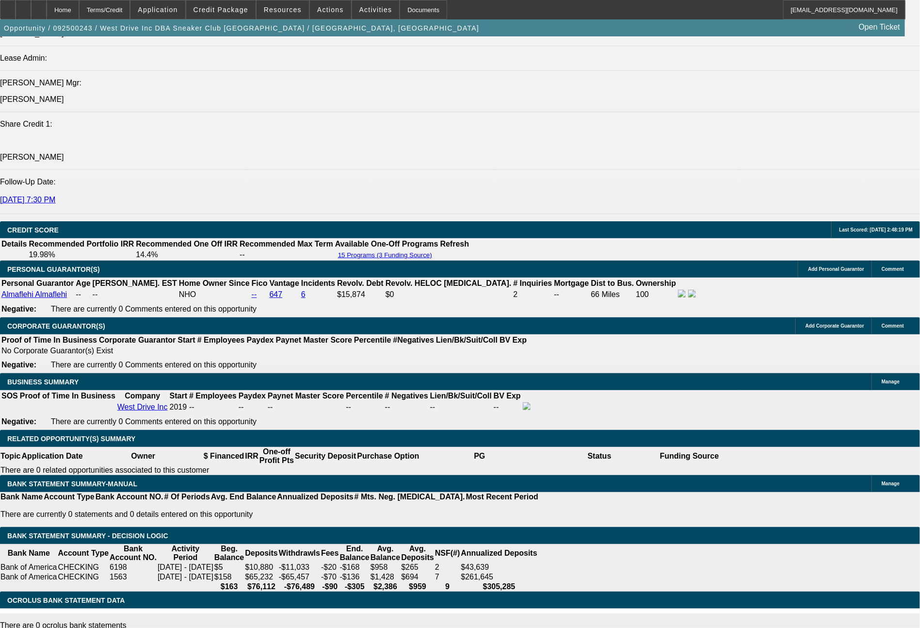
type input "48"
type input "$819.36"
type input "$1,638.72"
type input "48"
drag, startPoint x: 153, startPoint y: 351, endPoint x: 196, endPoint y: 356, distance: 43.9
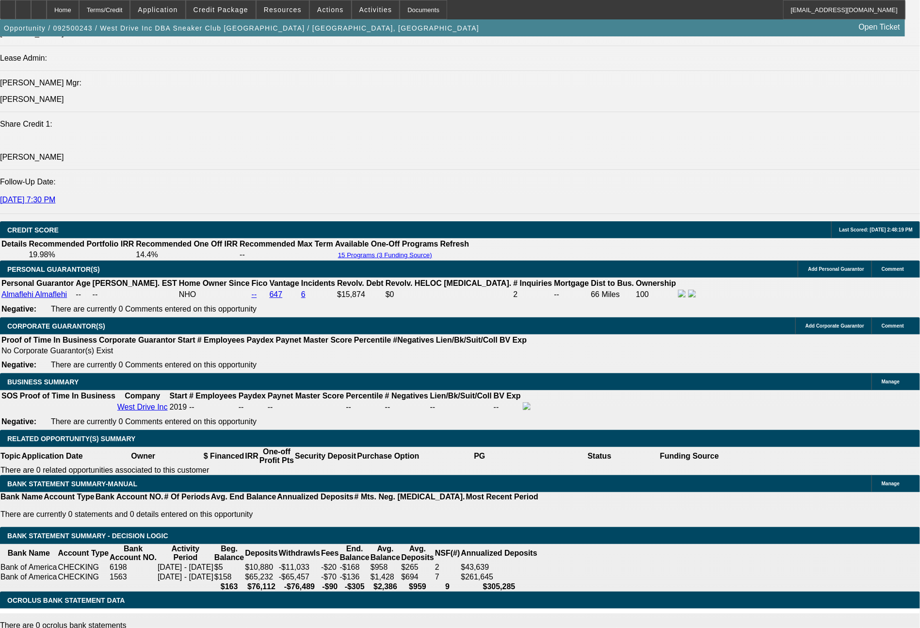
type input "8"
type input "$16.00"
type input "806"
type input "18.9"
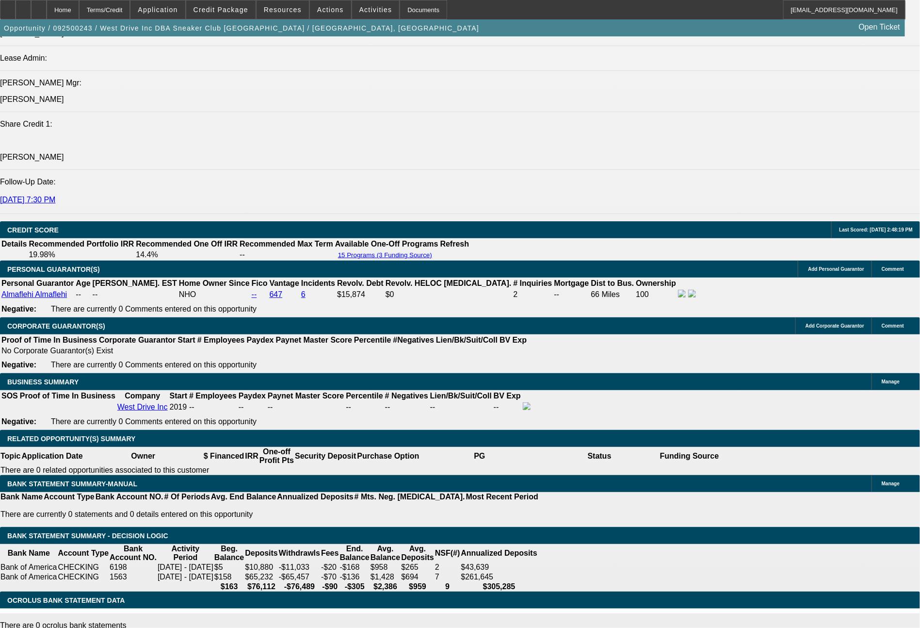
type input "$1,612.00"
type input "806.4"
type input "$1,612.80"
type input "806.49"
type input "19"
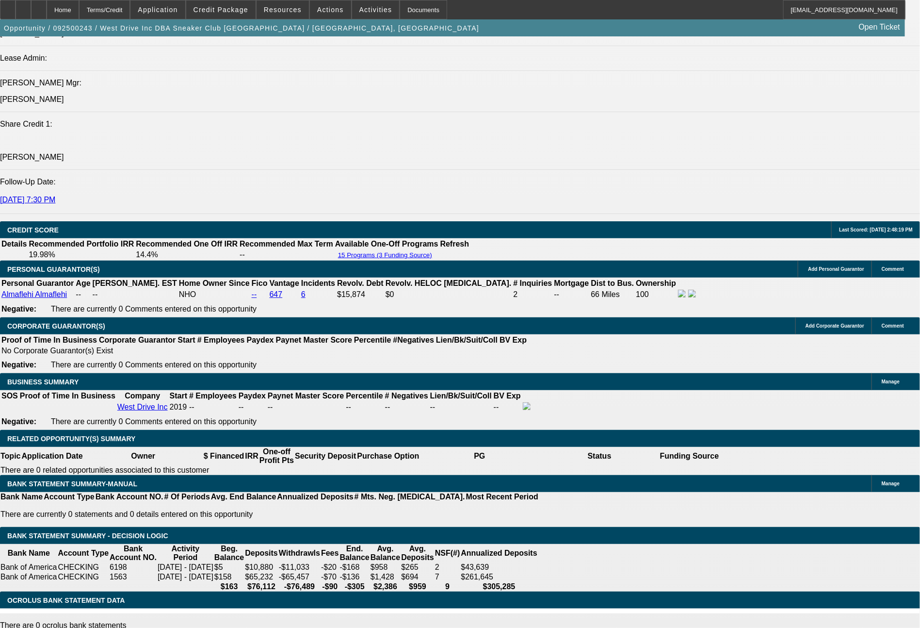
type input "$1,612.98"
type input "806.4"
type input "18.9"
type input "$1,612.80"
type input "806."
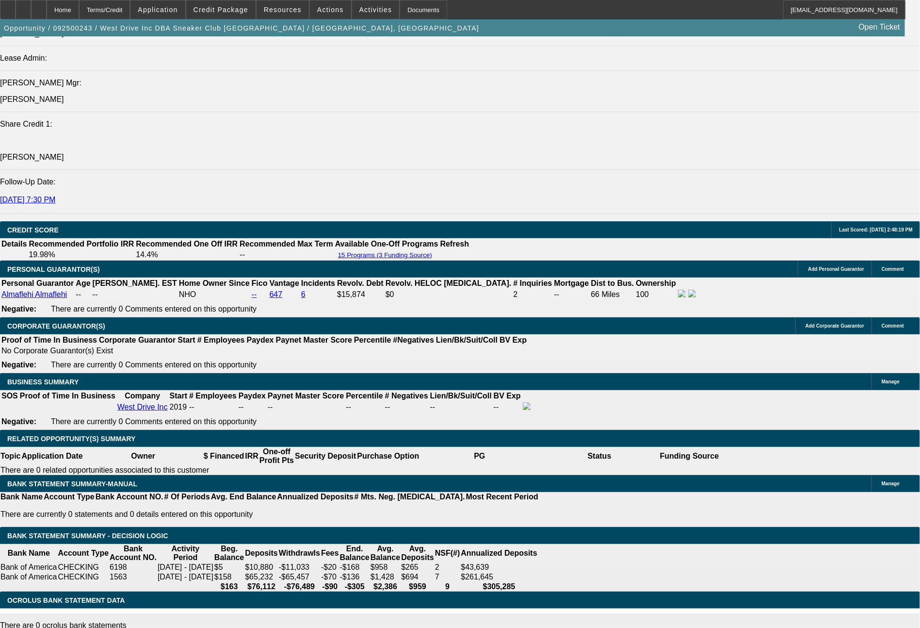
type input "$1,612.00"
type input "80"
type input "$160.00"
type input "805"
type input "18.8"
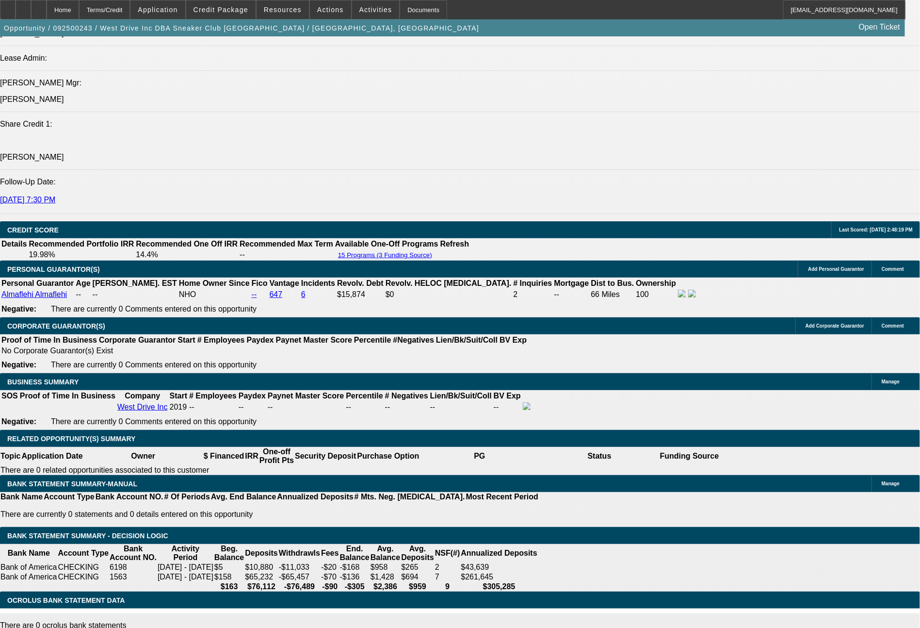
type input "$1,610.00"
type input "805.4"
type input "$1,610.80"
type input "805.49"
type input "18.9"
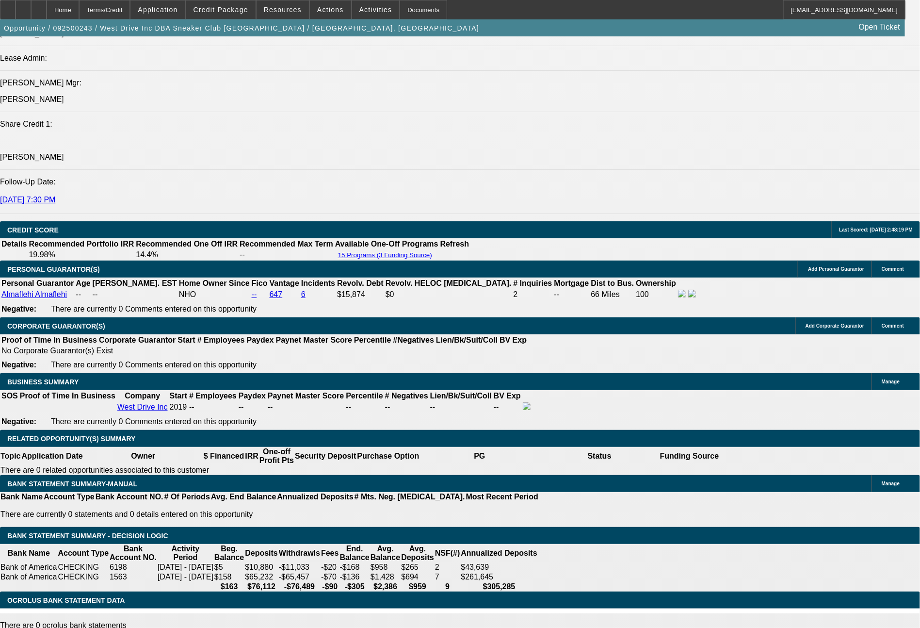
type input "$1,610.98"
type input "$805.49"
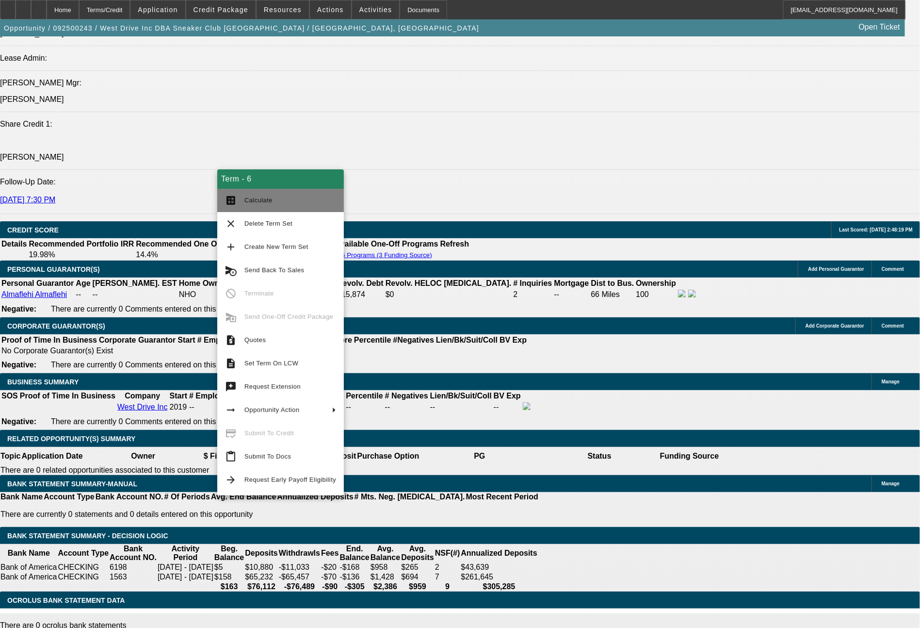
click at [281, 201] on span "Calculate" at bounding box center [290, 200] width 92 height 12
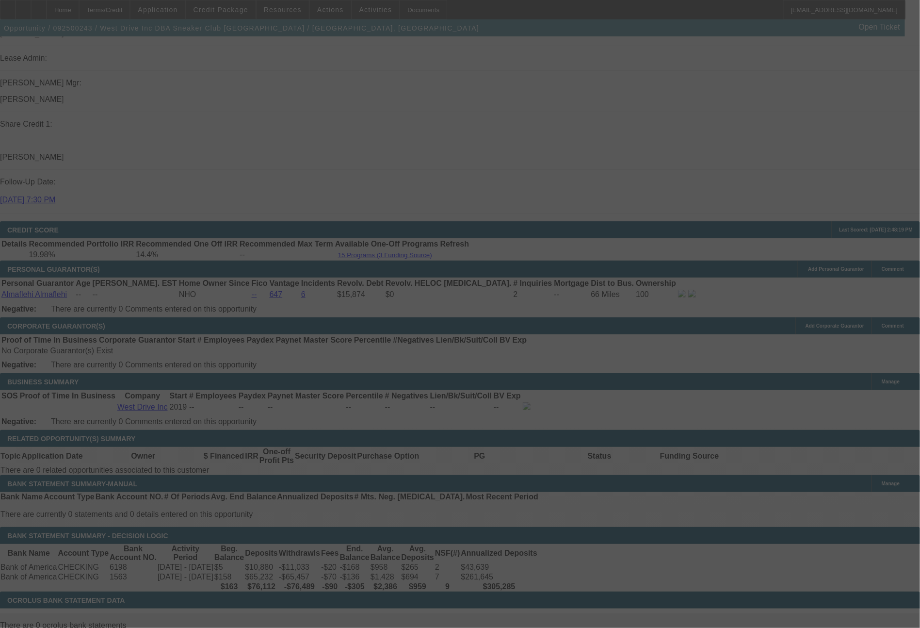
select select "0"
select select "2"
select select "0.1"
select select "4"
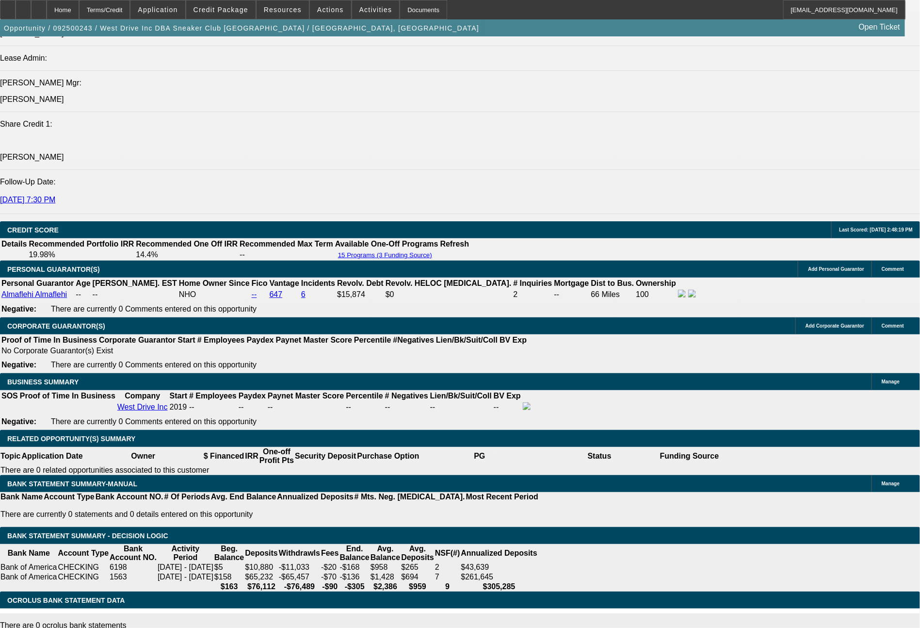
drag, startPoint x: 153, startPoint y: 348, endPoint x: 195, endPoint y: 351, distance: 41.8
type input "80"
type input "$160.00"
type input "UNKNOWN"
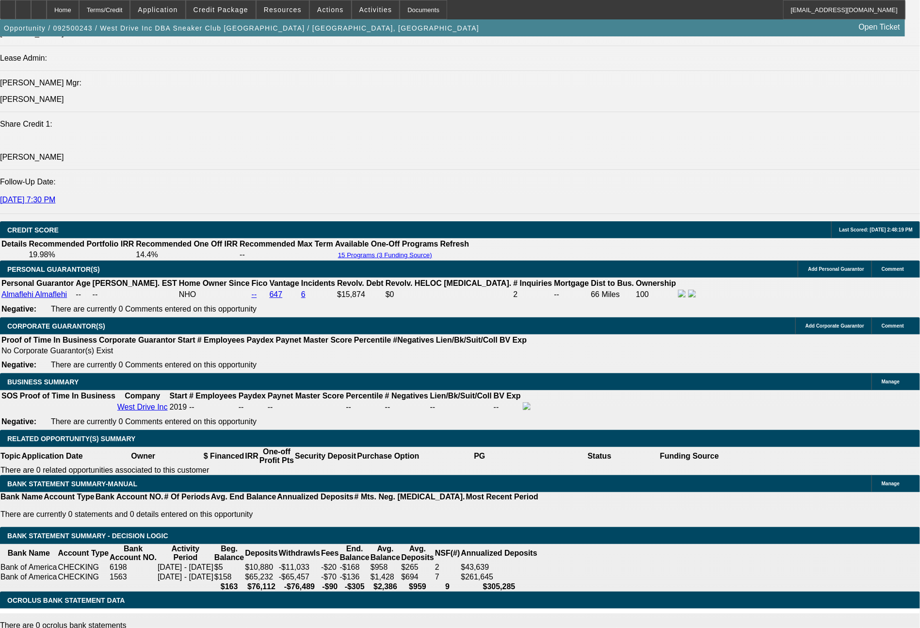
type input "804"
type input "$1,608.00"
type input "18.8"
type input "804.9"
type input "$1,609.80"
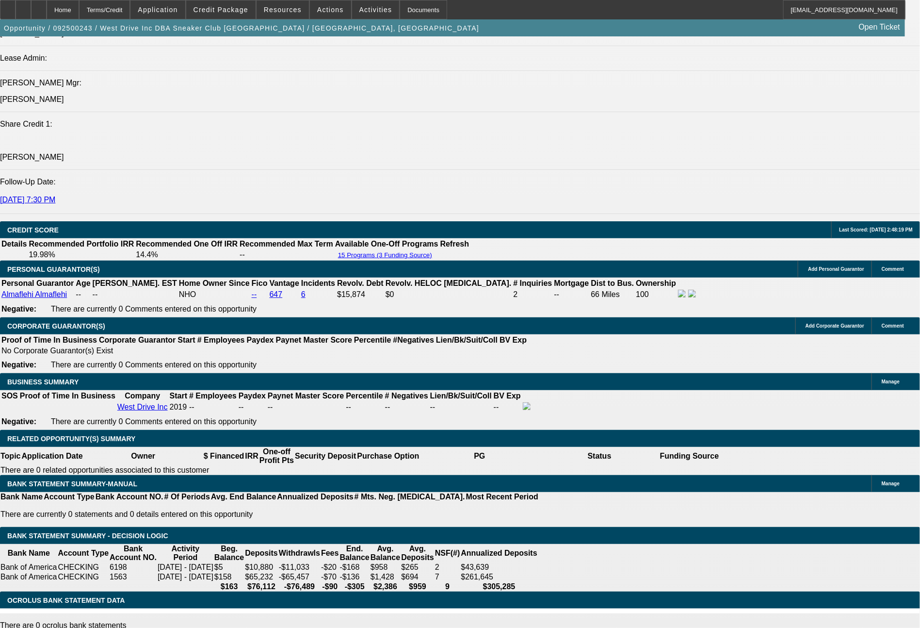
type input "804.96"
type input "$1,609.92"
type input "$804.96"
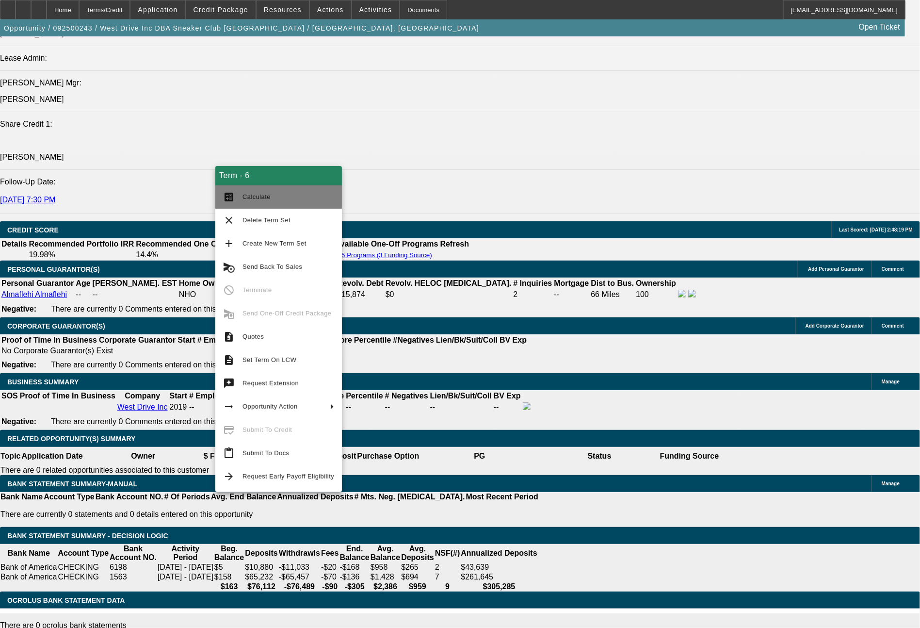
click at [268, 197] on span "Calculate" at bounding box center [257, 196] width 28 height 7
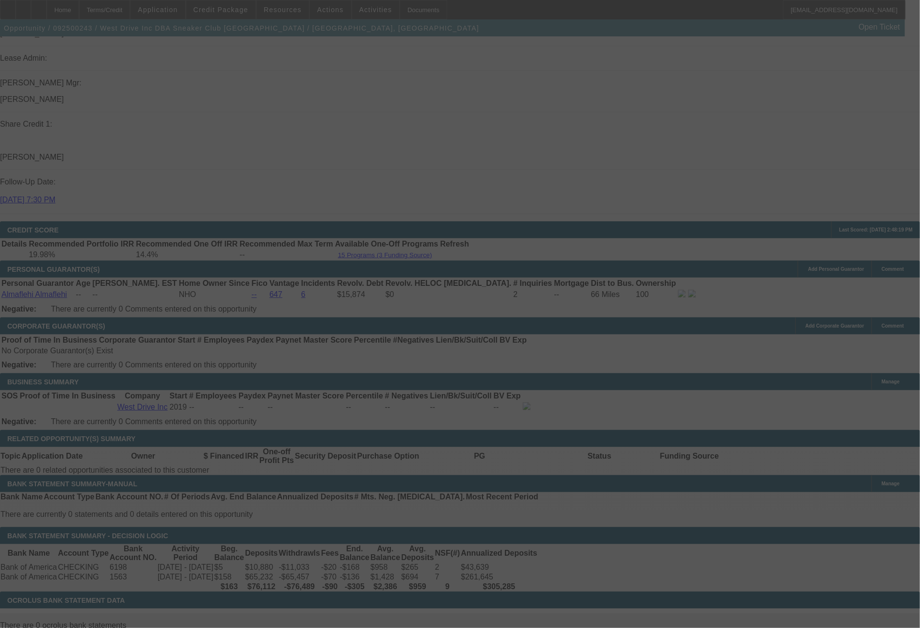
select select "0"
select select "2"
select select "0.1"
select select "4"
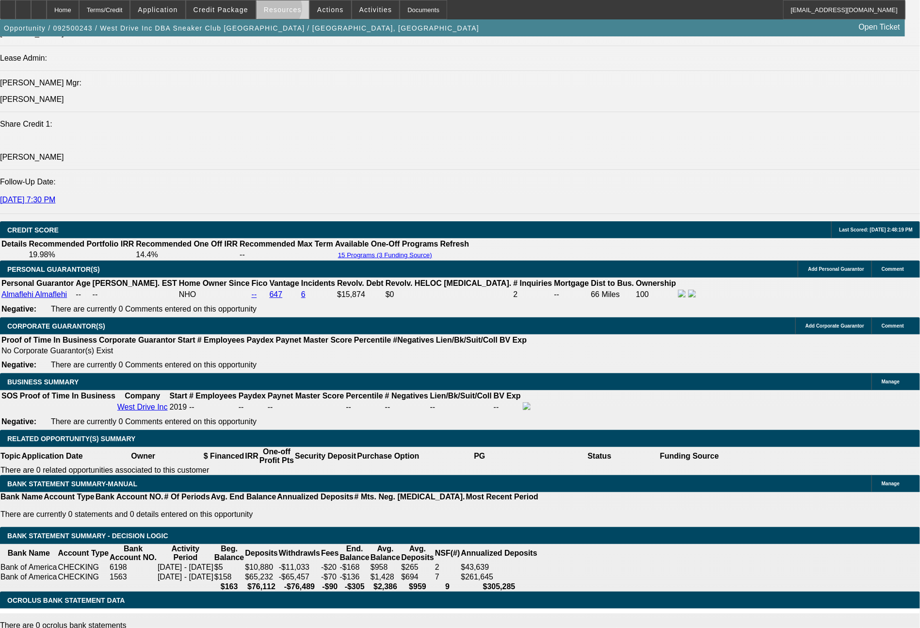
click at [285, 10] on span "Resources" at bounding box center [283, 10] width 38 height 8
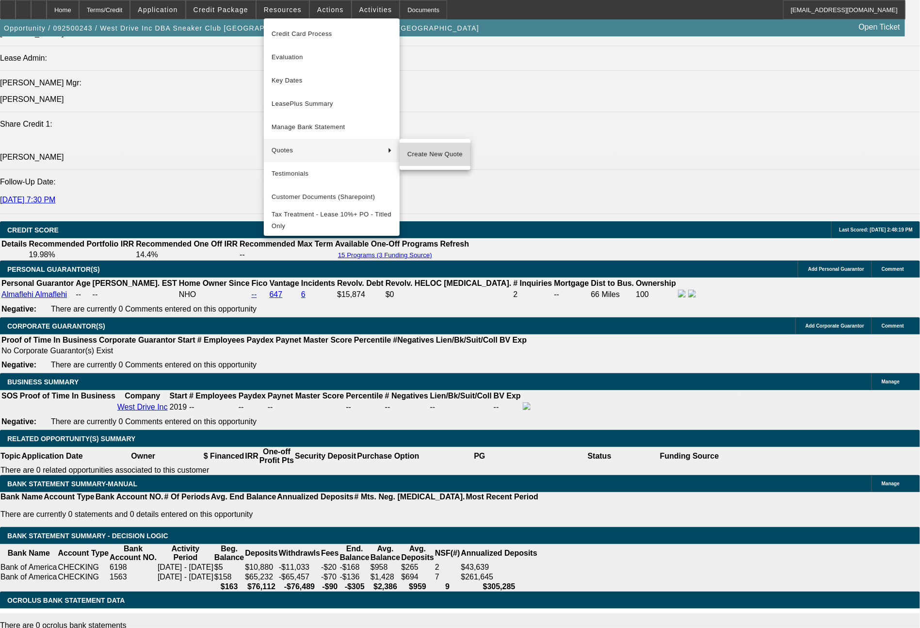
click at [421, 156] on span "Create New Quote" at bounding box center [434, 154] width 55 height 12
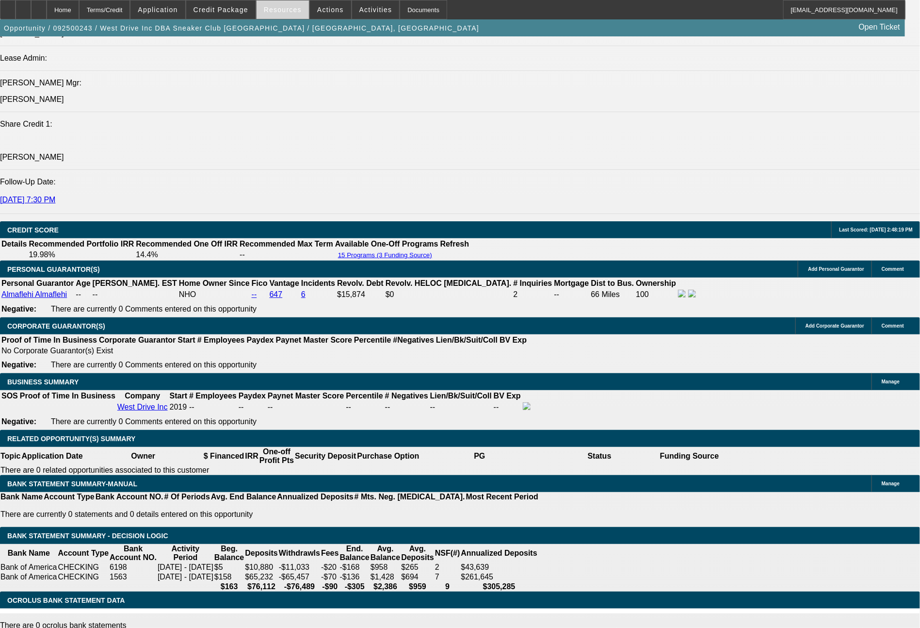
click at [288, 5] on span at bounding box center [283, 9] width 52 height 23
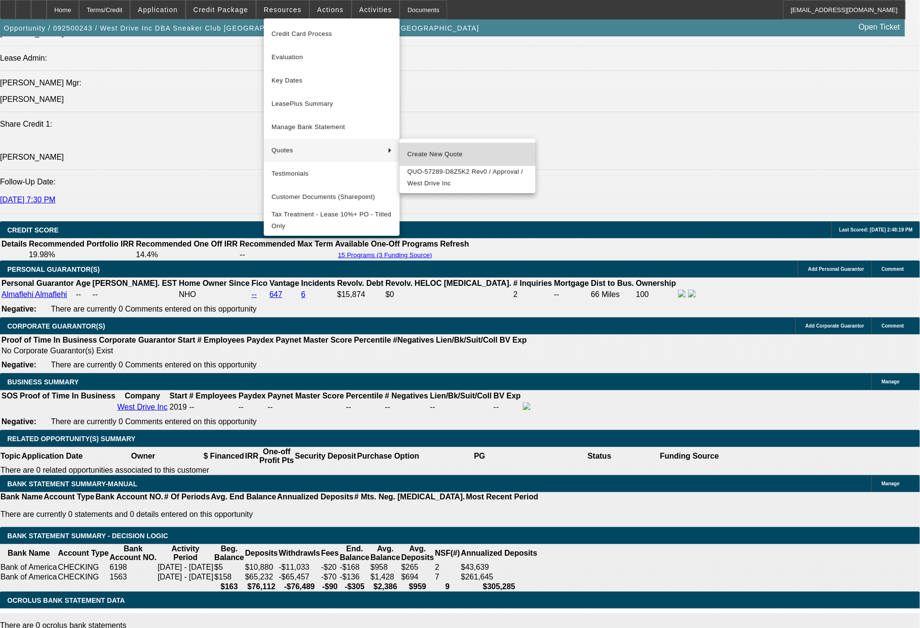
click at [421, 156] on span "Create New Quote" at bounding box center [467, 154] width 120 height 12
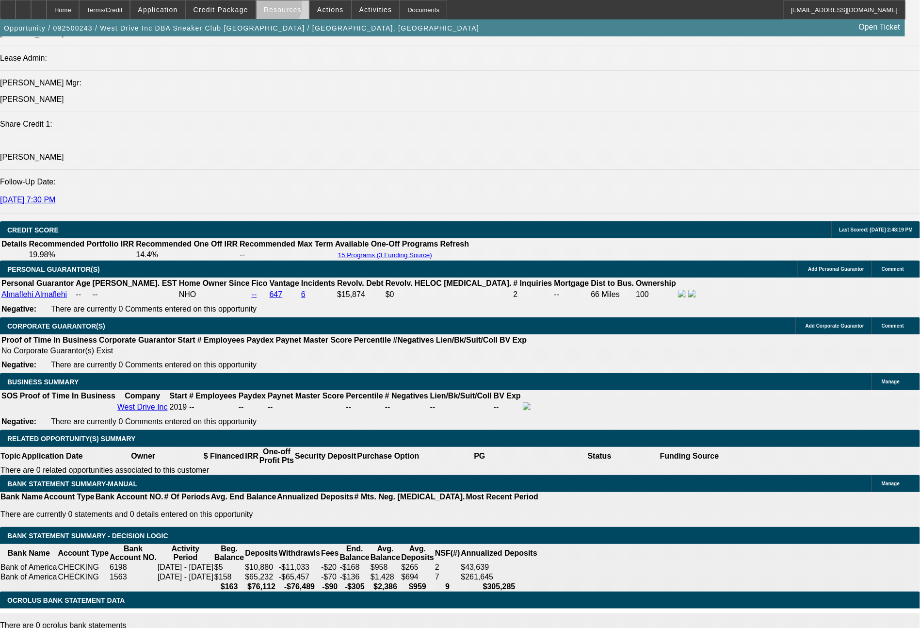
click at [283, 9] on span "Resources" at bounding box center [283, 10] width 38 height 8
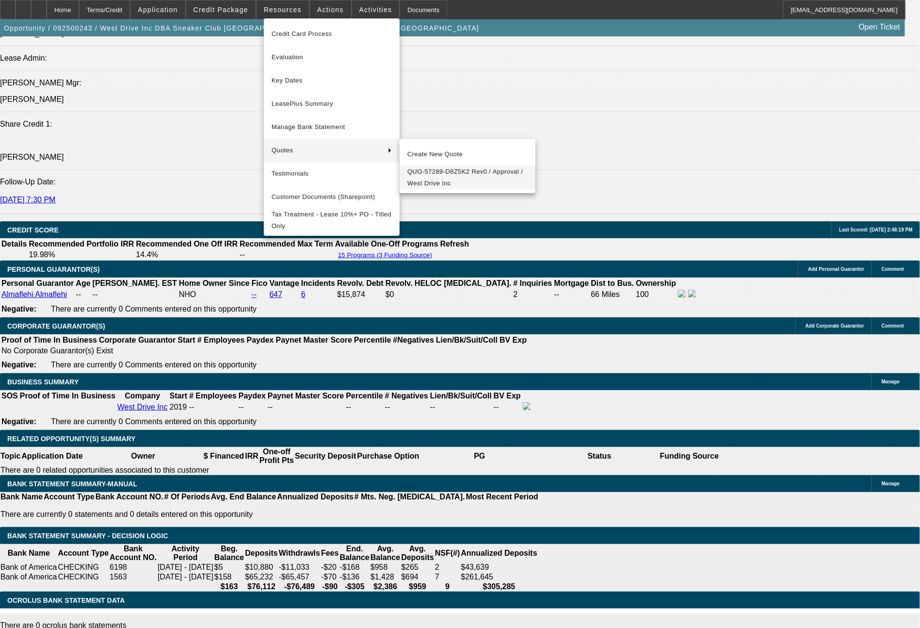
click at [431, 175] on span "QUO-57289-D8Z5K2 Rev0 / Approval / West Drive Inc" at bounding box center [467, 177] width 120 height 23
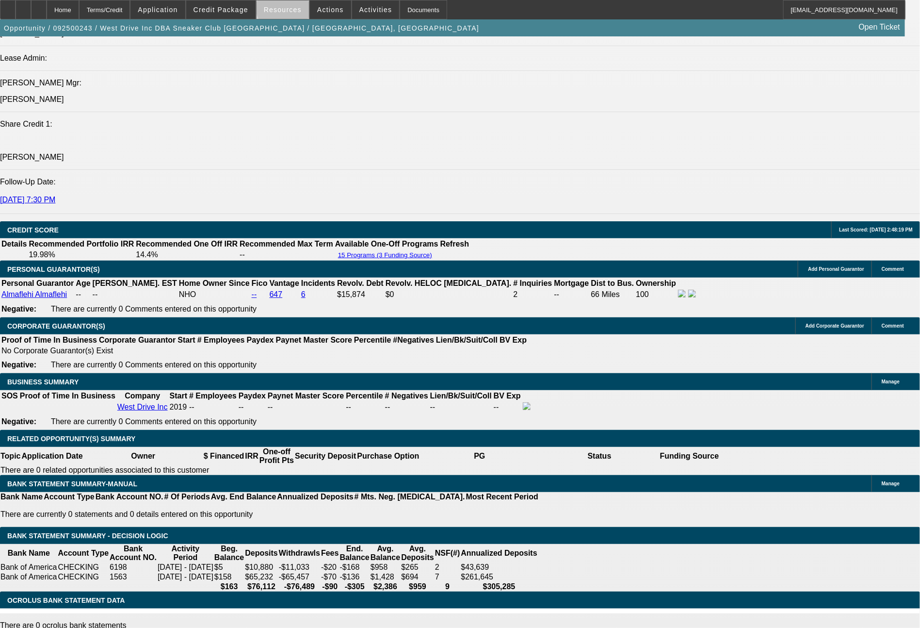
click at [293, 7] on span "Resources" at bounding box center [283, 10] width 38 height 8
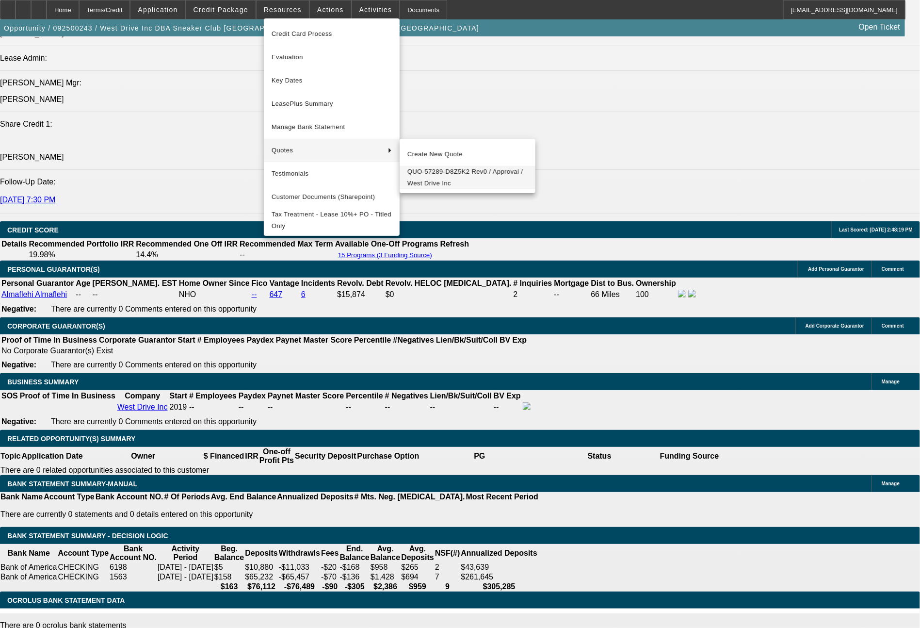
click at [440, 167] on button "QUO-57289-D8Z5K2 Rev0 / Approval / West Drive Inc" at bounding box center [468, 177] width 136 height 23
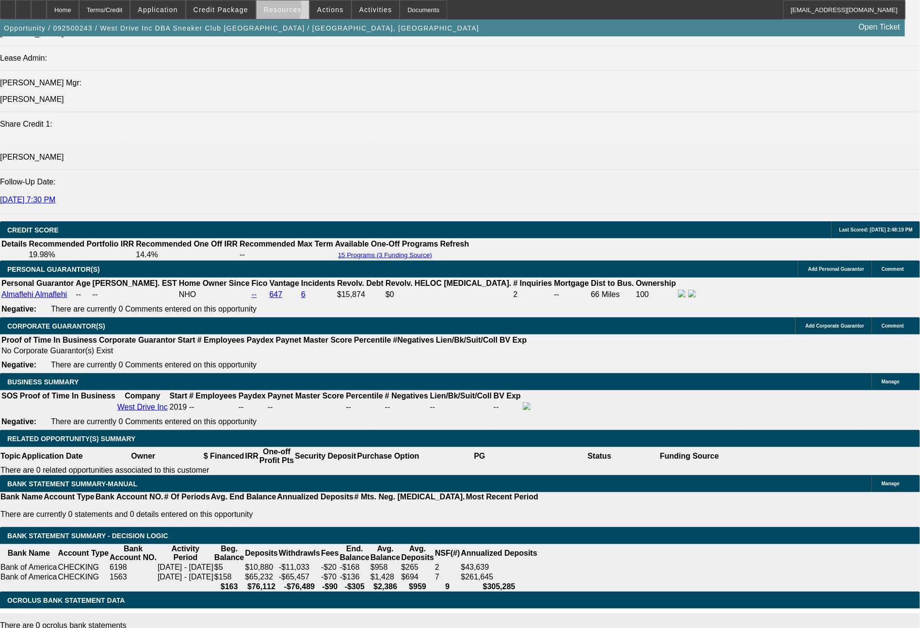
click at [272, 9] on span "Resources" at bounding box center [283, 10] width 38 height 8
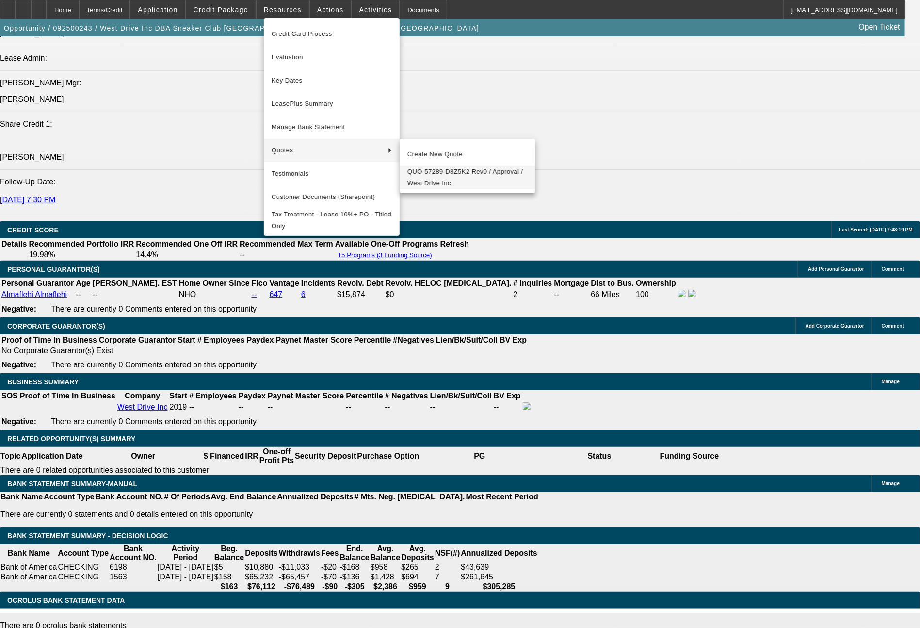
click at [422, 172] on span "QUO-57289-D8Z5K2 Rev0 / Approval / West Drive Inc" at bounding box center [467, 177] width 120 height 23
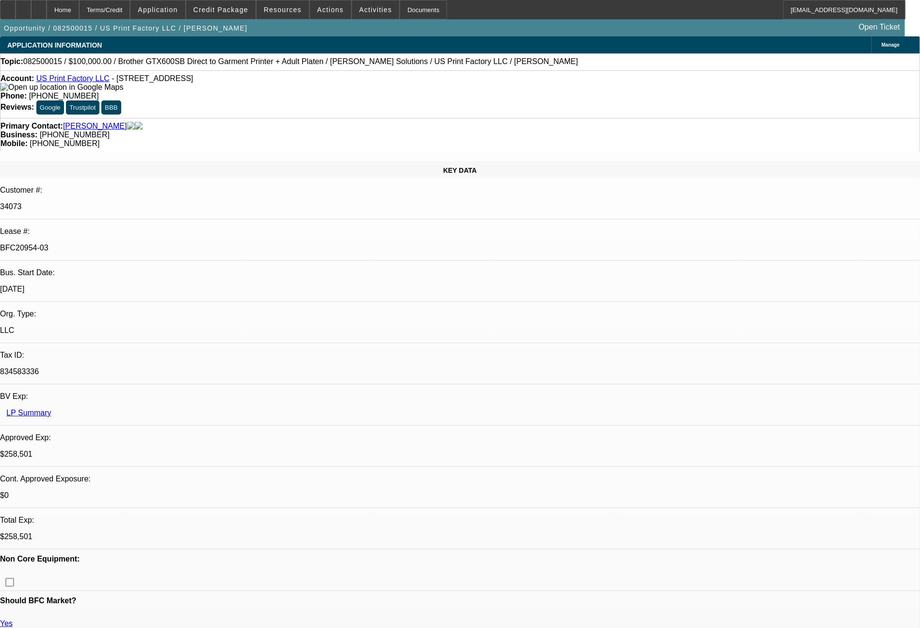
select select "0"
select select "2"
select select "0"
select select "6"
select select "0"
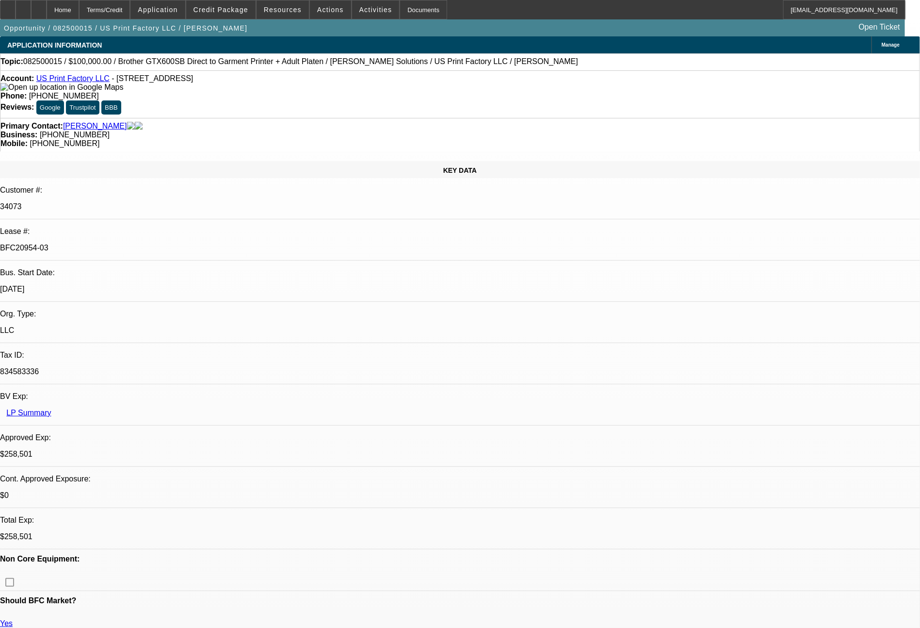
select select "2"
select select "0"
select select "6"
select select "0"
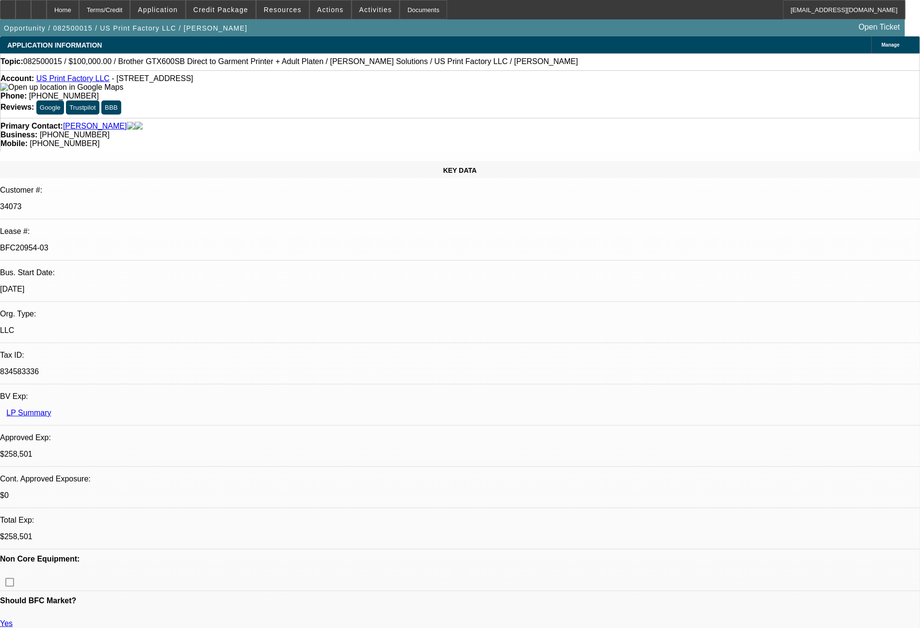
select select "2"
select select "0"
select select "6"
select select "0"
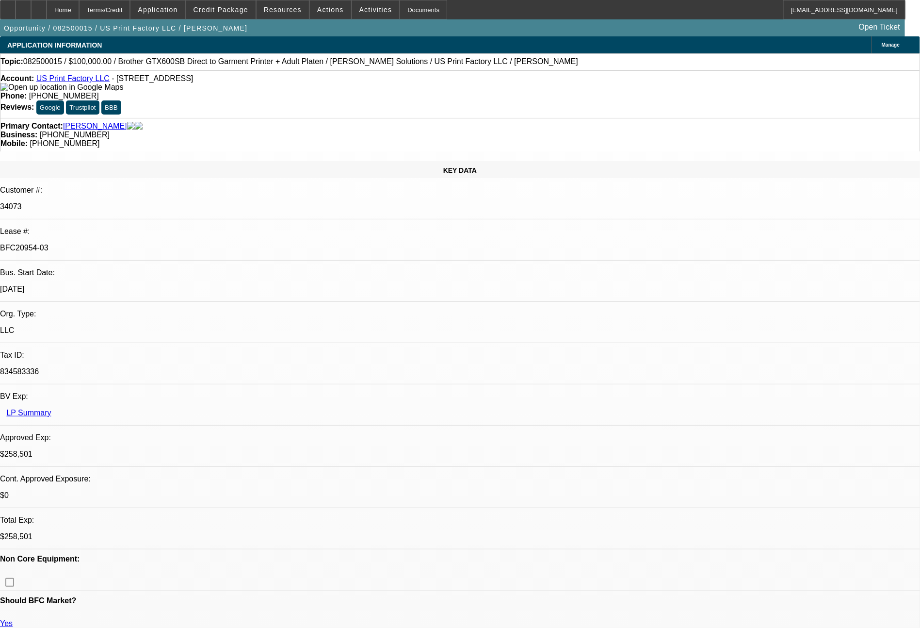
select select "2"
select select "0"
select select "6"
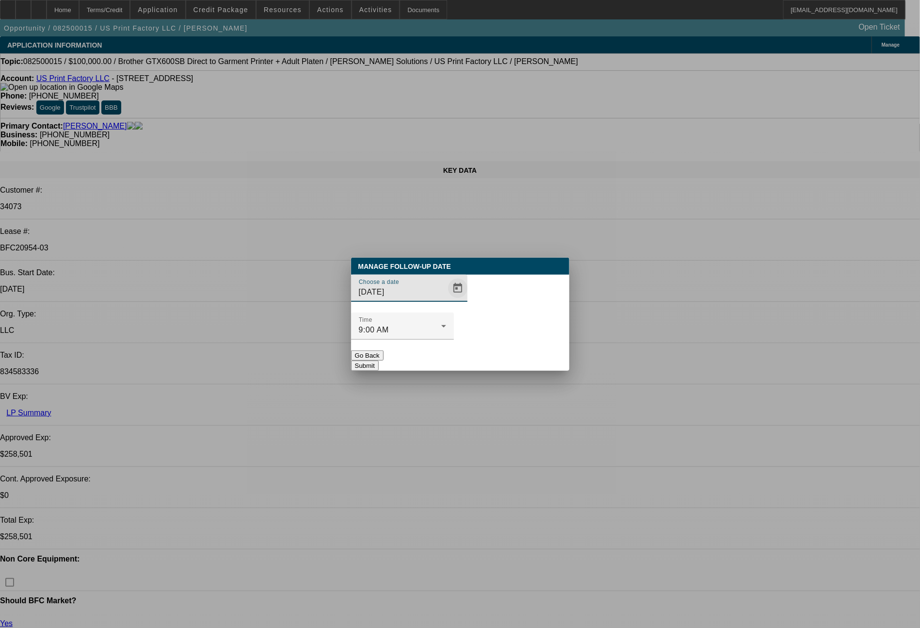
click at [446, 300] on span "Open calendar" at bounding box center [457, 287] width 23 height 23
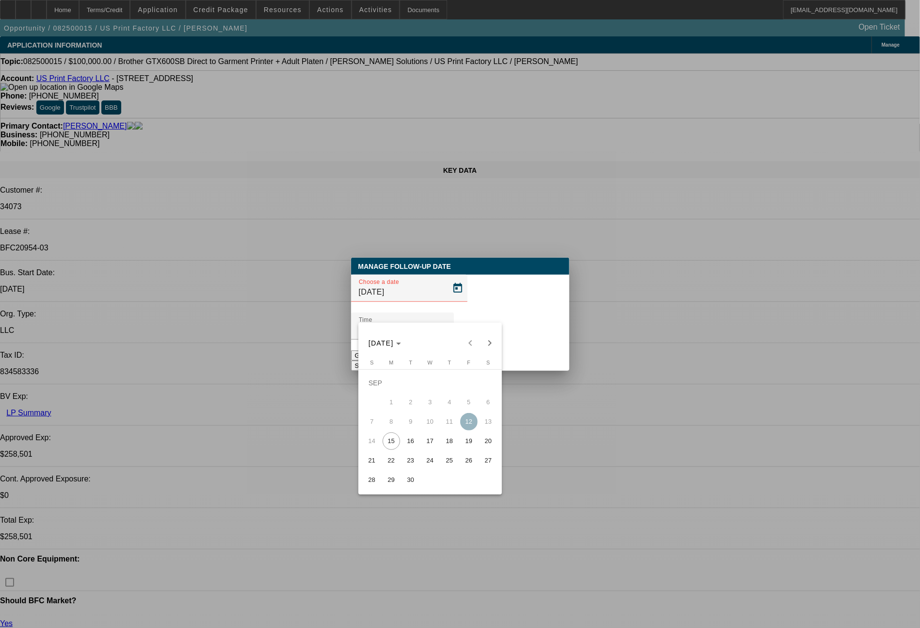
click at [390, 442] on span "15" at bounding box center [391, 440] width 17 height 17
type input "[DATE]"
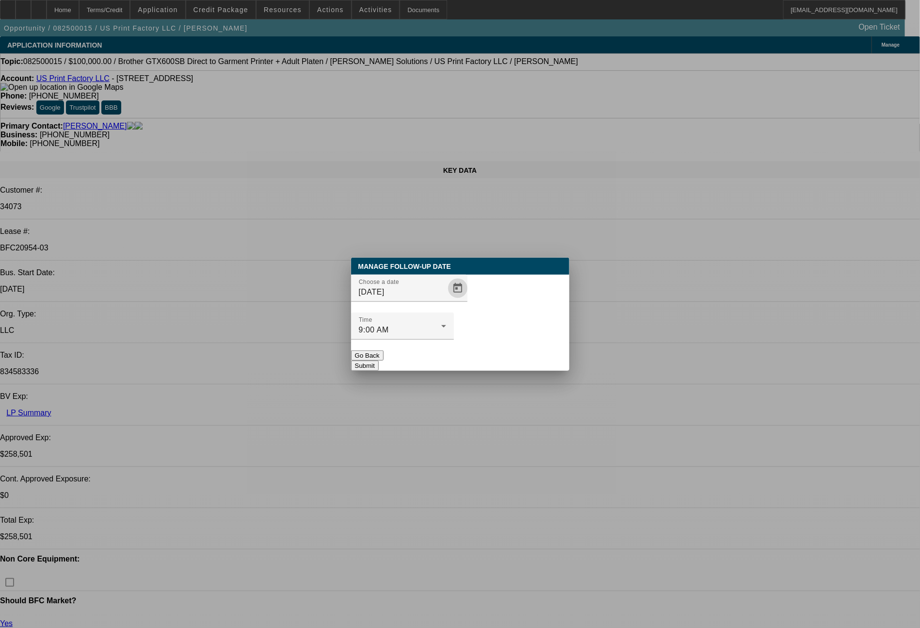
click at [379, 360] on button "Submit" at bounding box center [365, 365] width 28 height 10
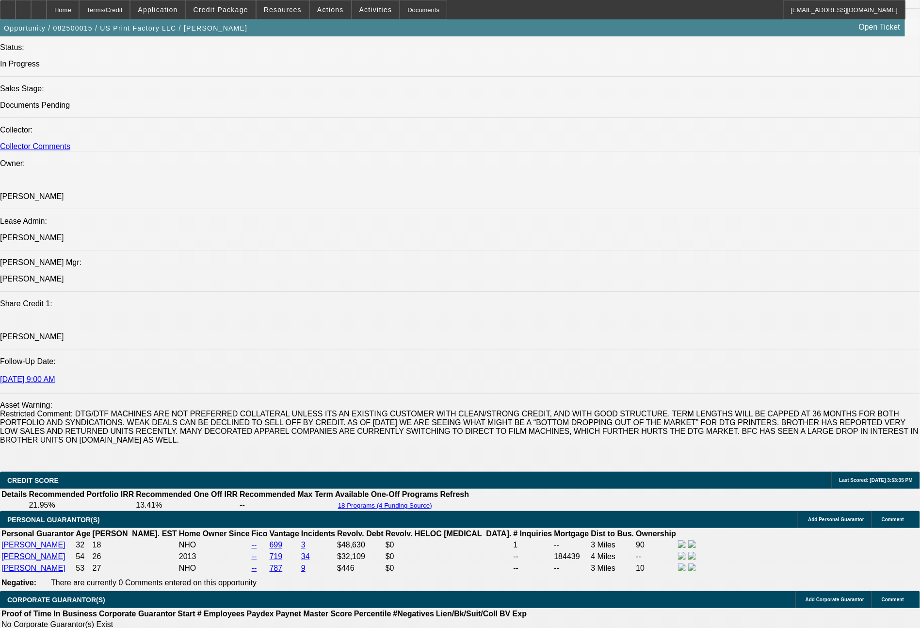
scroll to position [1648, 0]
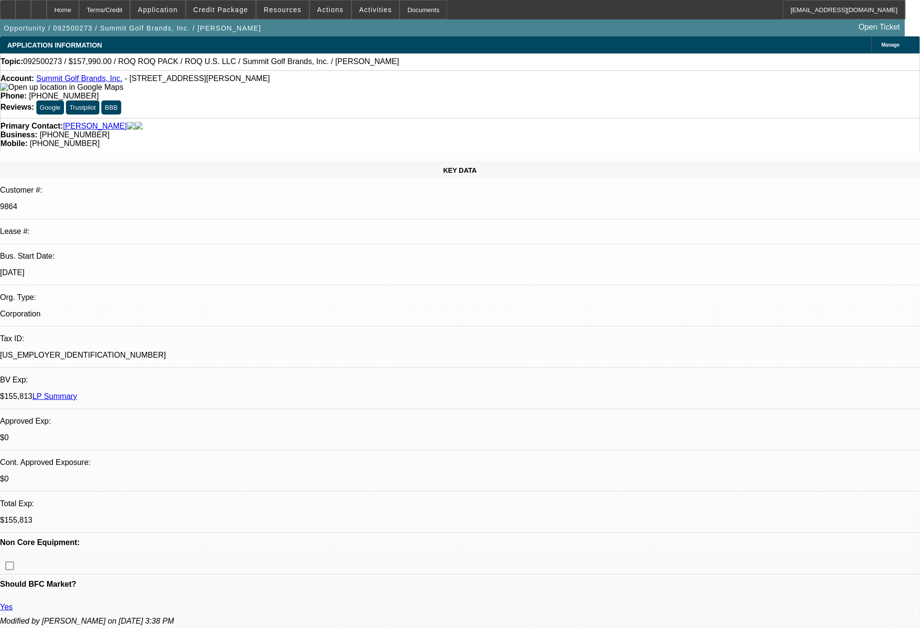
select select "0"
select select "2"
select select "0.1"
select select "4"
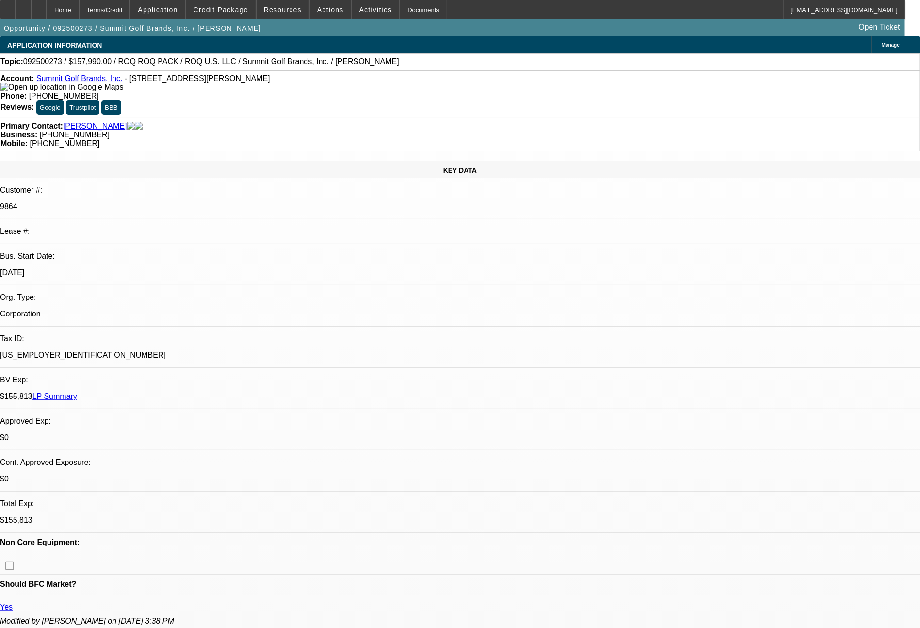
select select "0"
select select "2"
select select "0.1"
select select "4"
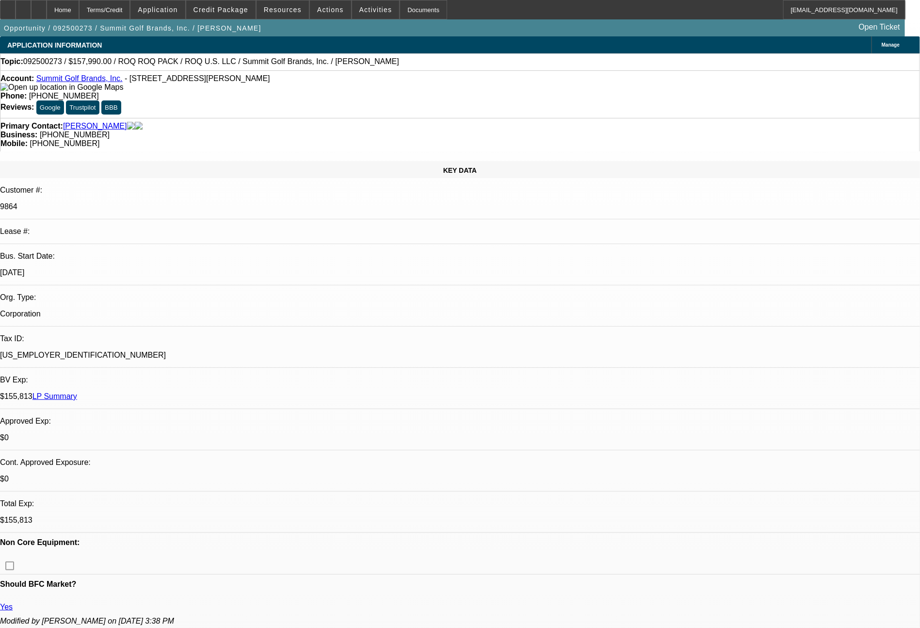
select select "0"
select select "0.1"
select select "4"
select select "0"
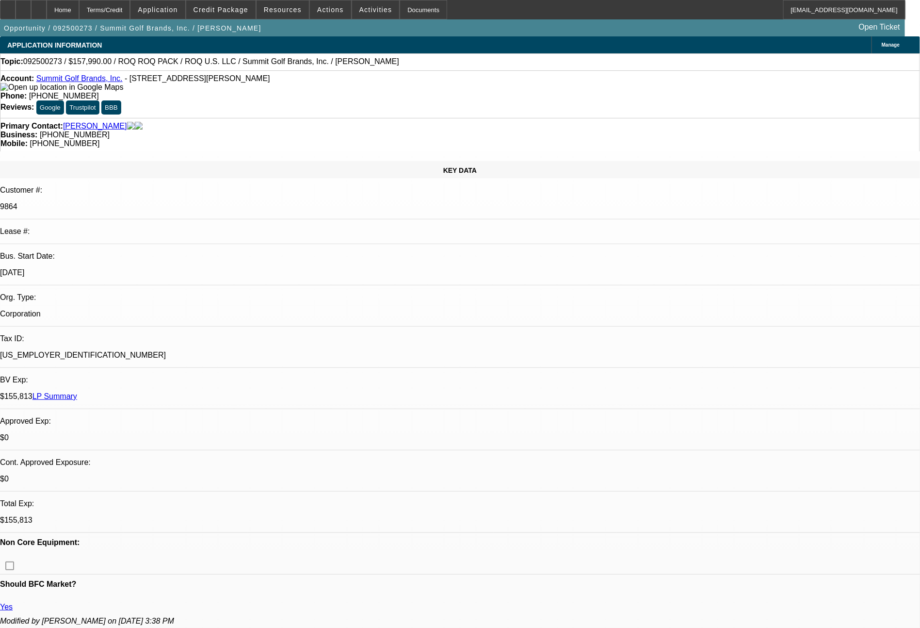
select select "2"
select select "0.1"
select select "4"
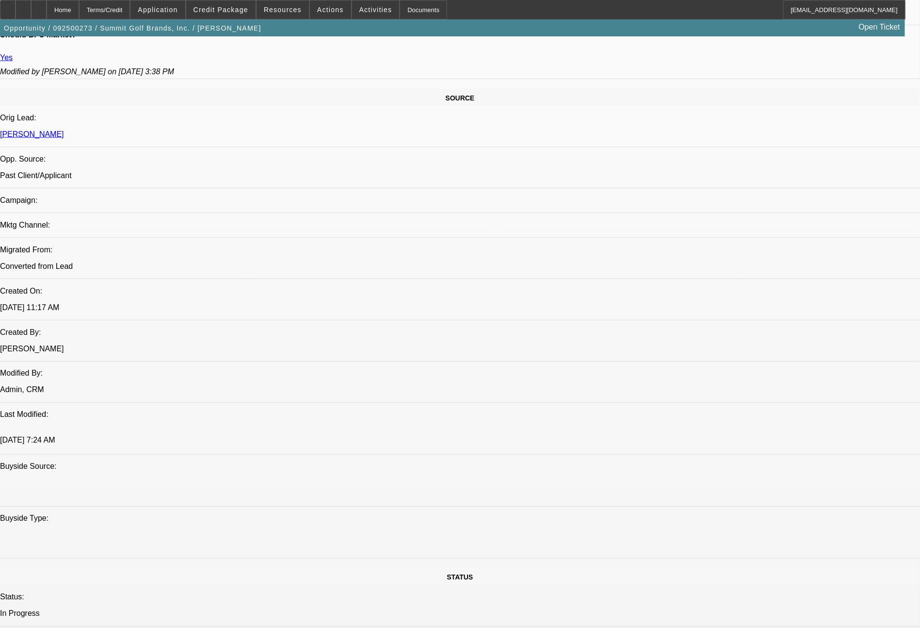
scroll to position [1648, 0]
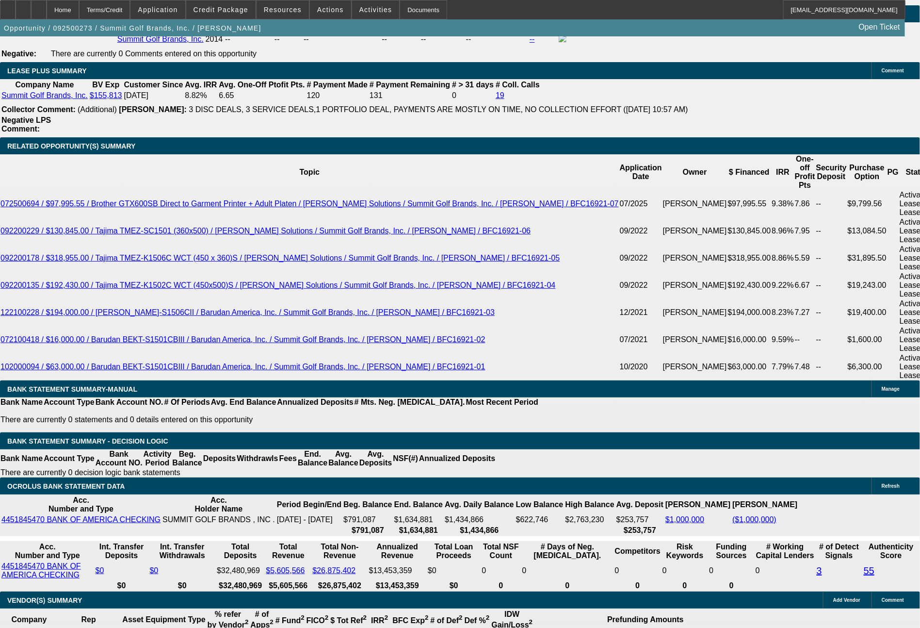
scroll to position [1613, 0]
